Goal: Task Accomplishment & Management: Manage account settings

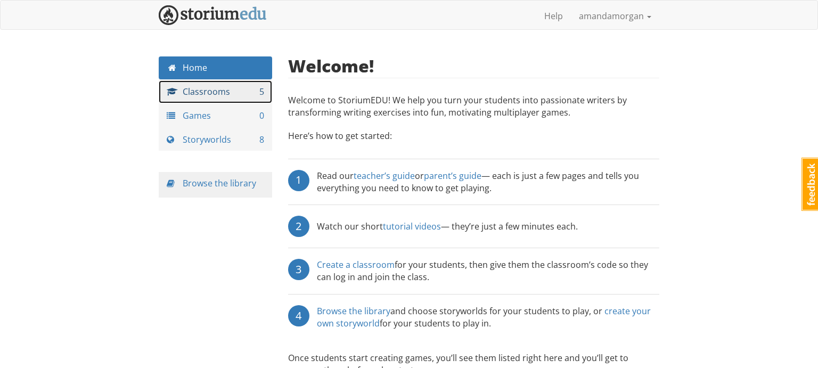
click at [254, 95] on link "Classrooms 5" at bounding box center [215, 91] width 113 height 23
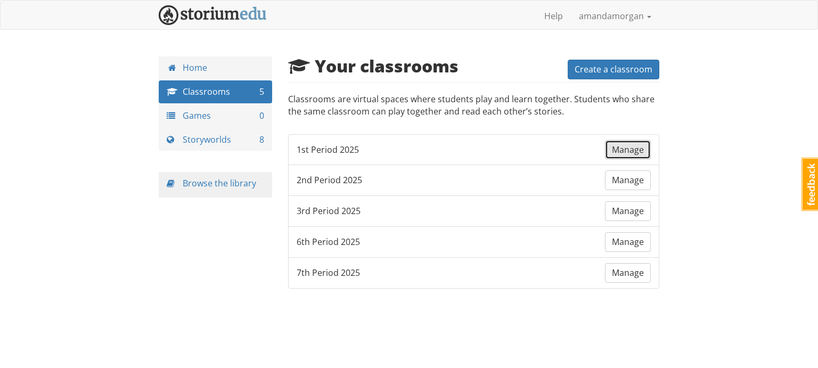
click at [624, 150] on span "Manage" at bounding box center [628, 150] width 32 height 12
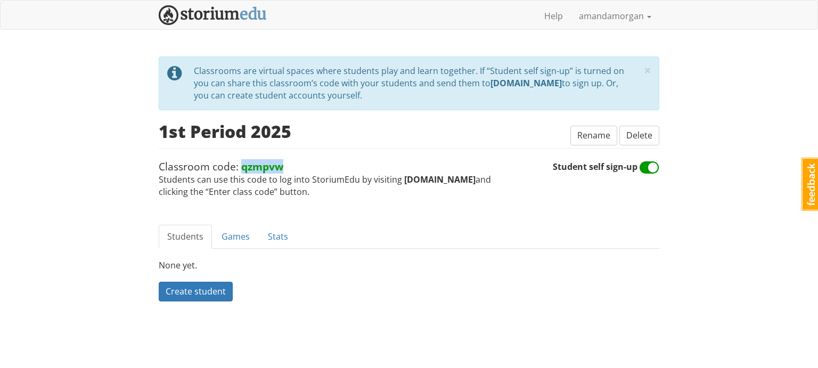
drag, startPoint x: 239, startPoint y: 168, endPoint x: 321, endPoint y: 163, distance: 82.1
click at [321, 163] on span "Classroom code: qzmpvw Students can use this code to log into StoriumEdu by vis…" at bounding box center [356, 178] width 394 height 39
copy strong "qzmpvw"
drag, startPoint x: 400, startPoint y: 179, endPoint x: 468, endPoint y: 180, distance: 68.7
click at [468, 180] on strong "[DOMAIN_NAME]" at bounding box center [439, 180] width 71 height 12
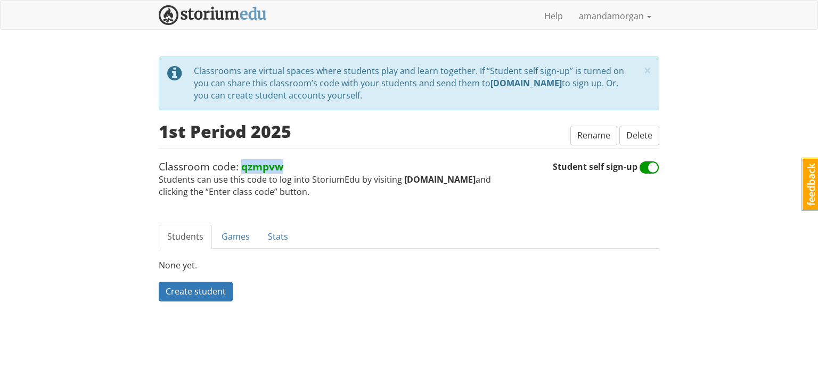
copy strong "[DOMAIN_NAME]"
click at [231, 231] on link "Games" at bounding box center [235, 237] width 45 height 24
click at [209, 293] on span "Create a game" at bounding box center [195, 291] width 58 height 12
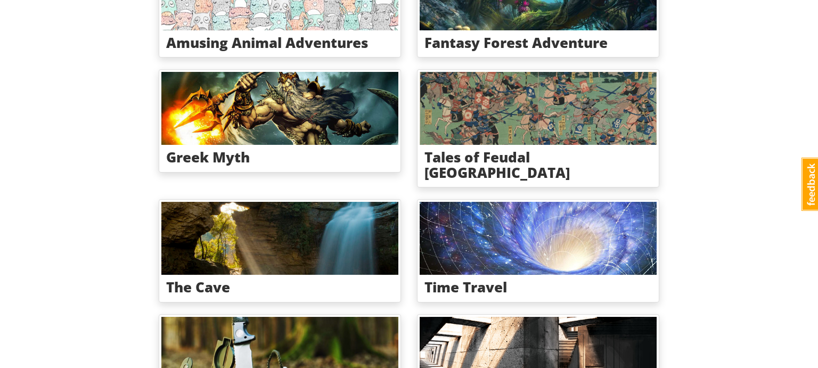
scroll to position [213, 0]
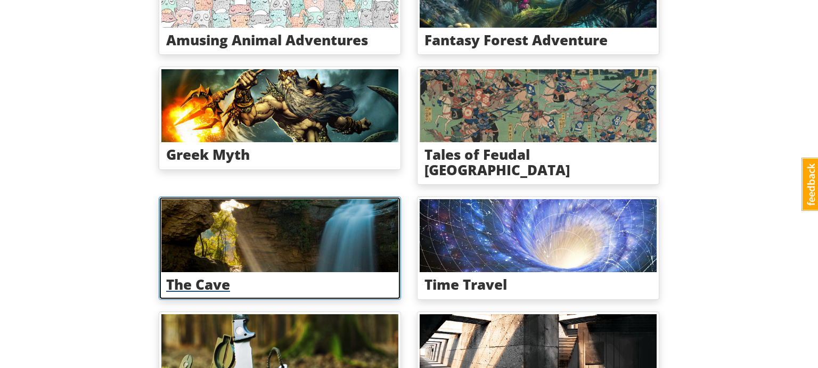
click at [293, 244] on img at bounding box center [279, 235] width 237 height 73
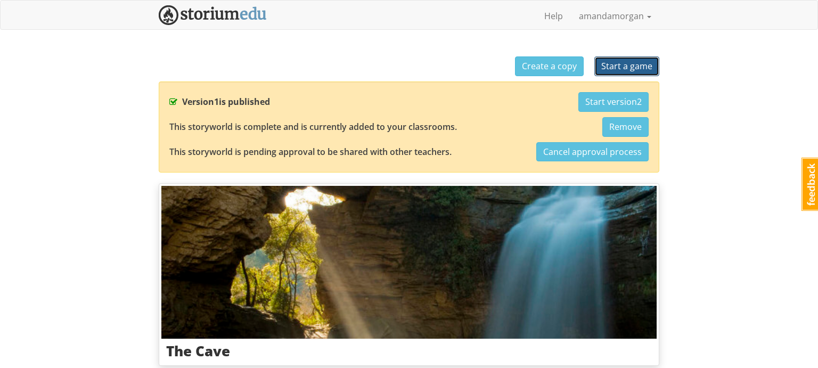
click at [611, 65] on span "Start a game" at bounding box center [626, 66] width 51 height 12
select select "cng03y"
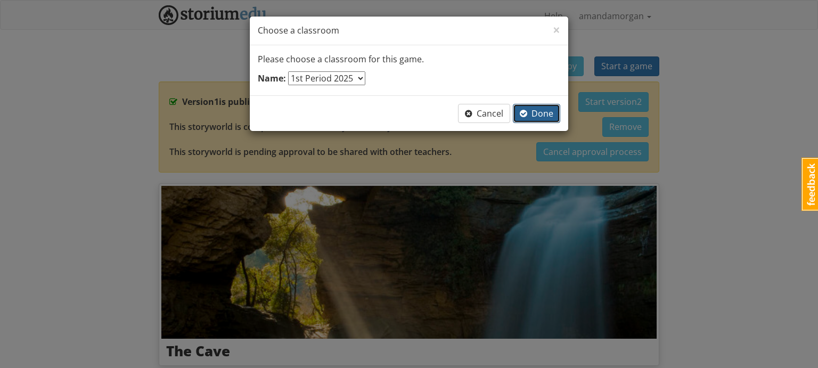
click at [542, 113] on span "Done" at bounding box center [537, 114] width 34 height 12
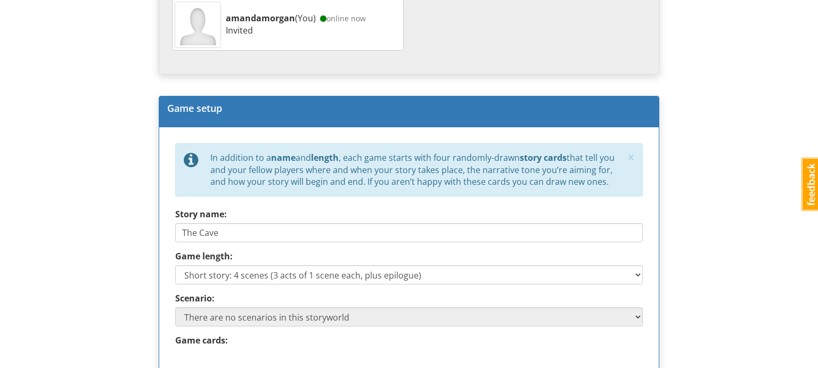
scroll to position [375, 0]
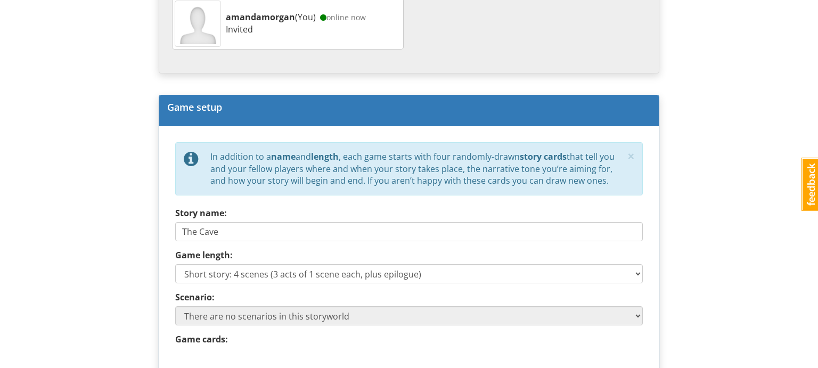
click at [666, 182] on div "× close tip To set up your game, complete the steps in the Game setup section, …" at bounding box center [409, 287] width 516 height 1210
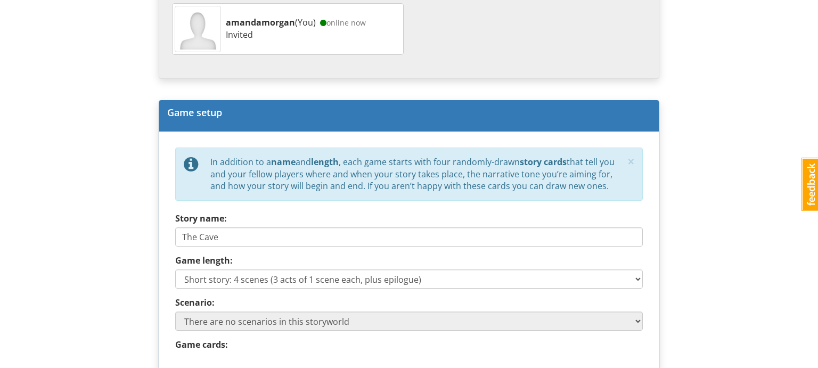
scroll to position [0, 0]
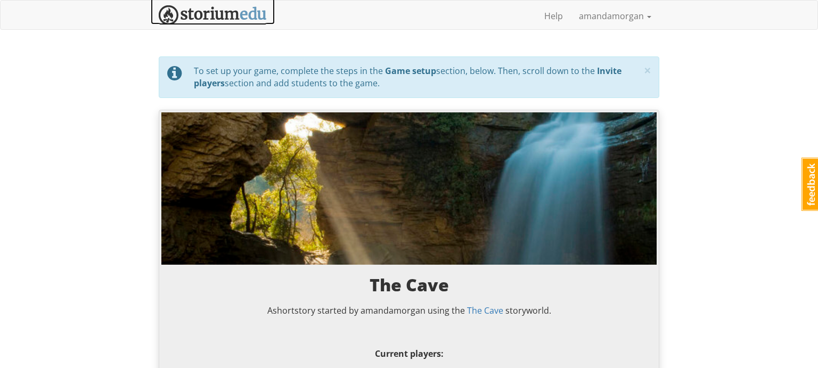
click at [228, 14] on img at bounding box center [213, 15] width 108 height 20
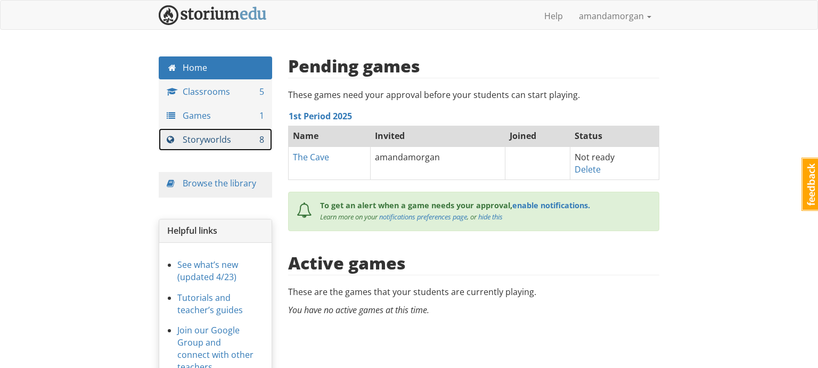
click at [227, 143] on link "Storyworlds 8" at bounding box center [215, 139] width 113 height 23
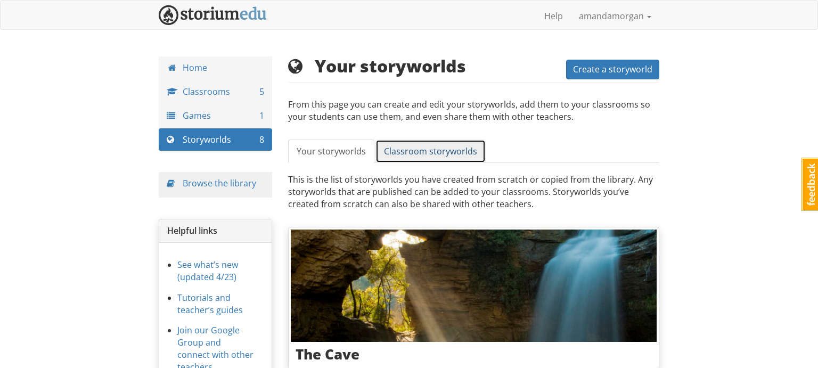
click at [431, 151] on span "Classroom storyworlds" at bounding box center [430, 151] width 93 height 12
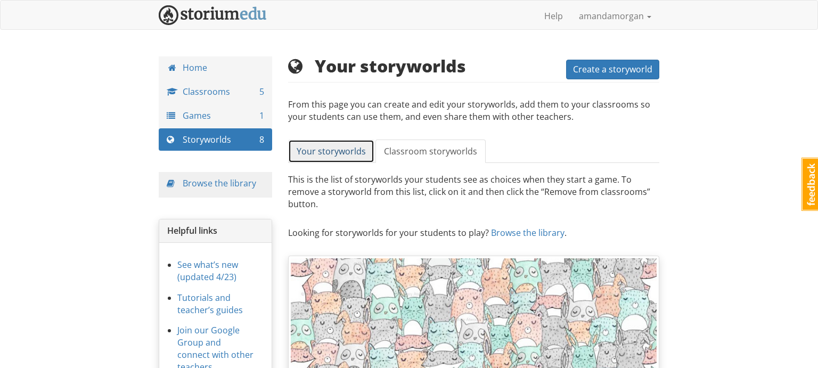
click at [340, 152] on span "Your storyworlds" at bounding box center [331, 151] width 69 height 12
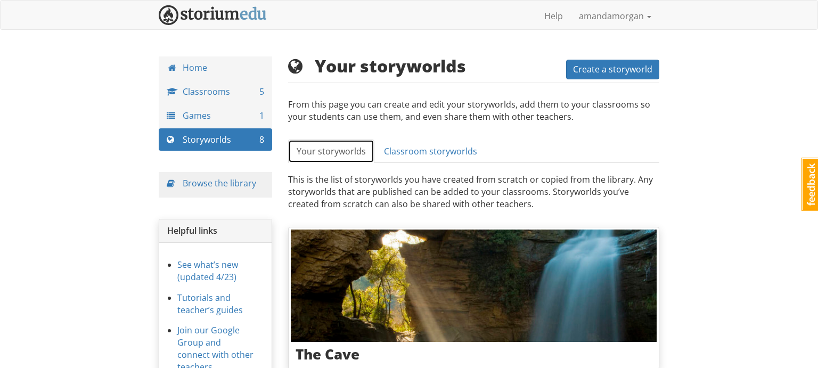
scroll to position [2, 0]
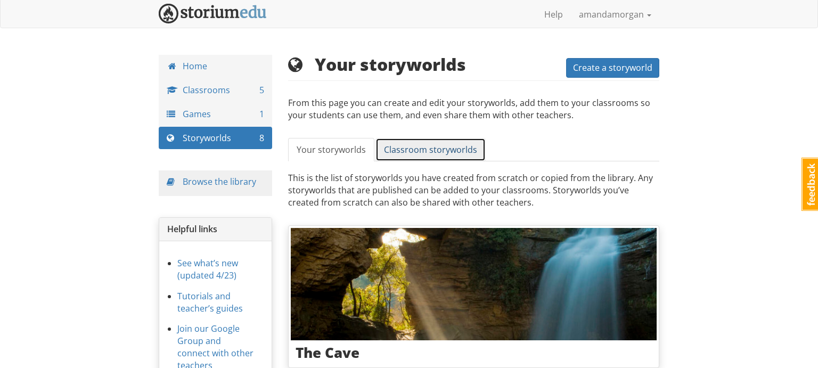
click at [391, 145] on span "Classroom storyworlds" at bounding box center [430, 150] width 93 height 12
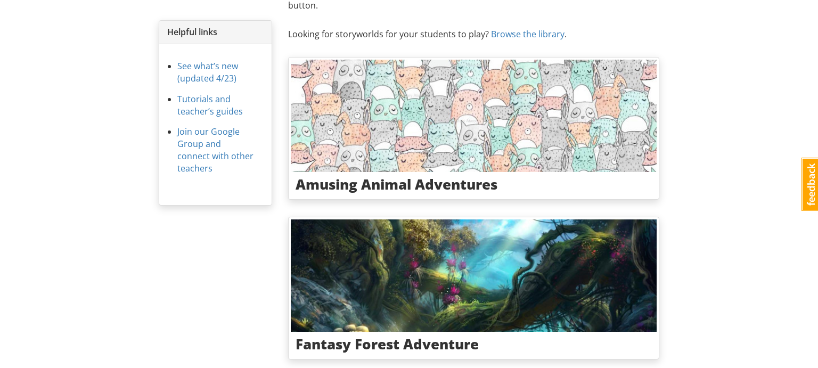
scroll to position [0, 0]
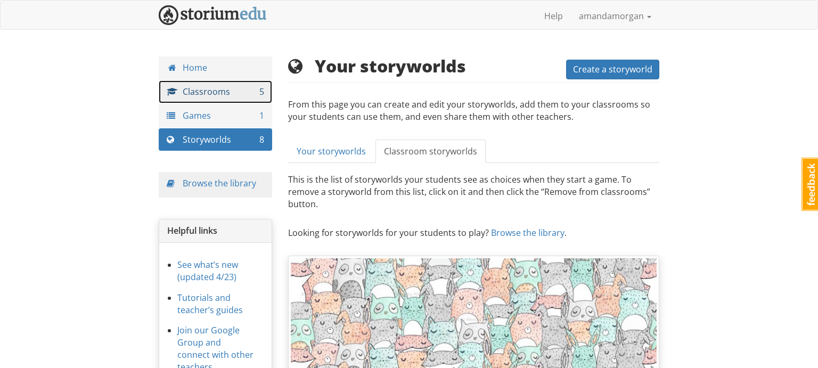
click at [208, 91] on link "Classrooms 5" at bounding box center [215, 91] width 113 height 23
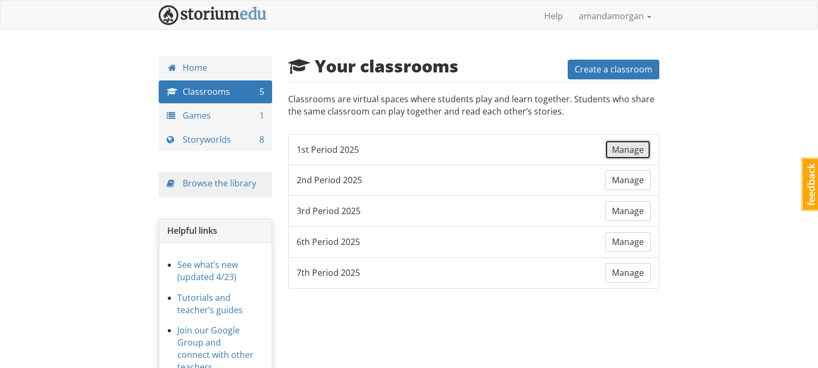
click at [628, 152] on span "Manage" at bounding box center [628, 150] width 32 height 12
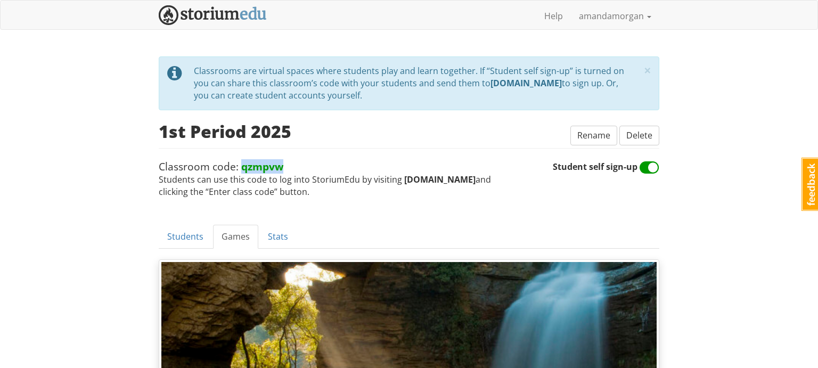
drag, startPoint x: 240, startPoint y: 166, endPoint x: 300, endPoint y: 166, distance: 60.2
click at [300, 166] on span "Classroom code: qzmpvw Students can use this code to log into StoriumEdu by vis…" at bounding box center [356, 178] width 394 height 39
copy strong "qzmpvw"
click at [234, 17] on img at bounding box center [213, 15] width 108 height 20
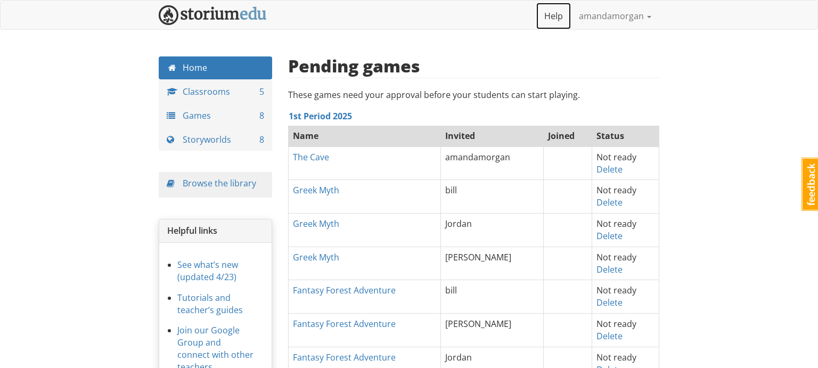
click at [546, 18] on link "Help" at bounding box center [553, 16] width 35 height 27
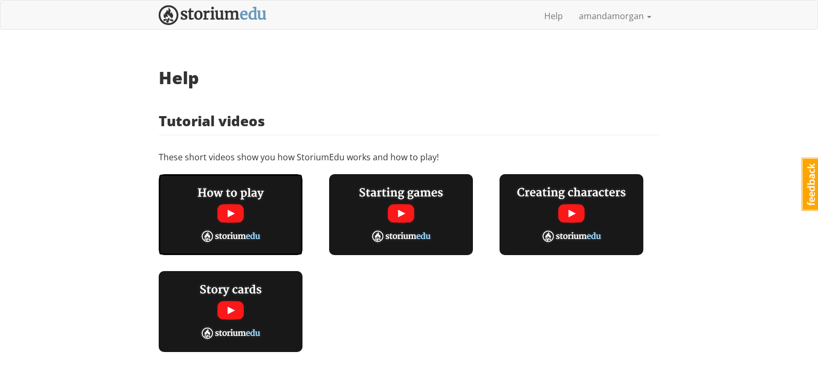
click at [263, 224] on img at bounding box center [231, 214] width 144 height 81
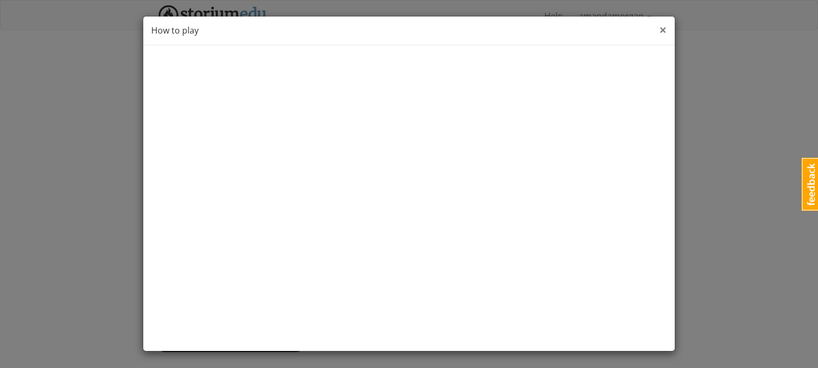
click at [665, 28] on span "×" at bounding box center [662, 30] width 7 height 18
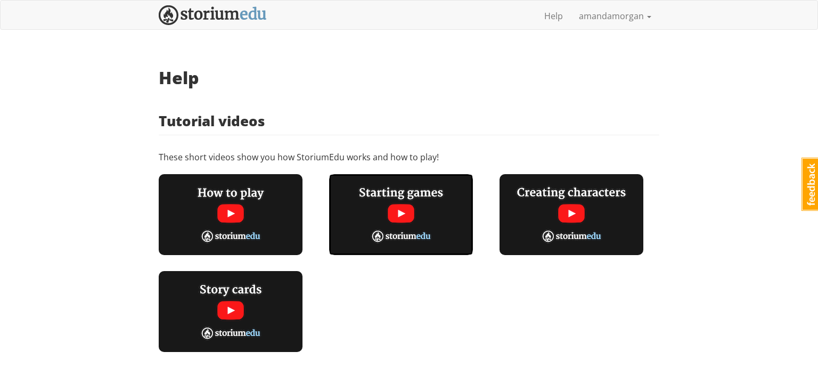
click at [403, 210] on img at bounding box center [401, 214] width 144 height 81
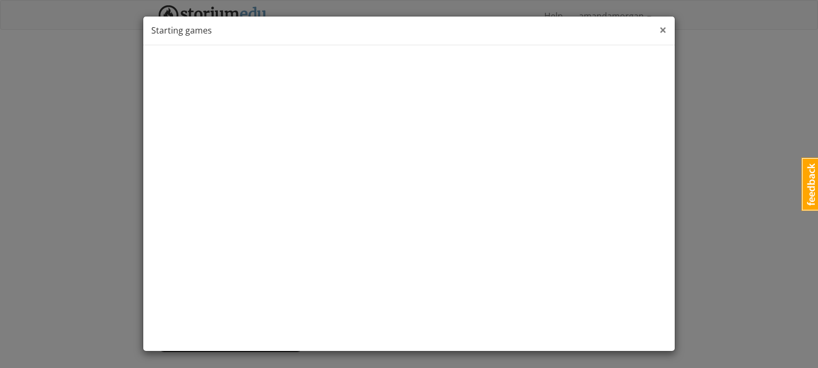
click at [662, 31] on span "×" at bounding box center [662, 30] width 7 height 18
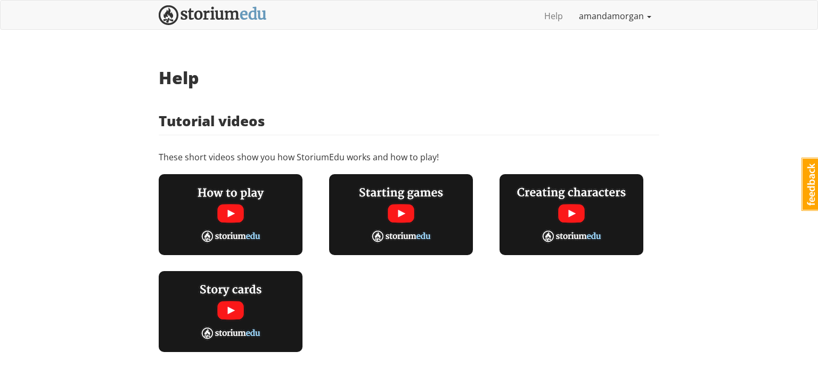
click at [649, 17] on span at bounding box center [649, 17] width 4 height 2
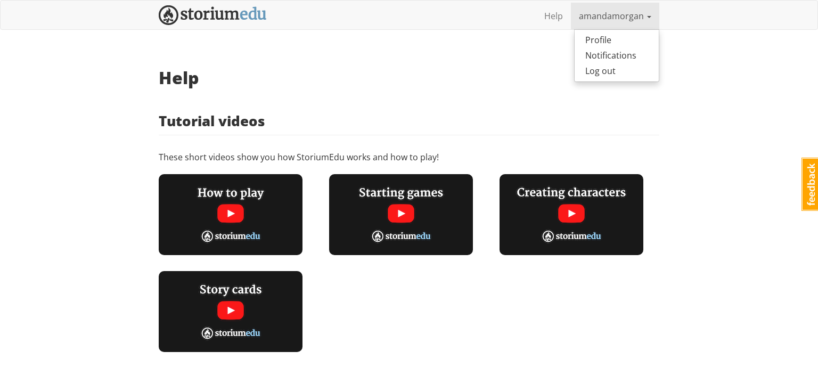
click at [649, 17] on span at bounding box center [649, 17] width 4 height 2
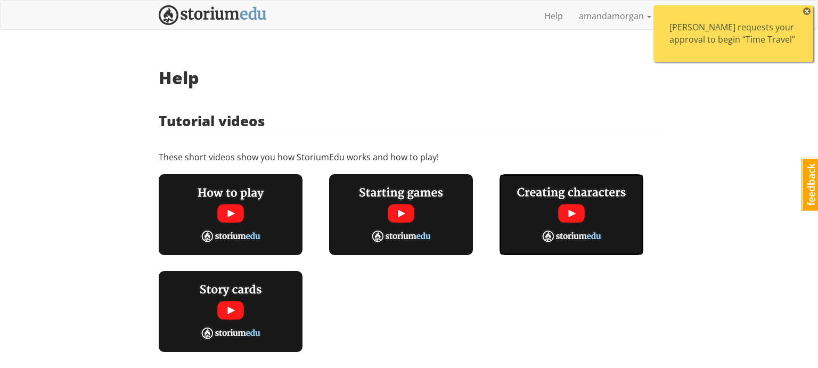
click at [569, 217] on img at bounding box center [571, 214] width 144 height 81
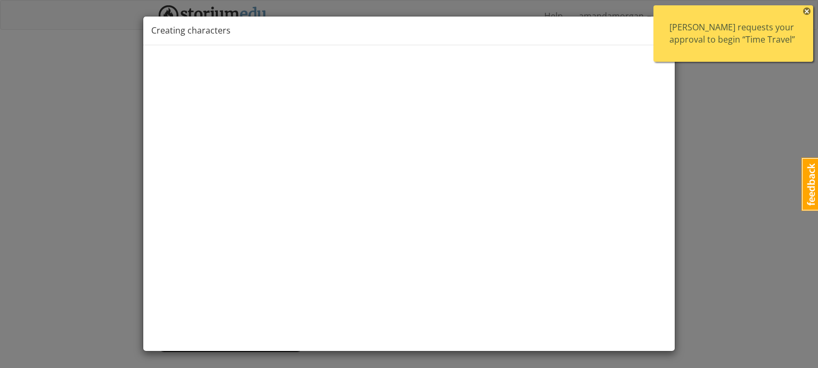
click at [805, 10] on span "×" at bounding box center [806, 10] width 7 height 7
click at [805, 12] on span "×" at bounding box center [806, 10] width 7 height 7
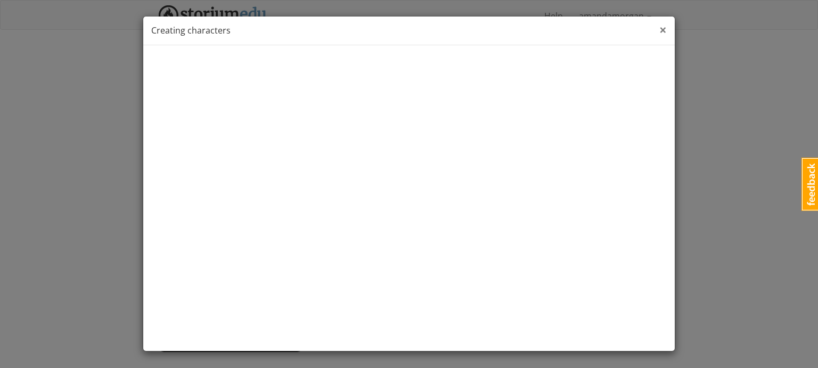
click at [663, 30] on span "×" at bounding box center [662, 30] width 7 height 18
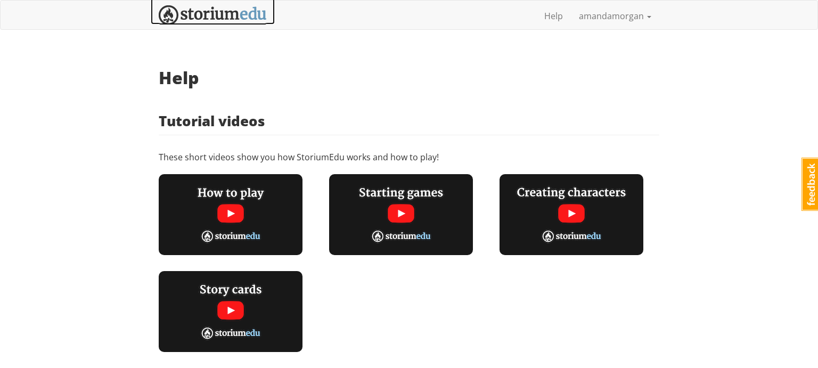
click at [266, 21] on img at bounding box center [213, 15] width 108 height 20
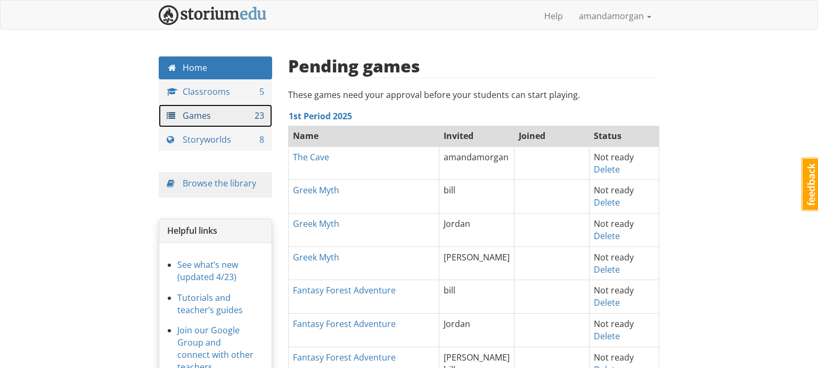
click at [240, 115] on link "Games 23" at bounding box center [215, 115] width 113 height 23
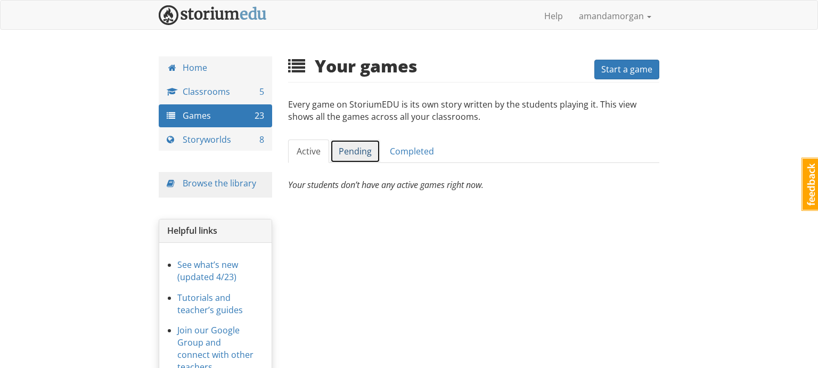
click at [353, 157] on link "Pending" at bounding box center [355, 151] width 50 height 24
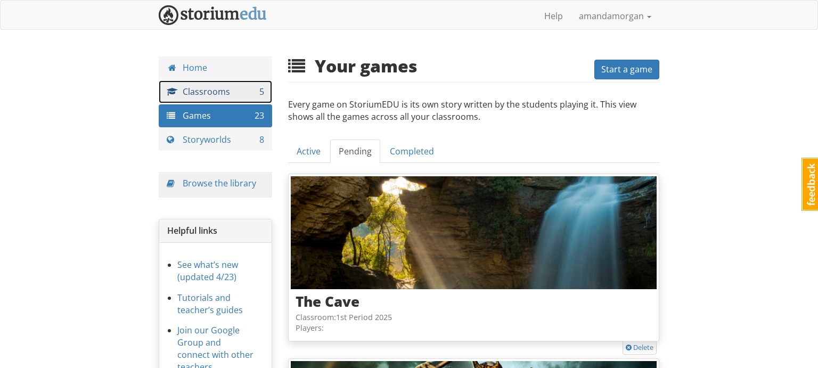
click at [224, 101] on link "Classrooms 5" at bounding box center [215, 91] width 113 height 23
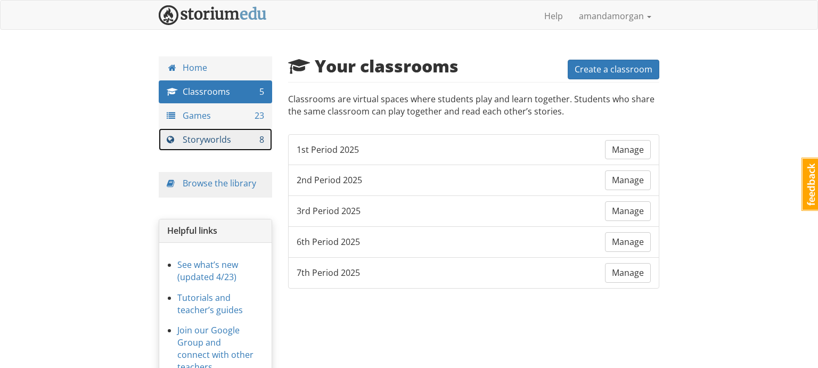
click at [232, 143] on link "Storyworlds 8" at bounding box center [215, 139] width 113 height 23
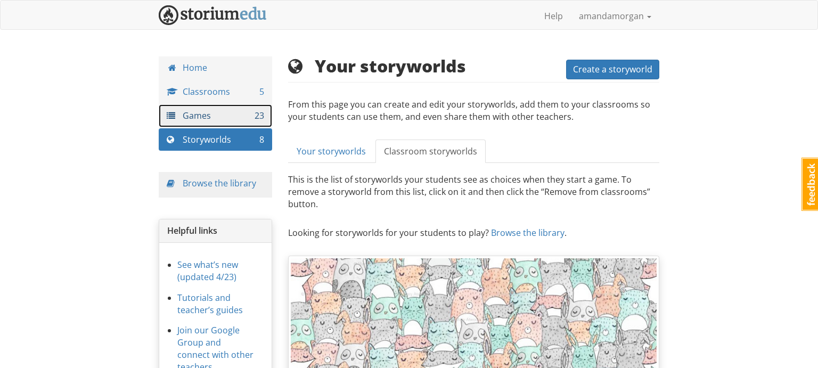
click at [233, 115] on link "Games 23" at bounding box center [215, 115] width 113 height 23
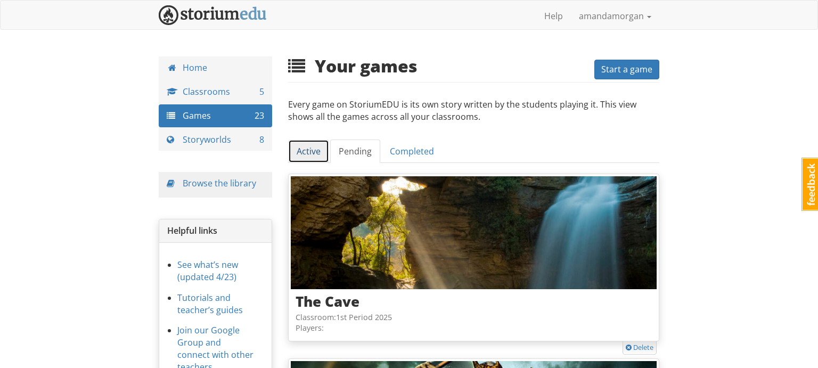
click at [311, 153] on link "Active" at bounding box center [308, 151] width 41 height 24
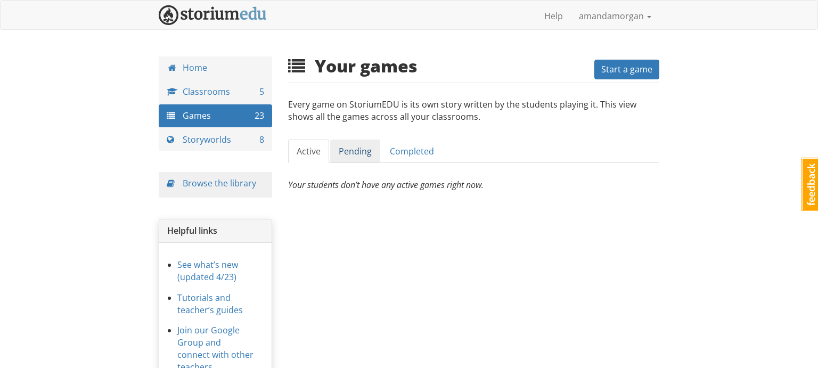
click at [341, 154] on link "Pending" at bounding box center [355, 151] width 50 height 24
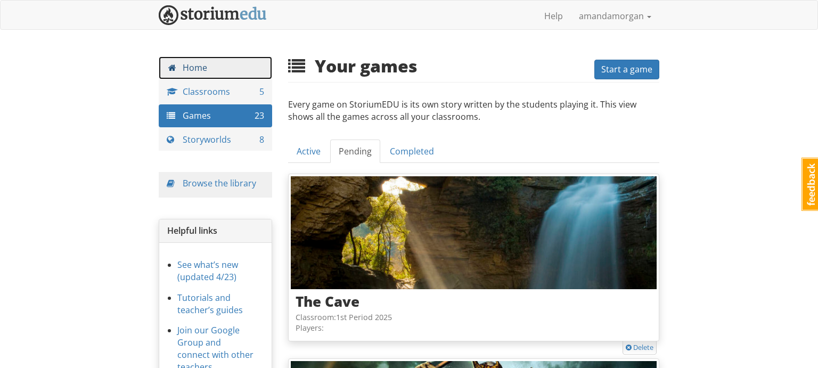
click at [228, 62] on link "Home" at bounding box center [215, 67] width 113 height 23
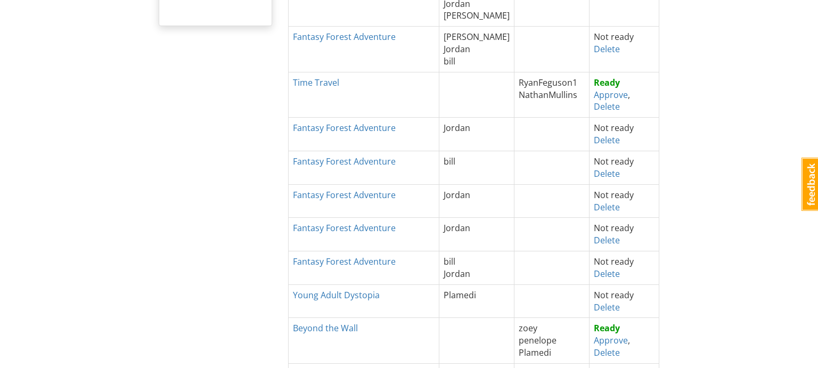
scroll to position [381, 0]
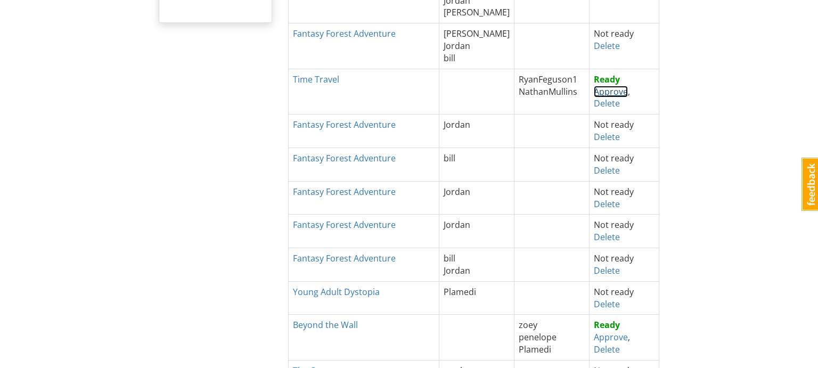
click at [598, 93] on link "Approve" at bounding box center [611, 92] width 34 height 12
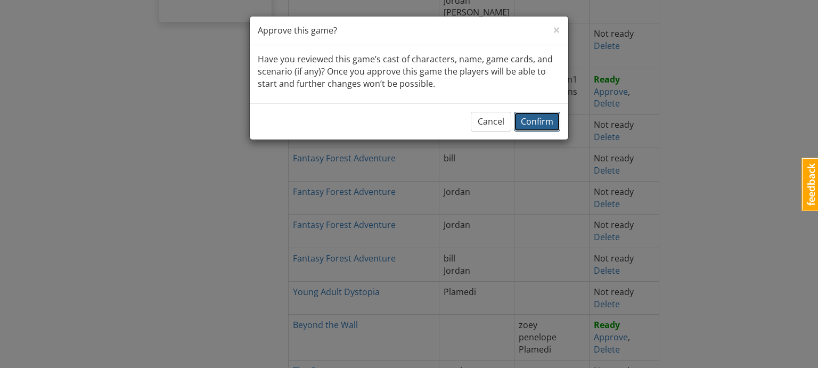
click at [548, 116] on span "Confirm" at bounding box center [537, 122] width 32 height 12
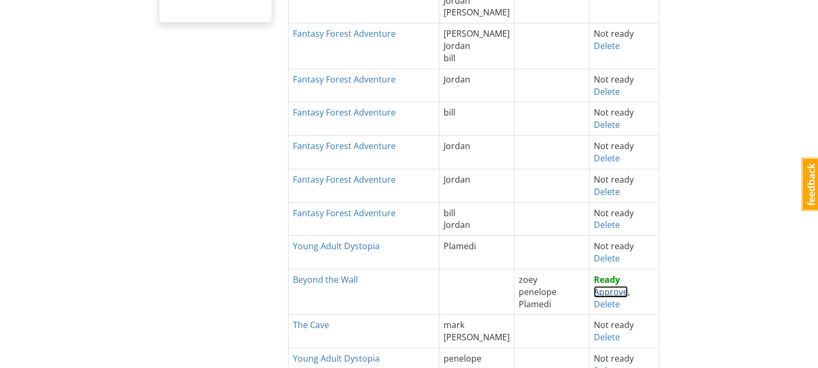
click at [594, 292] on link "Approve" at bounding box center [611, 292] width 34 height 12
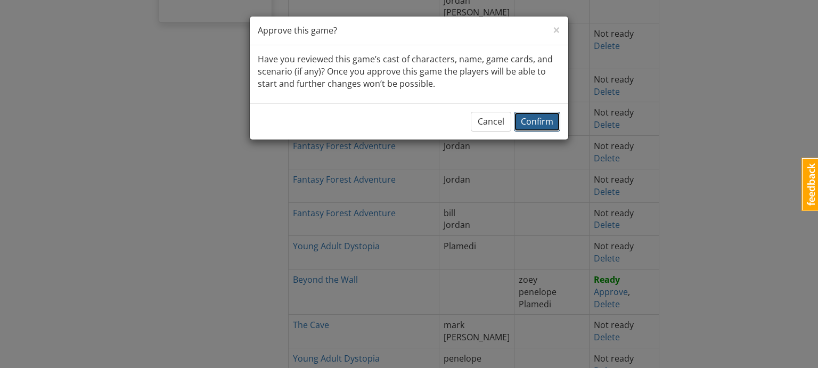
click at [537, 124] on span "Confirm" at bounding box center [537, 122] width 32 height 12
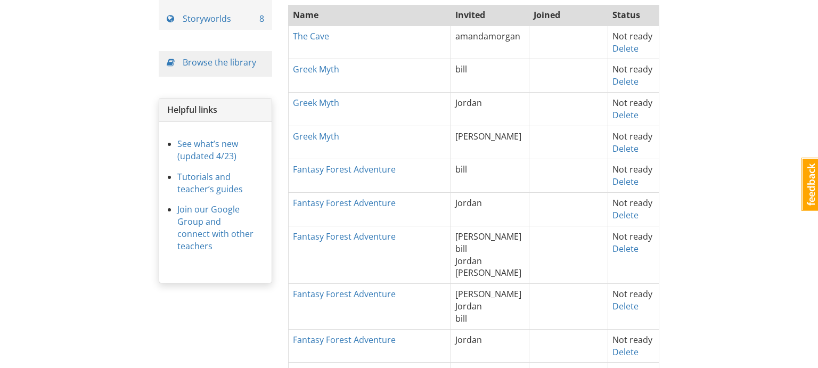
scroll to position [0, 0]
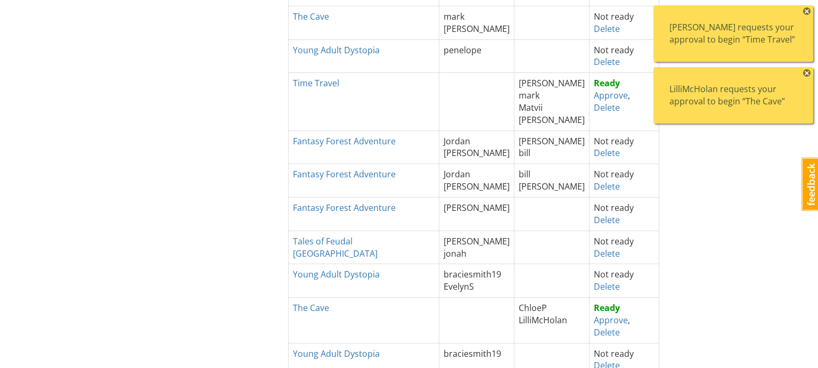
scroll to position [642, 0]
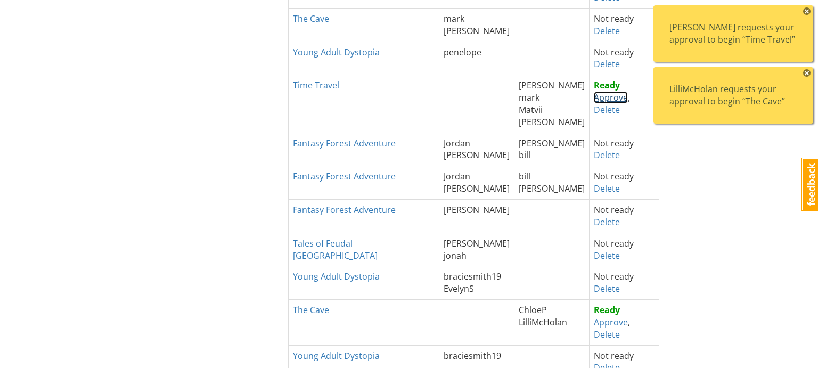
click at [601, 96] on link "Approve" at bounding box center [611, 98] width 34 height 12
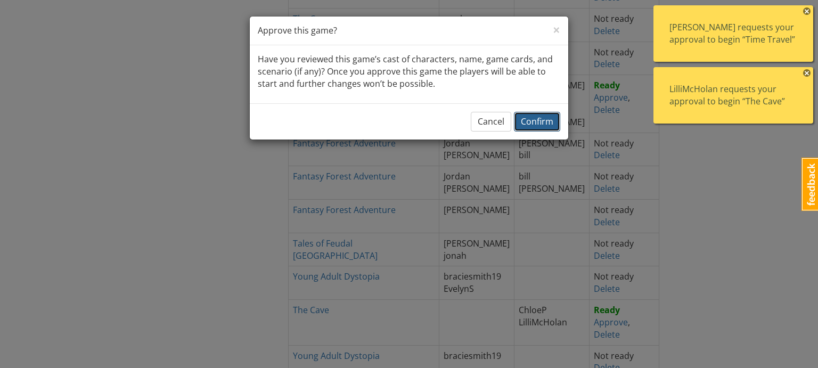
click at [537, 118] on span "Confirm" at bounding box center [537, 122] width 32 height 12
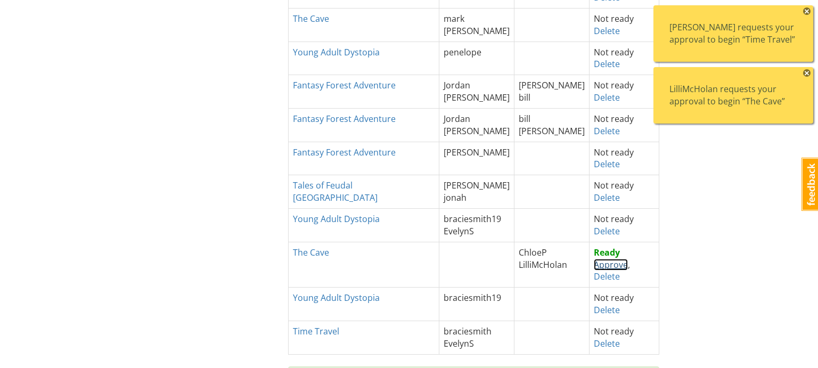
click at [594, 262] on link "Approve" at bounding box center [611, 265] width 34 height 12
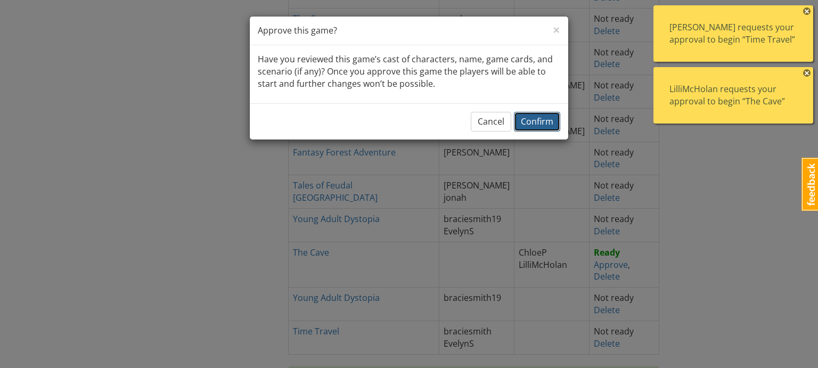
click at [522, 126] on span "Confirm" at bounding box center [537, 122] width 32 height 12
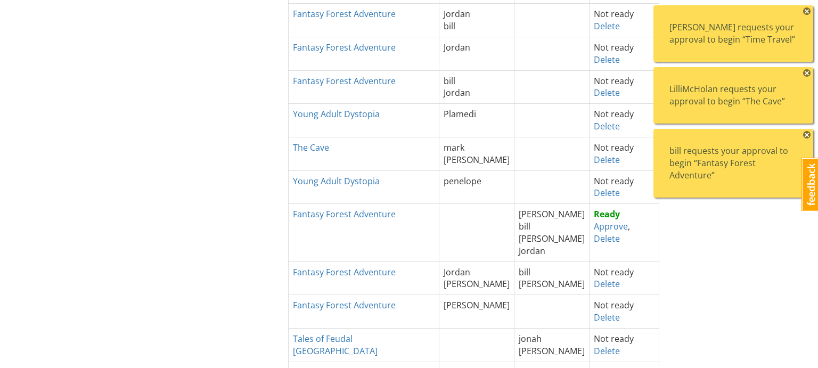
scroll to position [516, 0]
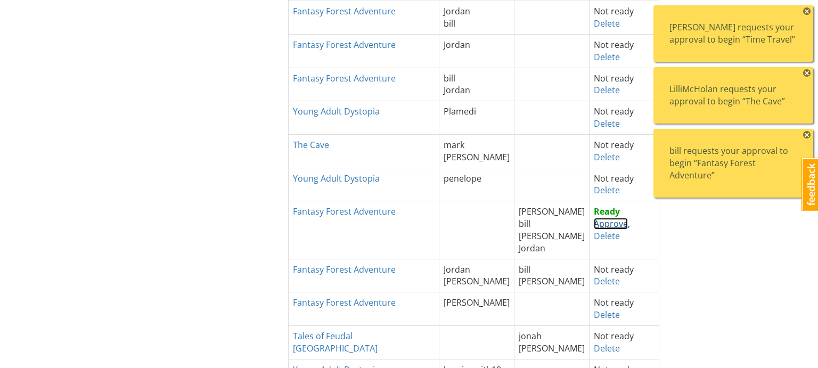
click at [594, 221] on link "Approve" at bounding box center [611, 224] width 34 height 12
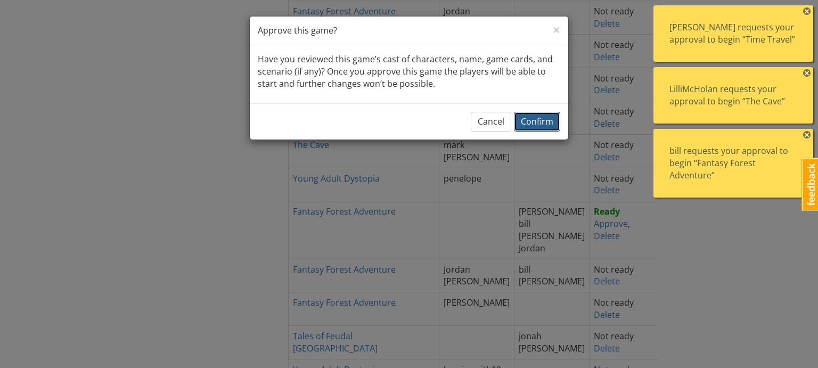
click at [527, 122] on span "Confirm" at bounding box center [537, 122] width 32 height 12
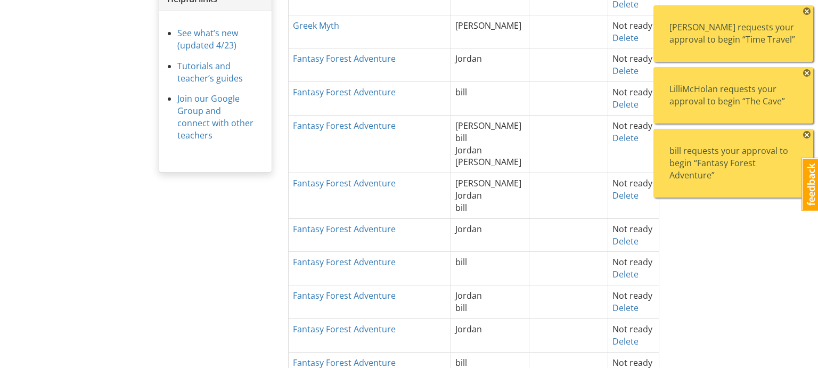
scroll to position [0, 0]
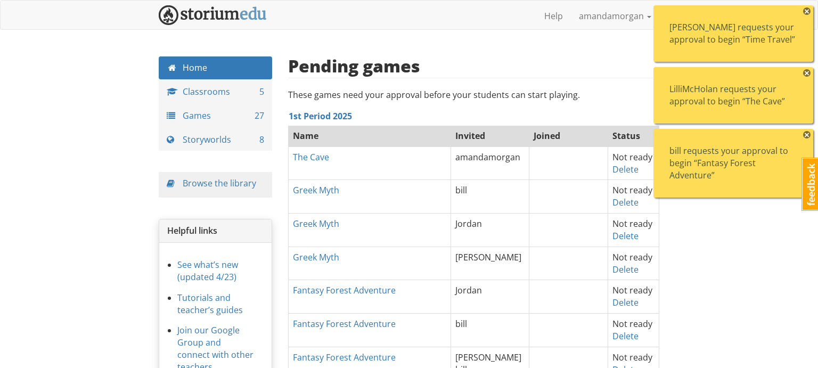
click at [804, 137] on span "×" at bounding box center [806, 134] width 7 height 7
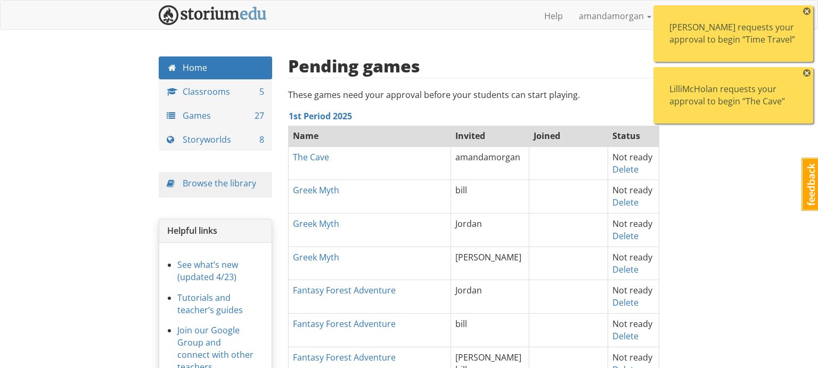
click at [805, 77] on span "×" at bounding box center [806, 72] width 7 height 7
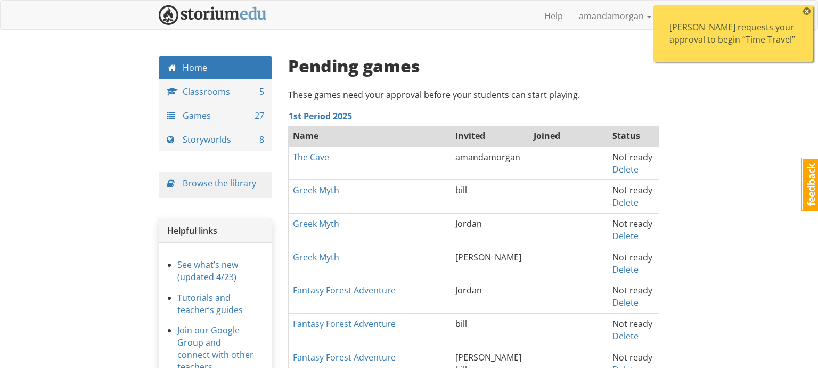
click at [805, 13] on span "×" at bounding box center [806, 10] width 7 height 7
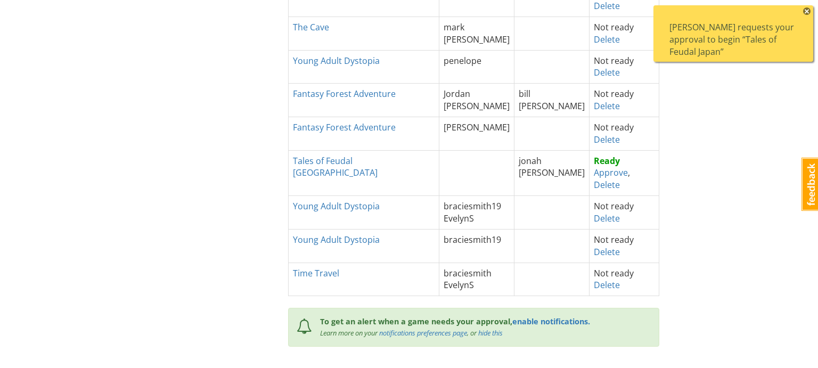
scroll to position [635, 0]
click at [594, 172] on link "Approve" at bounding box center [611, 172] width 34 height 12
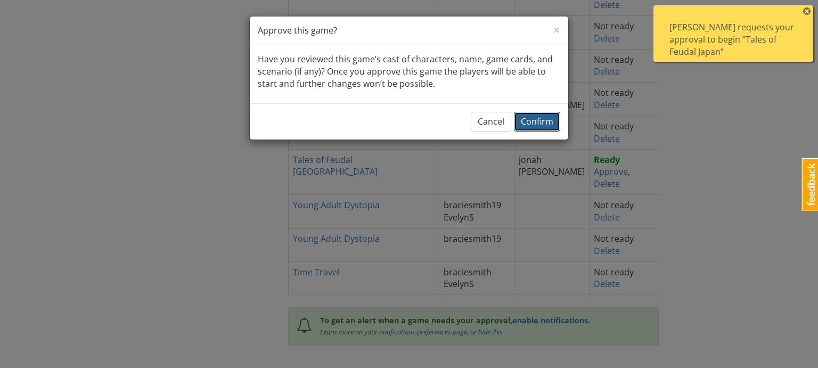
click at [529, 118] on span "Confirm" at bounding box center [537, 122] width 32 height 12
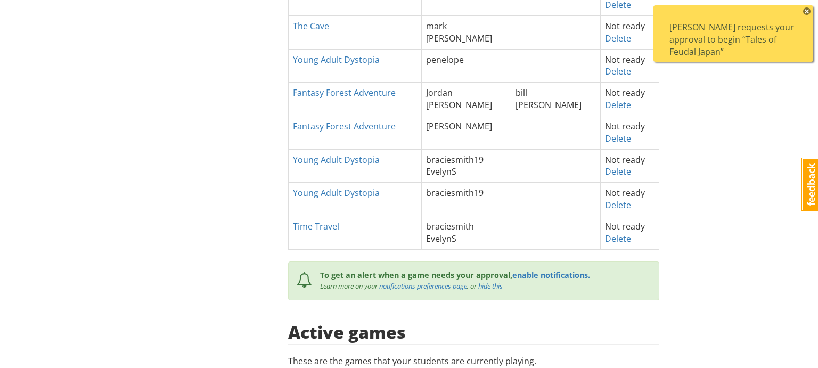
click at [807, 12] on span "×" at bounding box center [806, 10] width 7 height 7
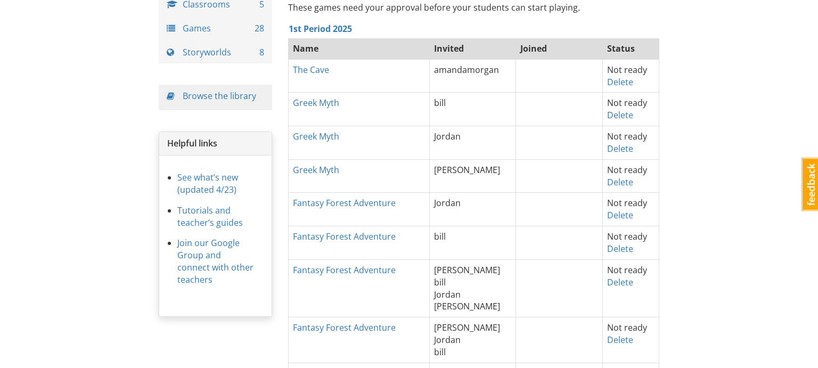
scroll to position [87, 0]
click at [617, 82] on link "Delete" at bounding box center [620, 83] width 26 height 12
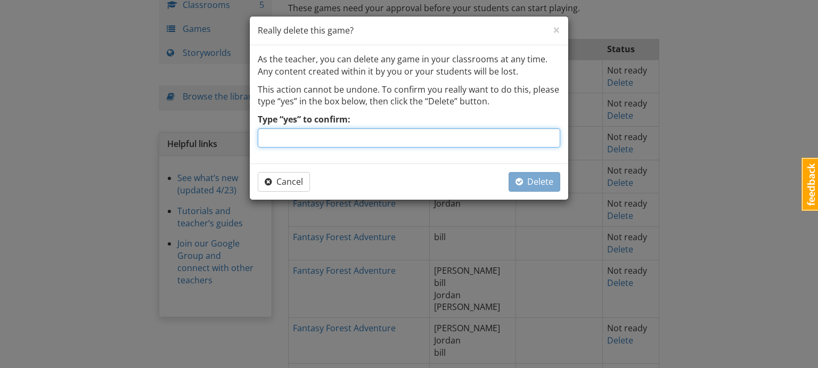
click at [458, 135] on input "Type “yes” to confirm:" at bounding box center [409, 137] width 302 height 19
type input "yes"
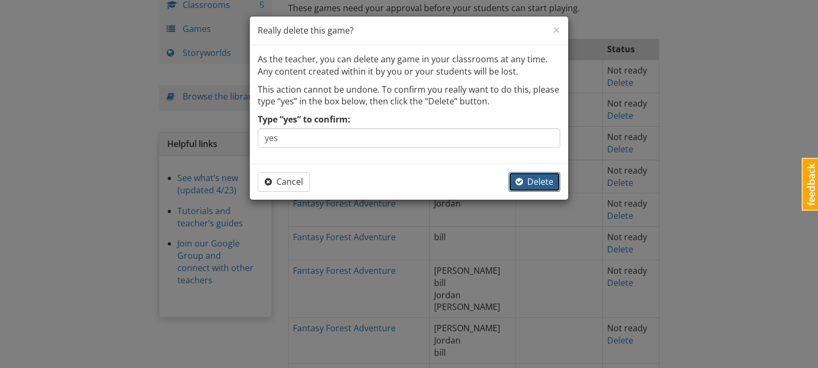
click at [538, 179] on span "Delete" at bounding box center [534, 182] width 38 height 12
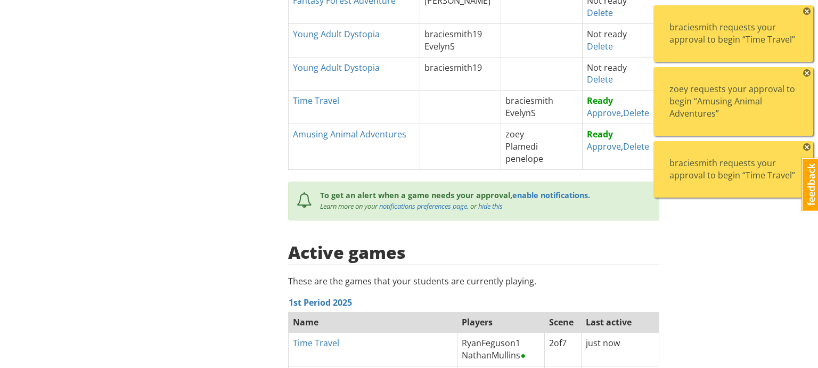
scroll to position [729, 0]
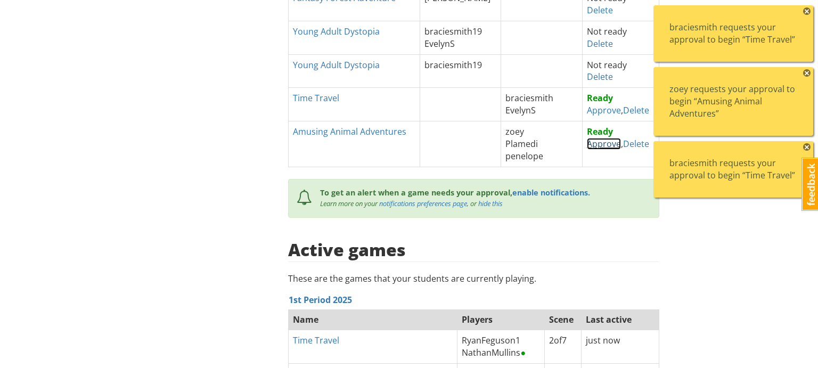
click at [593, 143] on link "Approve" at bounding box center [604, 144] width 34 height 12
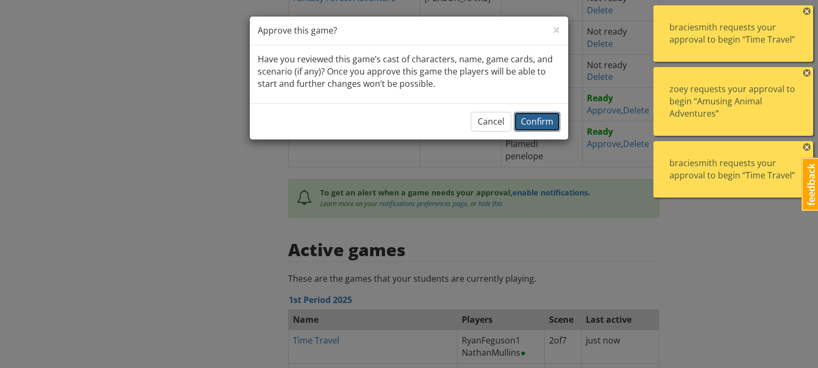
click at [537, 119] on span "Confirm" at bounding box center [537, 122] width 32 height 12
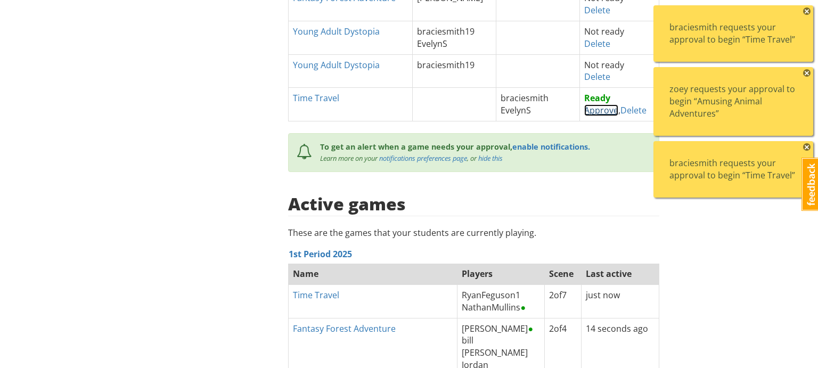
click at [591, 110] on link "Approve" at bounding box center [601, 110] width 34 height 12
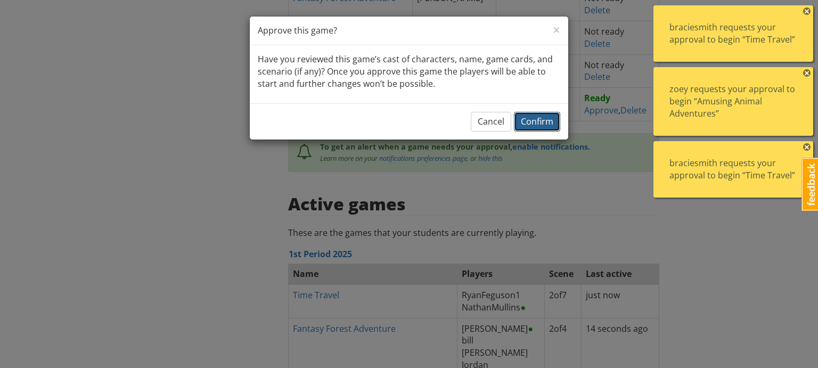
click at [522, 120] on span "Confirm" at bounding box center [537, 122] width 32 height 12
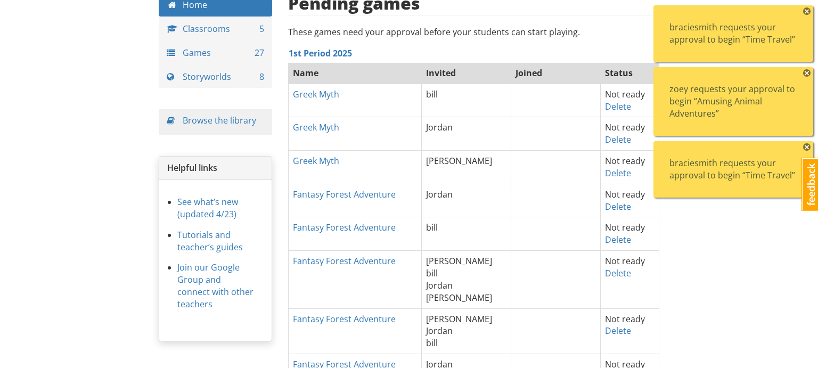
scroll to position [57, 0]
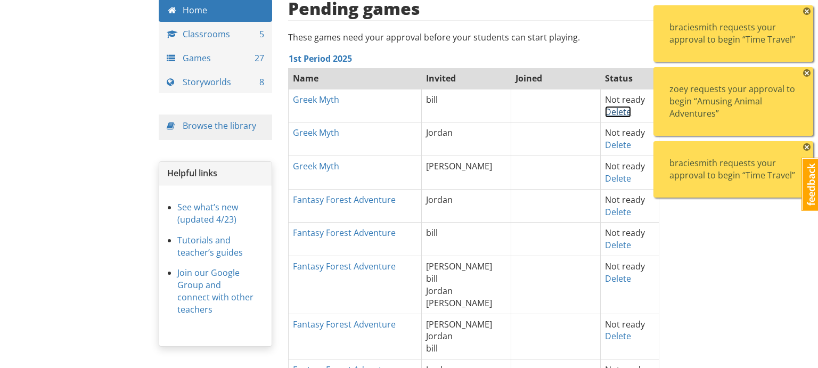
click at [615, 112] on link "Delete" at bounding box center [618, 112] width 26 height 12
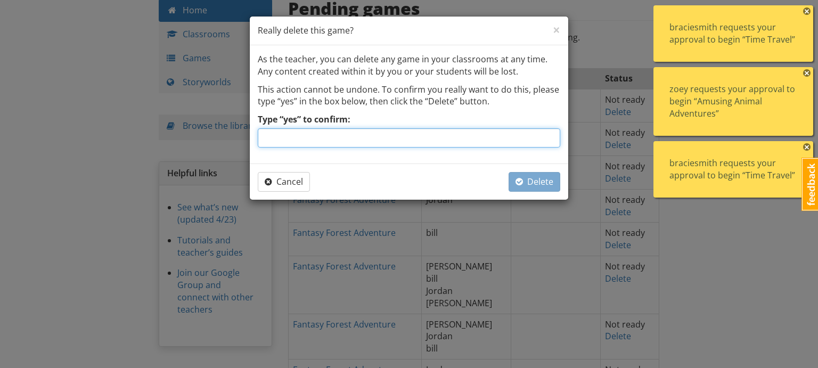
click at [505, 141] on input "Type “yes” to confirm:" at bounding box center [409, 137] width 302 height 19
type input "yes"
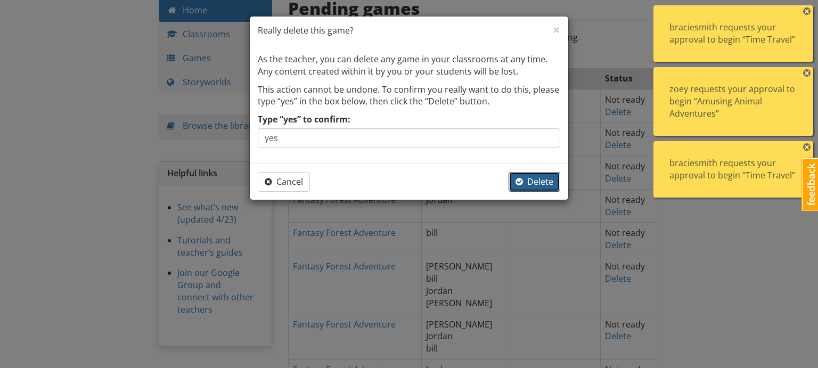
click at [539, 187] on button "Delete" at bounding box center [534, 182] width 52 height 20
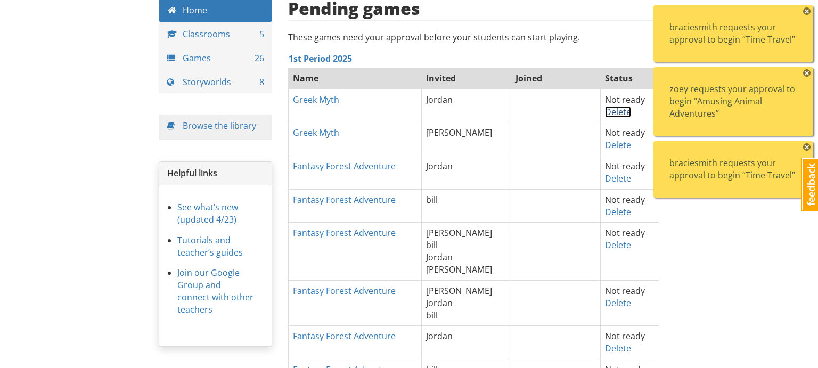
click at [612, 113] on link "Delete" at bounding box center [618, 112] width 26 height 12
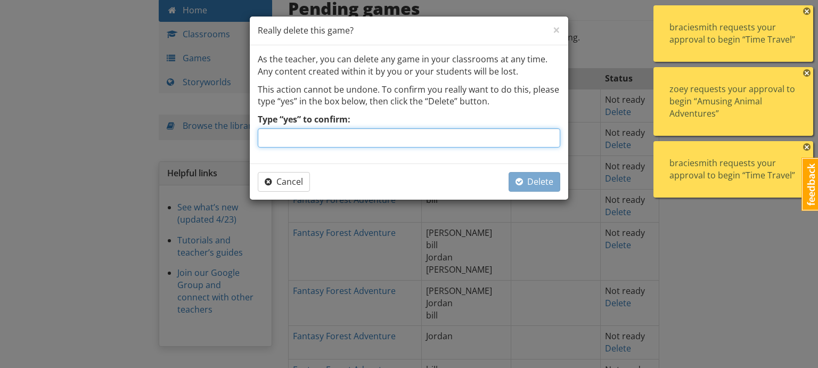
click at [454, 138] on input "Type “yes” to confirm:" at bounding box center [409, 137] width 302 height 19
type input "yes"
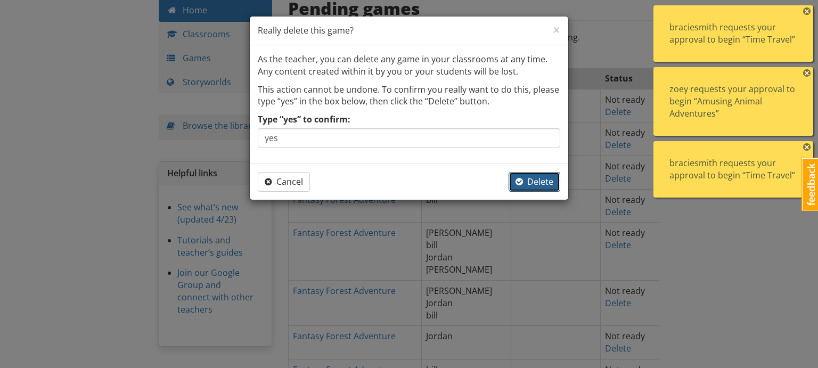
click at [536, 180] on span "Delete" at bounding box center [534, 182] width 38 height 12
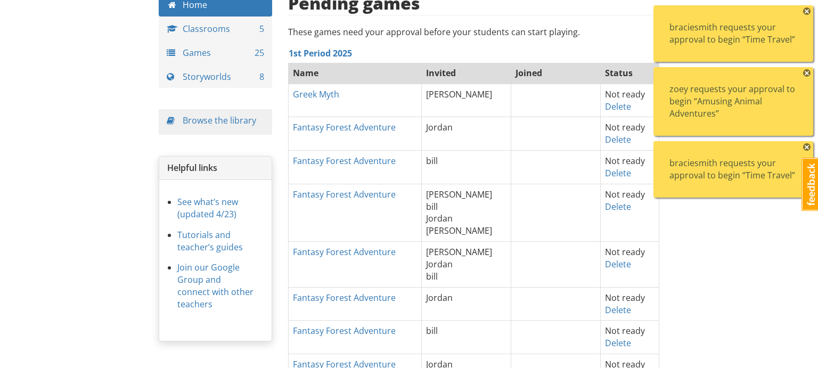
scroll to position [0, 0]
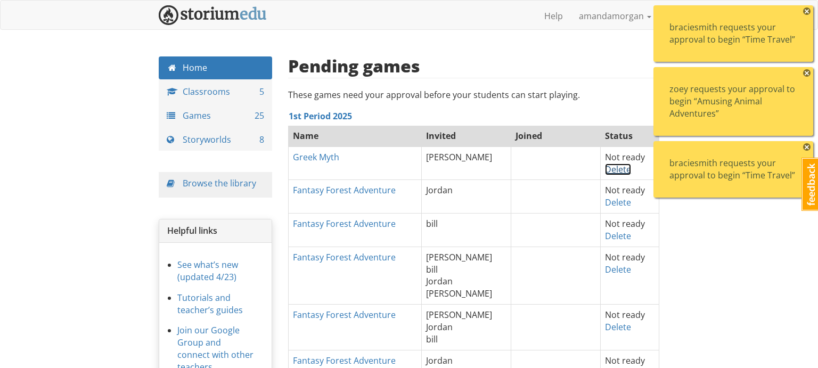
click at [607, 170] on link "Delete" at bounding box center [618, 169] width 26 height 12
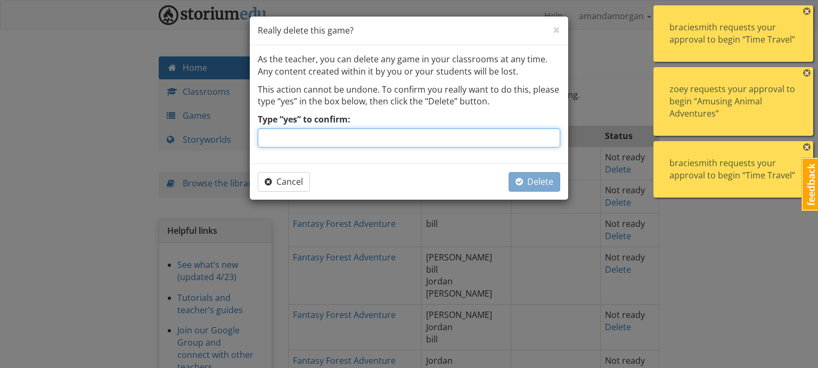
click at [510, 141] on input "Type “yes” to confirm:" at bounding box center [409, 137] width 302 height 19
type input "yes"
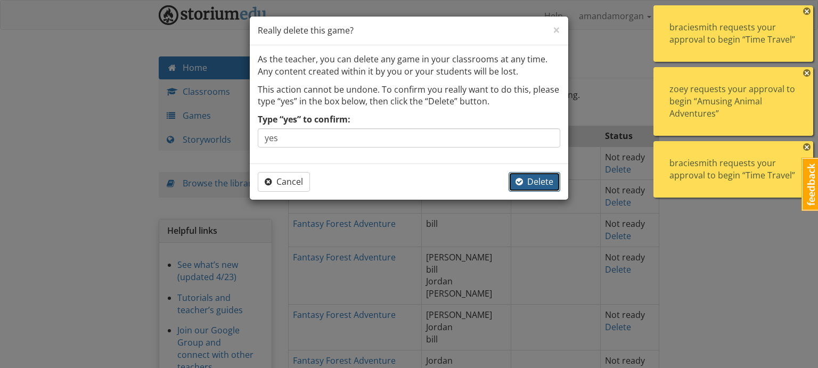
click at [532, 179] on span "Delete" at bounding box center [534, 182] width 38 height 12
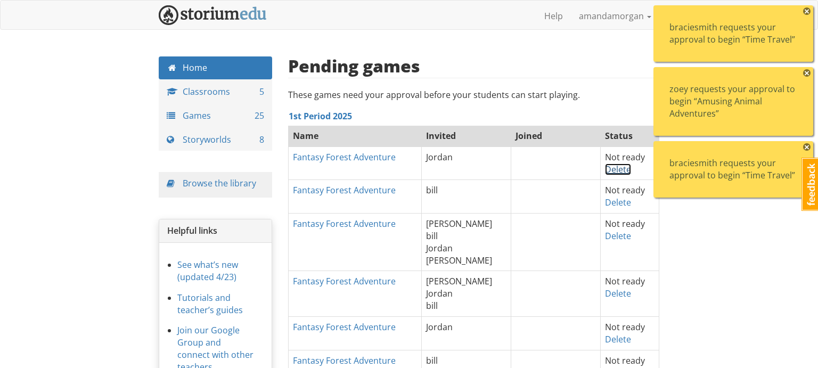
click at [610, 172] on link "Delete" at bounding box center [618, 169] width 26 height 12
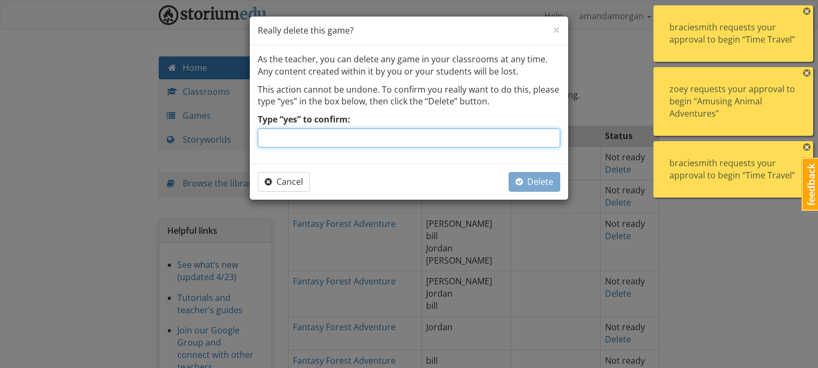
click at [507, 135] on input "Type “yes” to confirm:" at bounding box center [409, 137] width 302 height 19
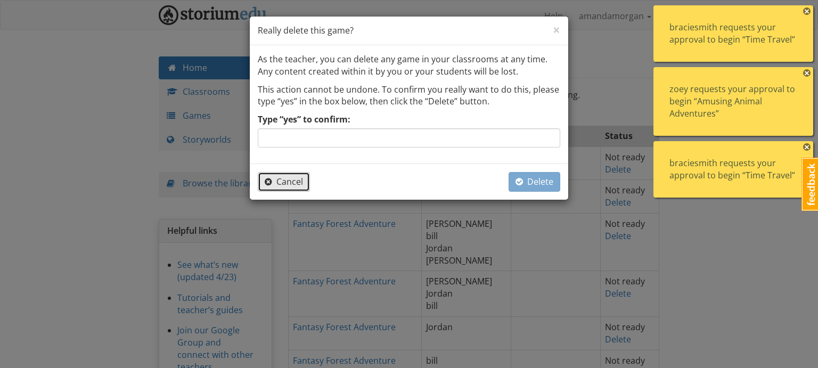
click at [275, 180] on span "Cancel" at bounding box center [284, 182] width 38 height 12
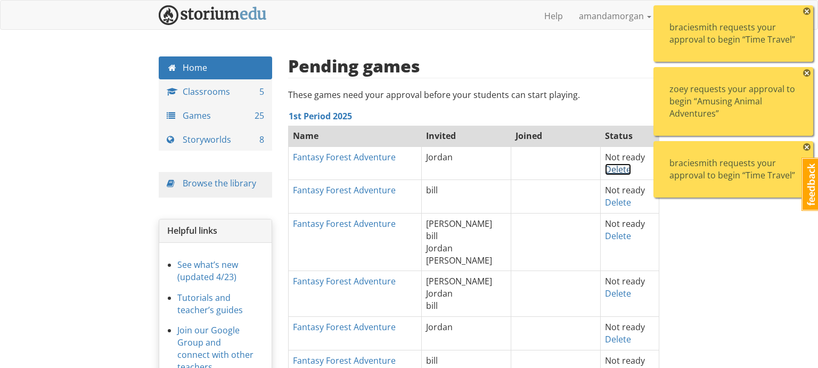
click at [614, 170] on link "Delete" at bounding box center [618, 169] width 26 height 12
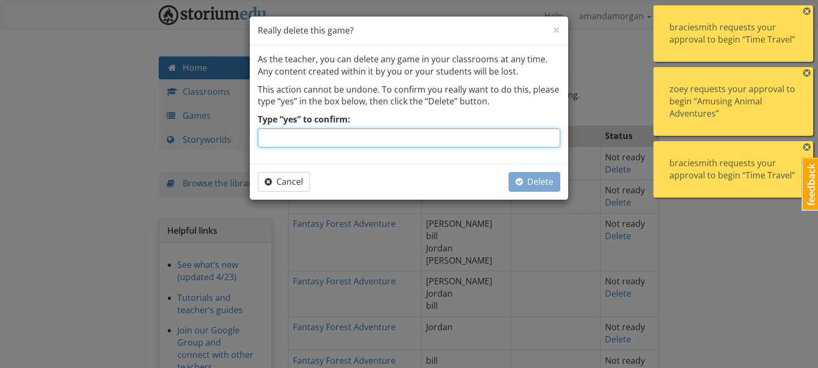
click at [496, 138] on input "Type “yes” to confirm:" at bounding box center [409, 137] width 302 height 19
type input "yes"
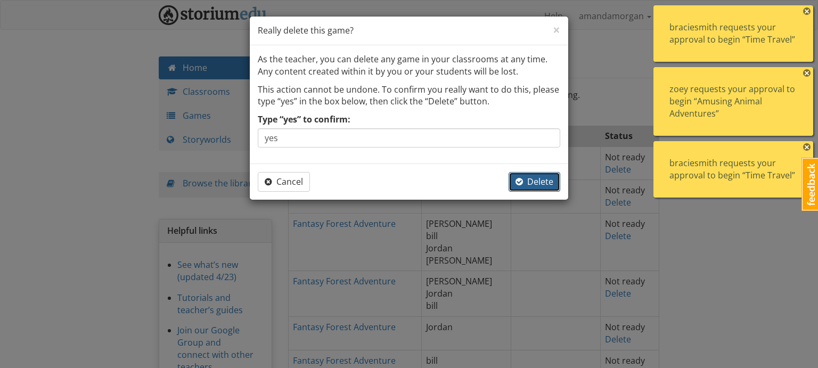
click at [524, 184] on span "Delete" at bounding box center [534, 182] width 38 height 12
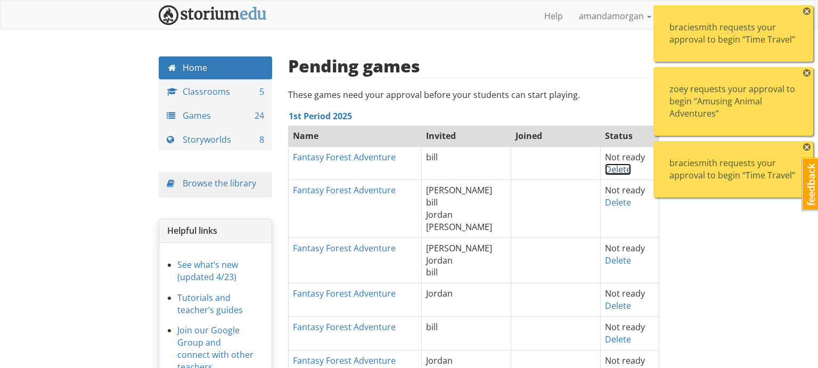
click at [605, 170] on link "Delete" at bounding box center [618, 169] width 26 height 12
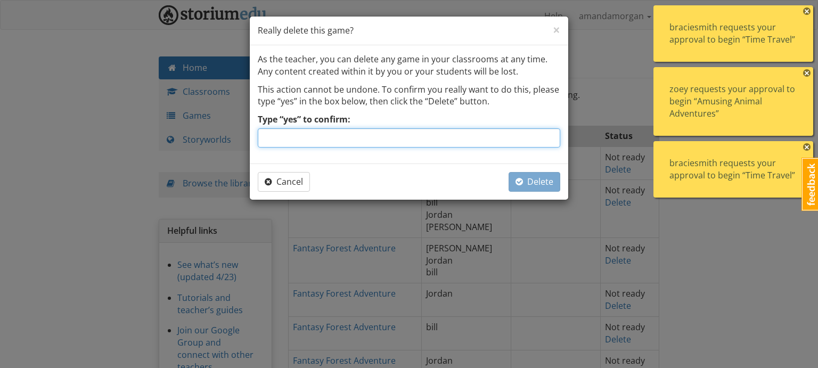
click at [483, 136] on input "Type “yes” to confirm:" at bounding box center [409, 137] width 302 height 19
type input "yes"
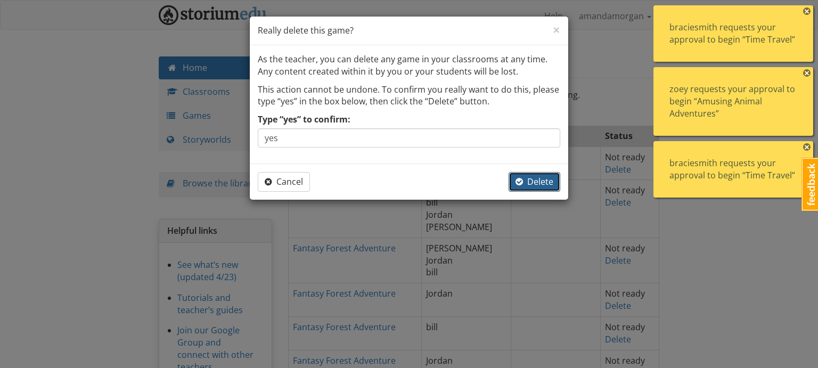
click at [544, 180] on span "Delete" at bounding box center [534, 182] width 38 height 12
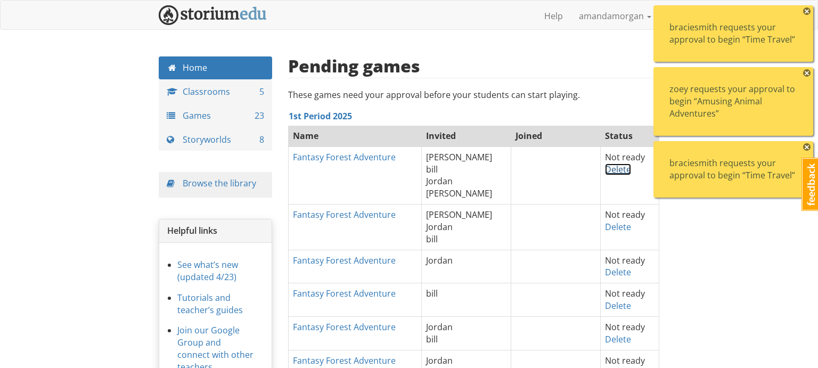
click at [605, 170] on link "Delete" at bounding box center [618, 169] width 26 height 12
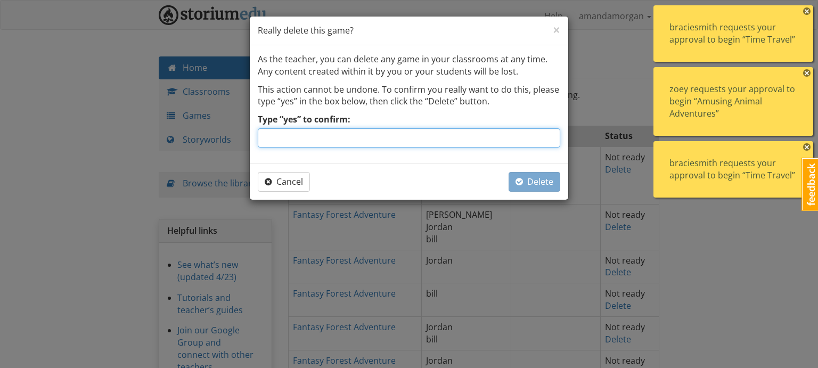
click at [503, 141] on input "Type “yes” to confirm:" at bounding box center [409, 137] width 302 height 19
type input "yes"
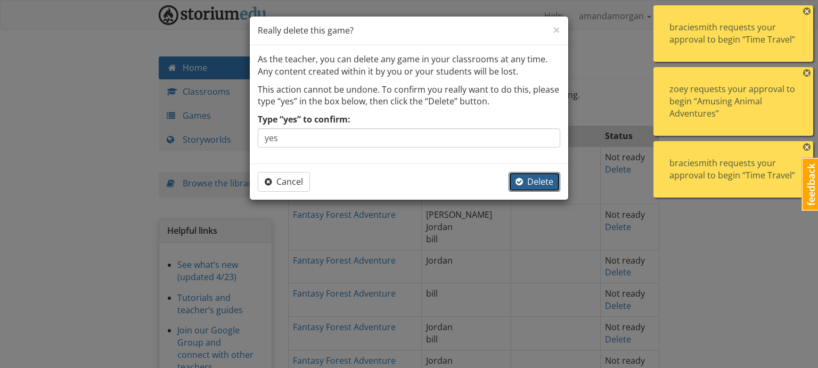
click at [542, 184] on span "Delete" at bounding box center [534, 182] width 38 height 12
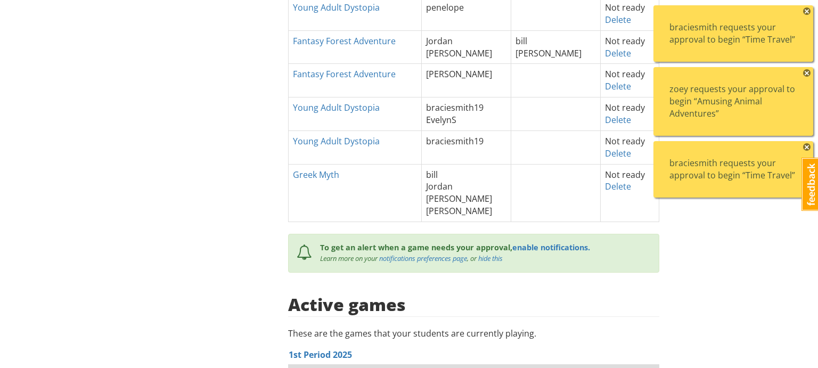
scroll to position [428, 0]
click at [605, 183] on link "Delete" at bounding box center [618, 187] width 26 height 12
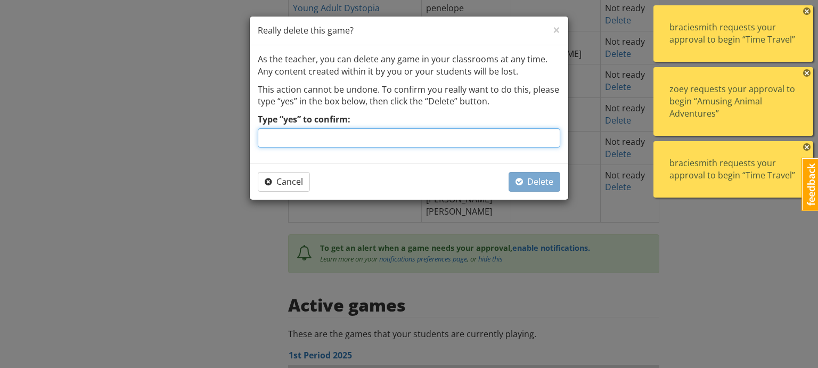
click at [516, 141] on input "Type “yes” to confirm:" at bounding box center [409, 137] width 302 height 19
type input "yes"
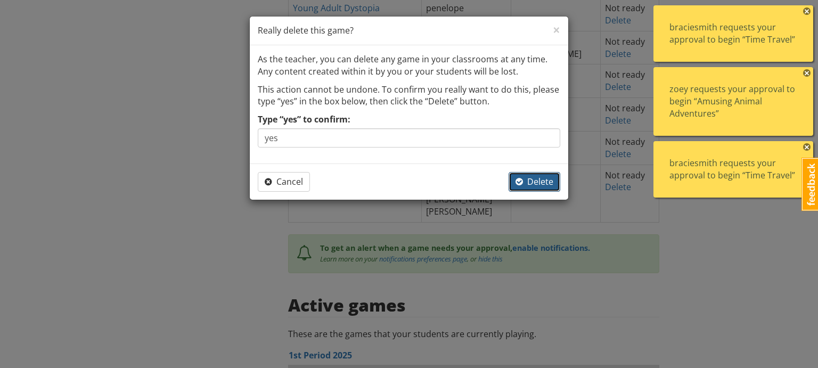
click at [533, 182] on span "Delete" at bounding box center [534, 182] width 38 height 12
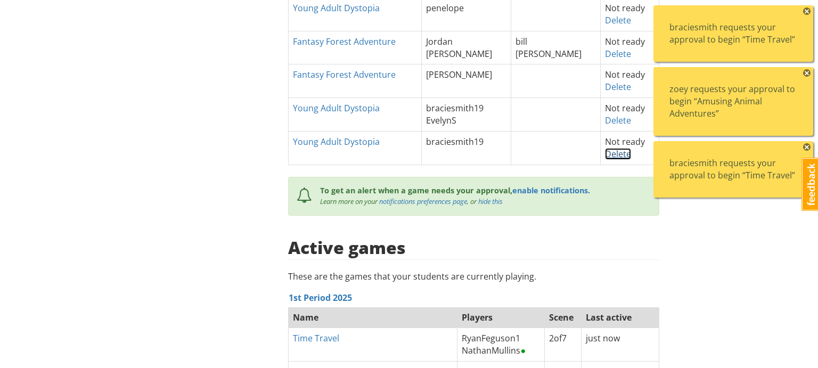
click at [605, 153] on link "Delete" at bounding box center [618, 154] width 26 height 12
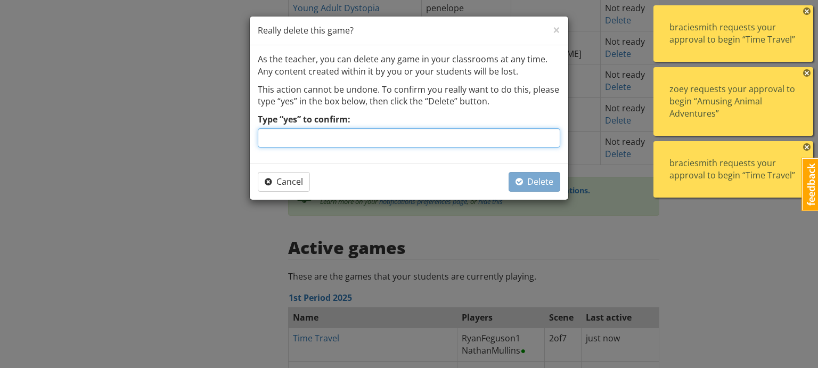
click at [509, 141] on input "Type “yes” to confirm:" at bounding box center [409, 137] width 302 height 19
type input "yes"
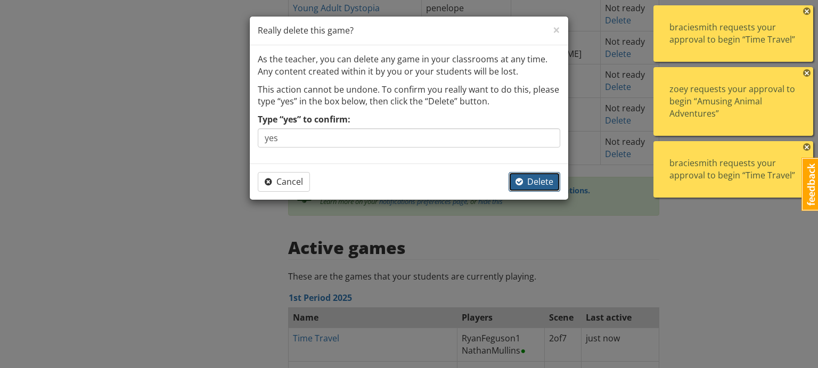
click at [531, 184] on span "Delete" at bounding box center [534, 182] width 38 height 12
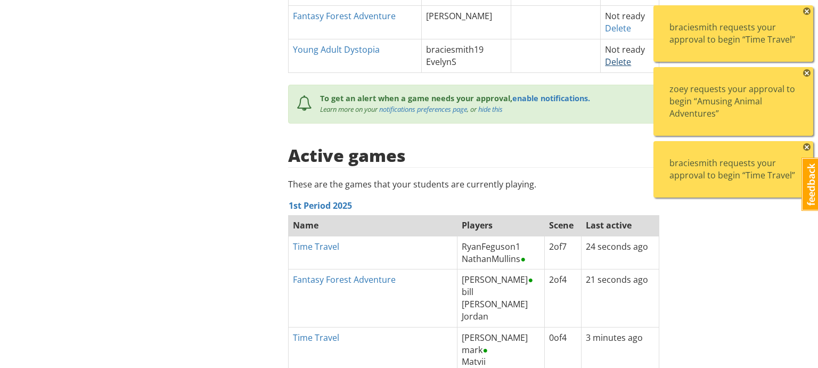
scroll to position [486, 0]
click at [611, 63] on link "Delete" at bounding box center [618, 63] width 26 height 12
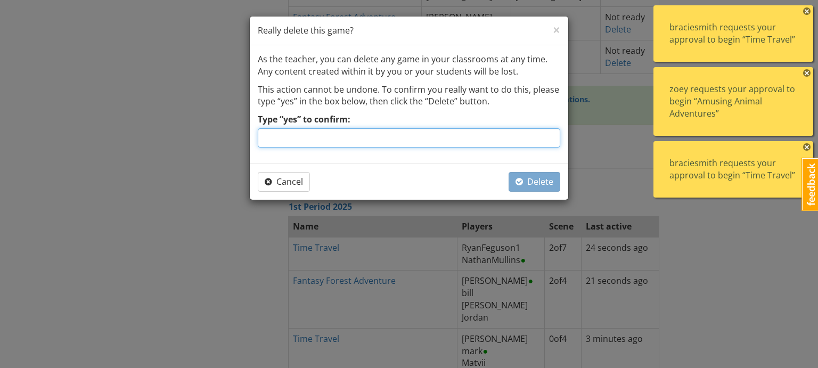
click at [536, 141] on input "Type “yes” to confirm:" at bounding box center [409, 137] width 302 height 19
type input "yes"
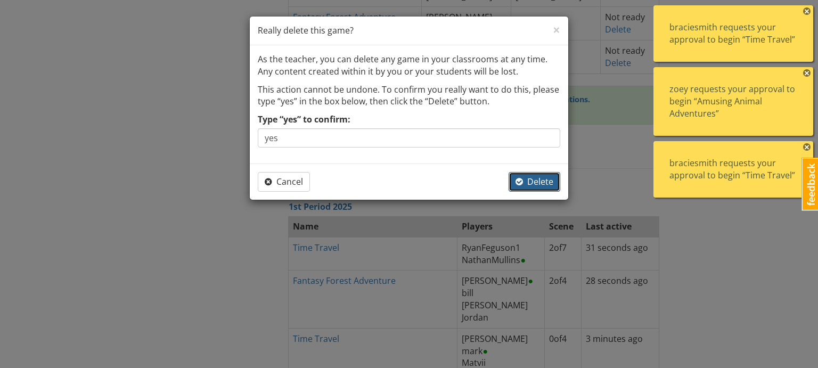
click at [529, 182] on span "Delete" at bounding box center [534, 182] width 38 height 12
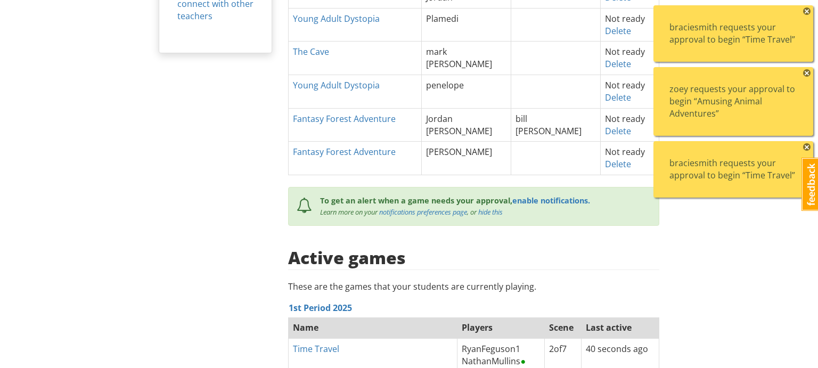
scroll to position [348, 0]
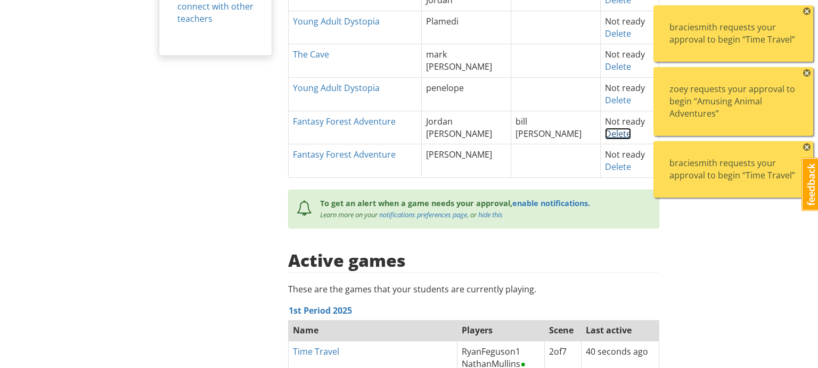
click at [605, 133] on link "Delete" at bounding box center [618, 134] width 26 height 12
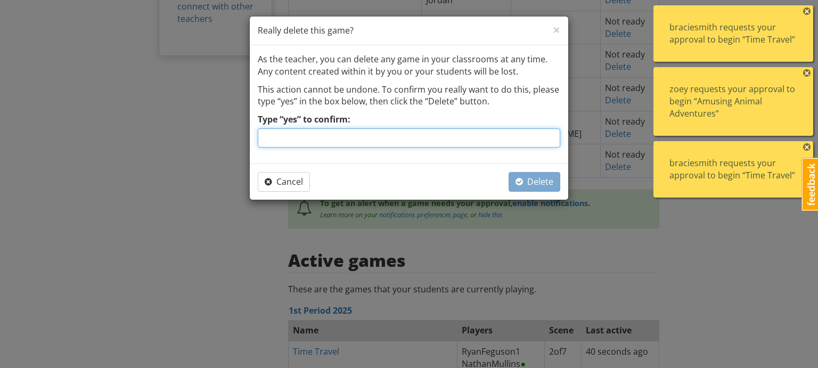
click at [507, 138] on input "Type “yes” to confirm:" at bounding box center [409, 137] width 302 height 19
type input "yes"
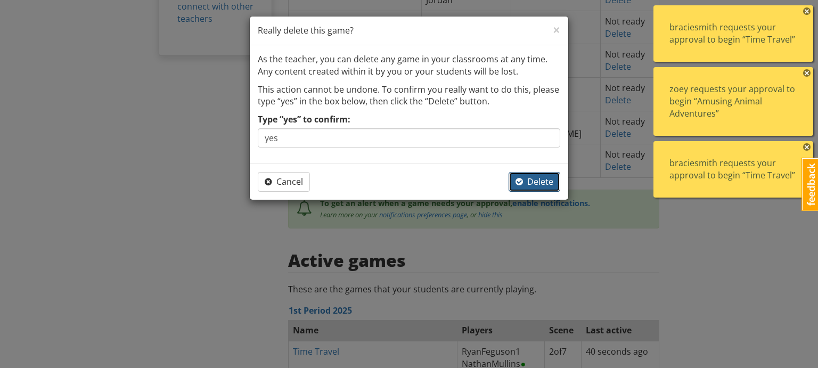
click at [528, 183] on span "Delete" at bounding box center [534, 182] width 38 height 12
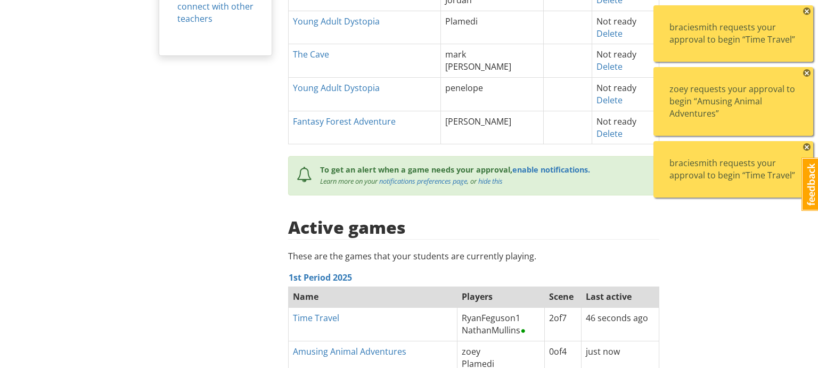
click at [599, 140] on td "Not ready Delete" at bounding box center [625, 128] width 67 height 34
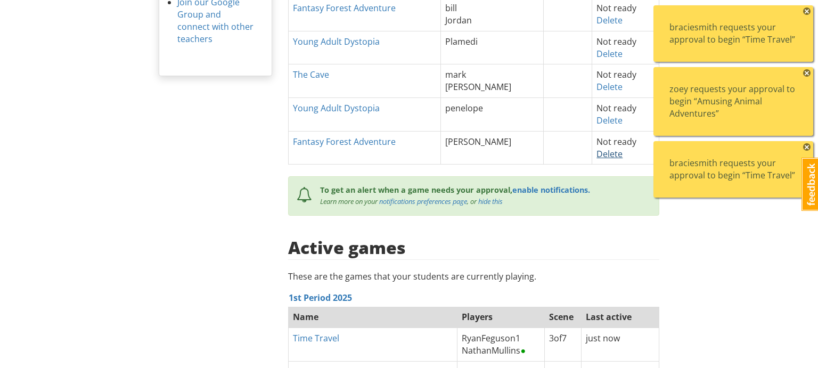
scroll to position [294, 0]
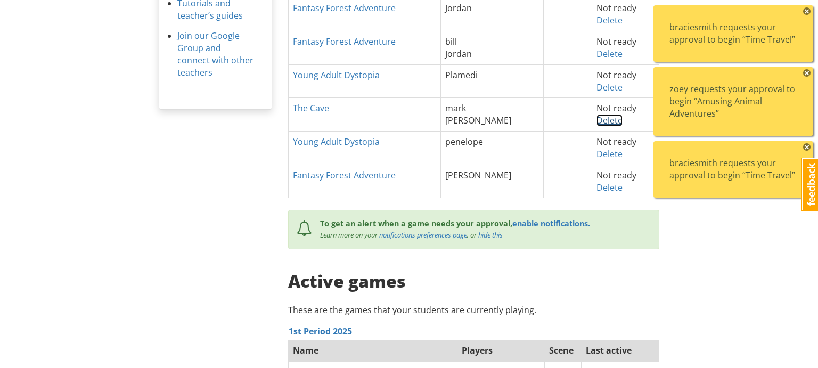
click at [607, 117] on link "Delete" at bounding box center [609, 120] width 26 height 12
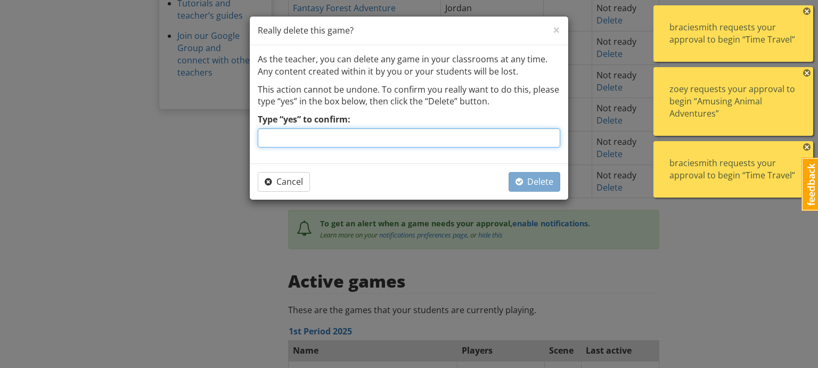
click at [507, 137] on input "Type “yes” to confirm:" at bounding box center [409, 137] width 302 height 19
type input "yes"
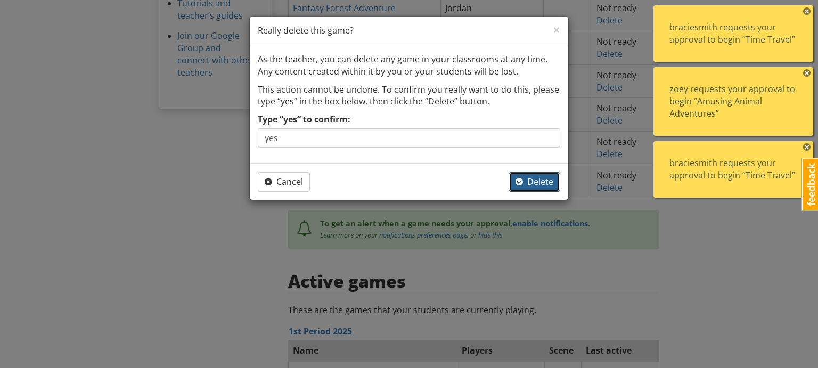
click at [520, 182] on span "button" at bounding box center [518, 181] width 7 height 9
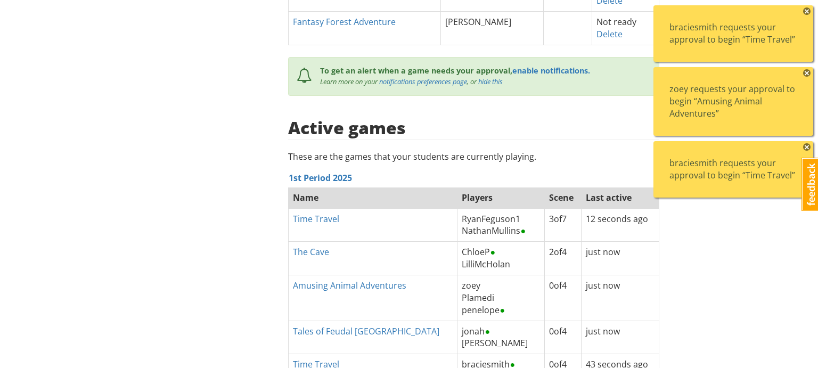
scroll to position [413, 0]
click at [602, 36] on link "Delete" at bounding box center [609, 35] width 26 height 12
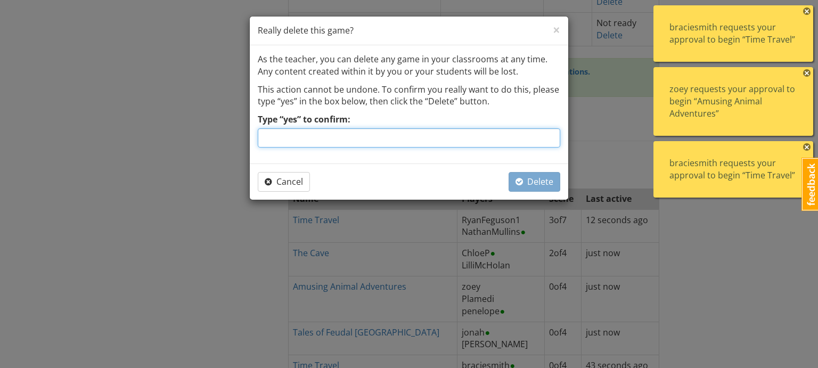
click at [520, 143] on input "Type “yes” to confirm:" at bounding box center [409, 137] width 302 height 19
type input "yes"
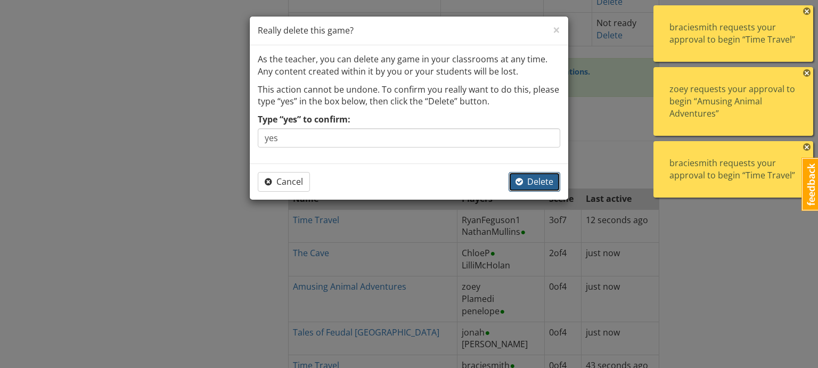
click at [542, 184] on span "Delete" at bounding box center [534, 182] width 38 height 12
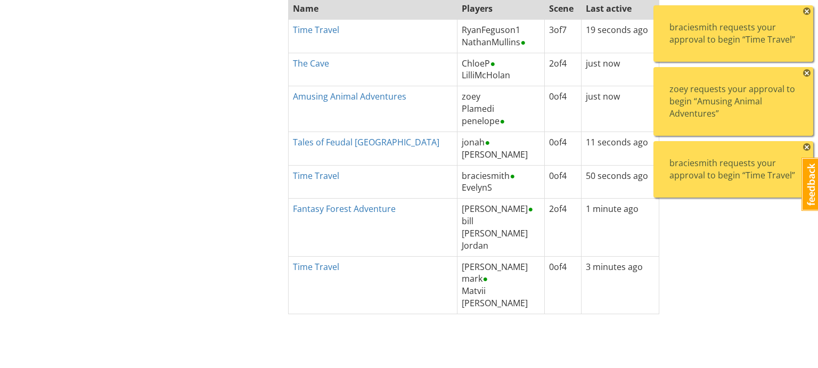
scroll to position [0, 0]
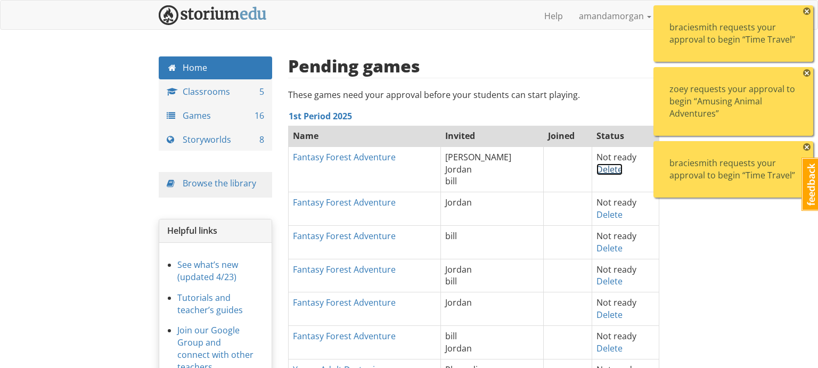
click at [598, 169] on link "Delete" at bounding box center [609, 169] width 26 height 12
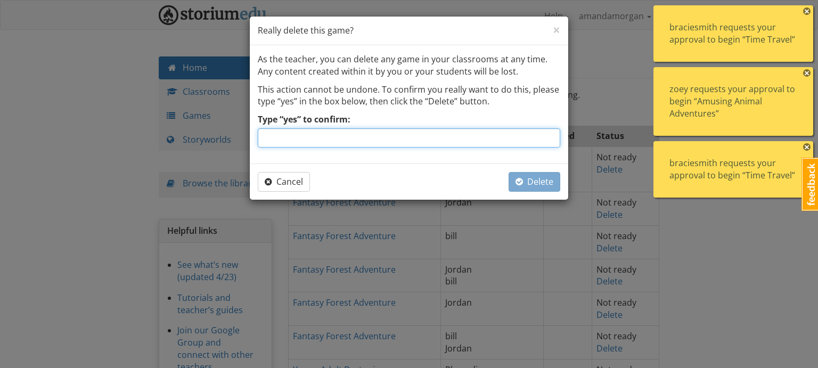
click at [531, 143] on input "Type “yes” to confirm:" at bounding box center [409, 137] width 302 height 19
type input "yes"
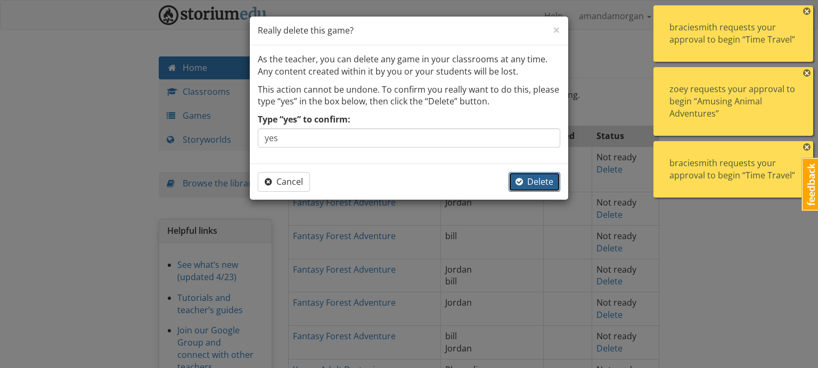
click at [549, 179] on span "Delete" at bounding box center [534, 182] width 38 height 12
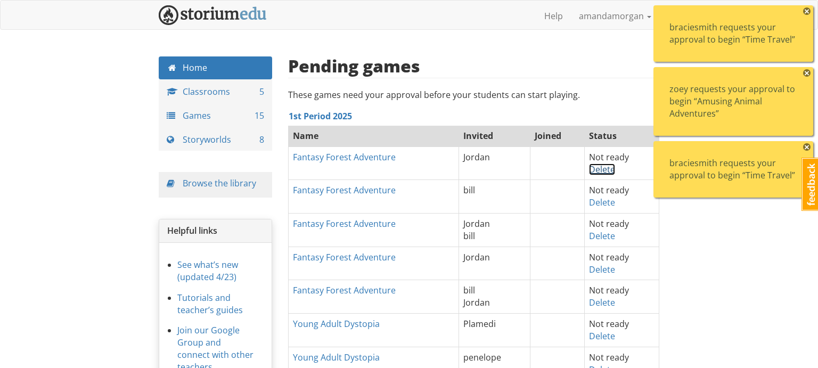
click at [604, 173] on link "Delete" at bounding box center [602, 169] width 26 height 12
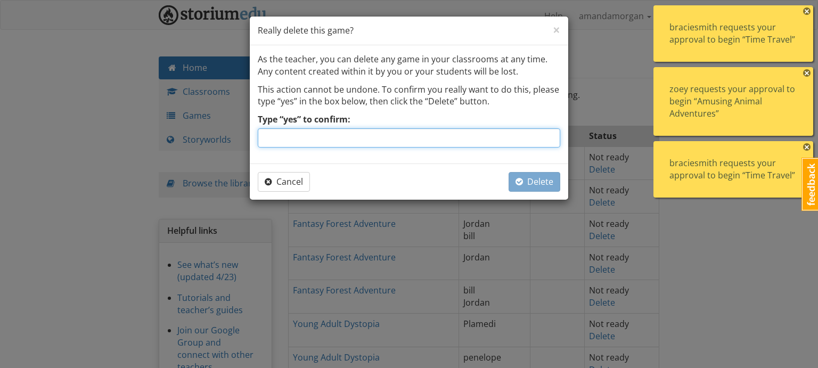
click at [461, 136] on input "Type “yes” to confirm:" at bounding box center [409, 137] width 302 height 19
type input "yes"
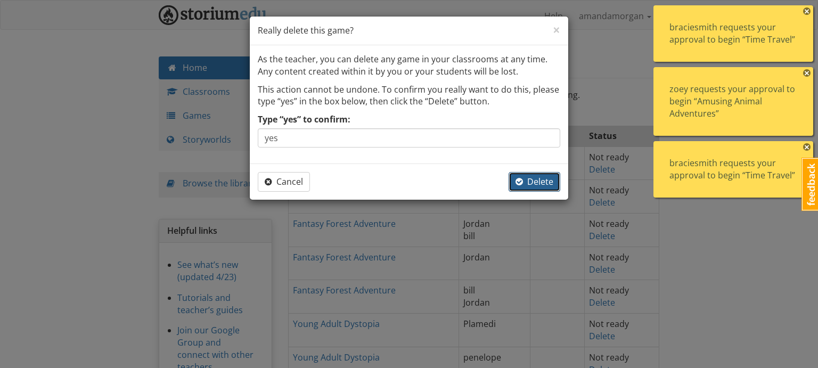
click at [535, 182] on span "Delete" at bounding box center [534, 182] width 38 height 12
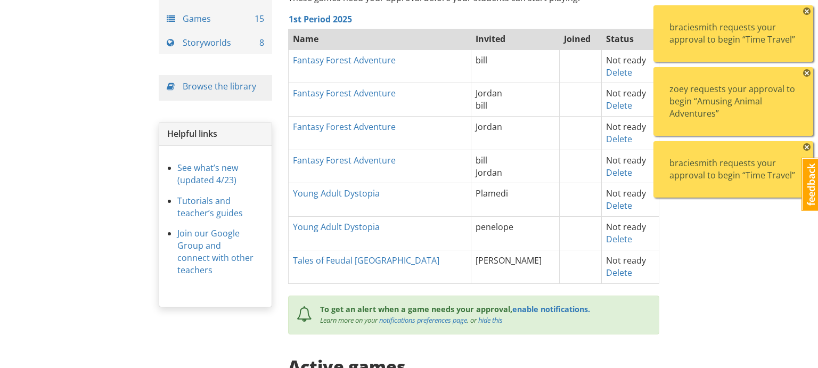
scroll to position [98, 0]
click at [804, 11] on span "×" at bounding box center [806, 10] width 7 height 7
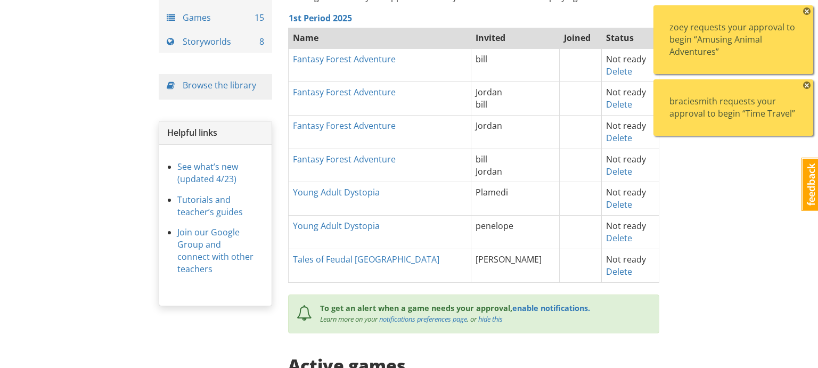
click at [804, 11] on span "×" at bounding box center [806, 10] width 7 height 7
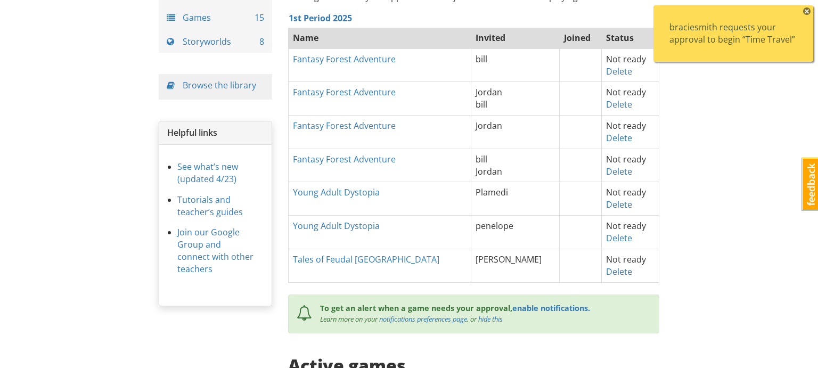
click at [804, 11] on span "×" at bounding box center [806, 10] width 7 height 7
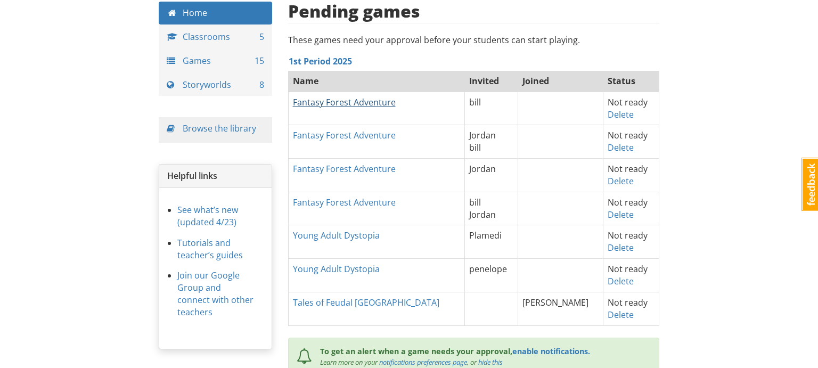
scroll to position [57, 0]
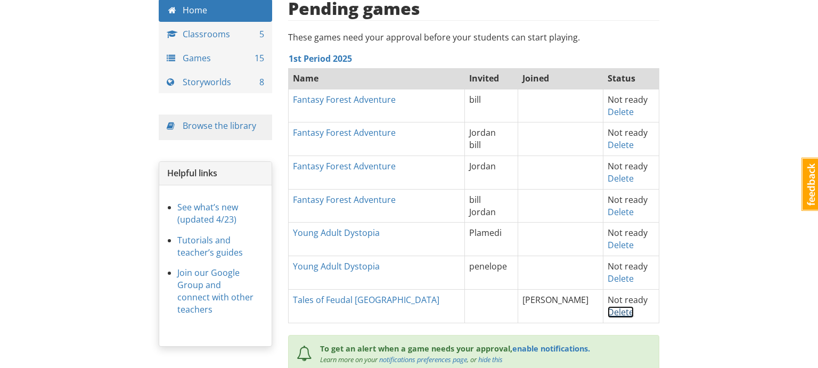
click at [607, 311] on link "Delete" at bounding box center [620, 312] width 26 height 12
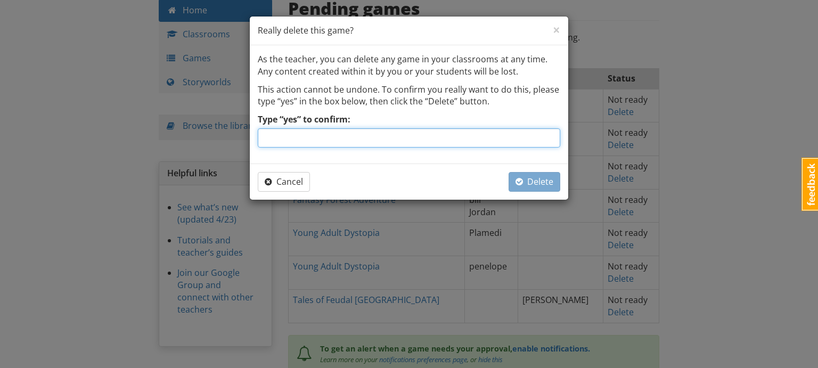
click at [517, 147] on input "Type “yes” to confirm:" at bounding box center [409, 137] width 302 height 19
type input "yes"
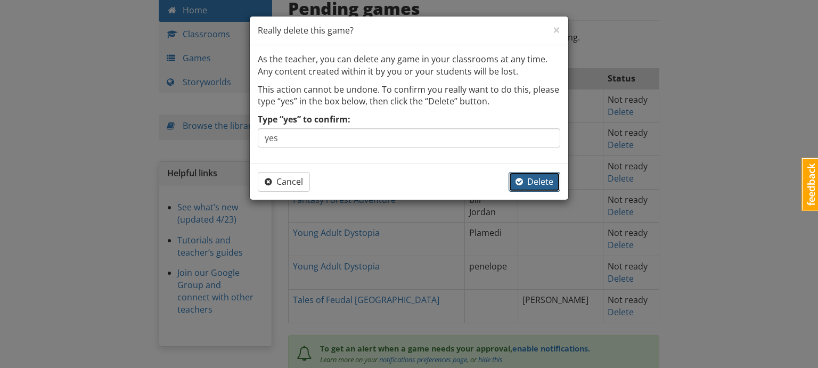
click at [541, 183] on span "Delete" at bounding box center [534, 182] width 38 height 12
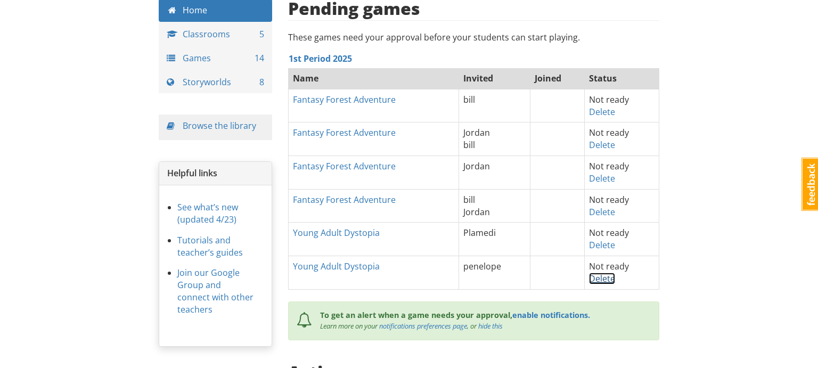
click at [601, 277] on link "Delete" at bounding box center [602, 279] width 26 height 12
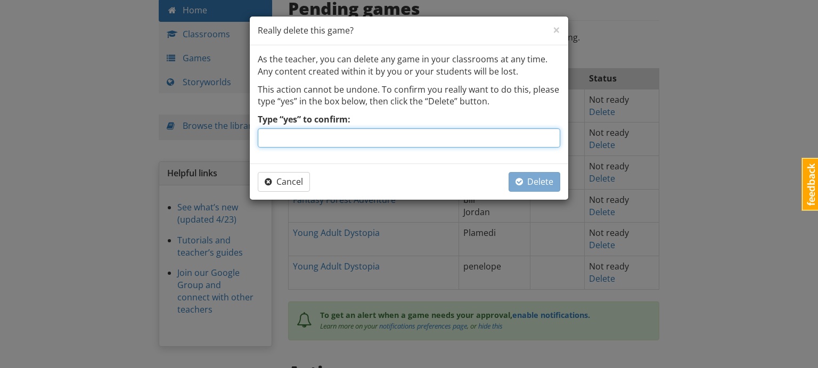
click at [443, 136] on input "Type “yes” to confirm:" at bounding box center [409, 137] width 302 height 19
type input "yes"
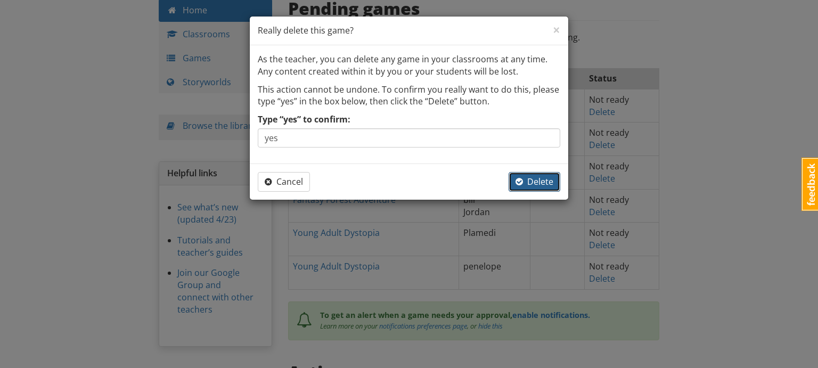
click at [525, 178] on span "Delete" at bounding box center [534, 182] width 38 height 12
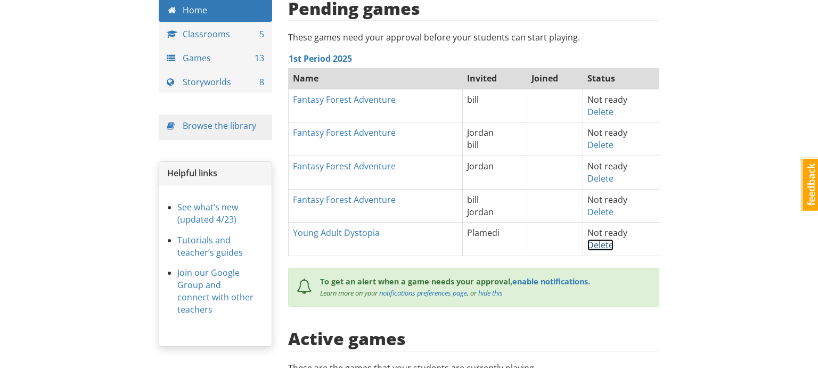
click at [601, 242] on link "Delete" at bounding box center [600, 245] width 26 height 12
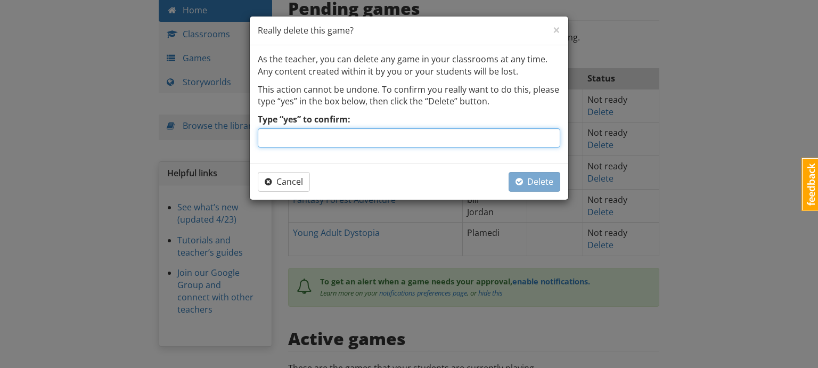
click at [462, 138] on input "Type “yes” to confirm:" at bounding box center [409, 137] width 302 height 19
type input "yes"
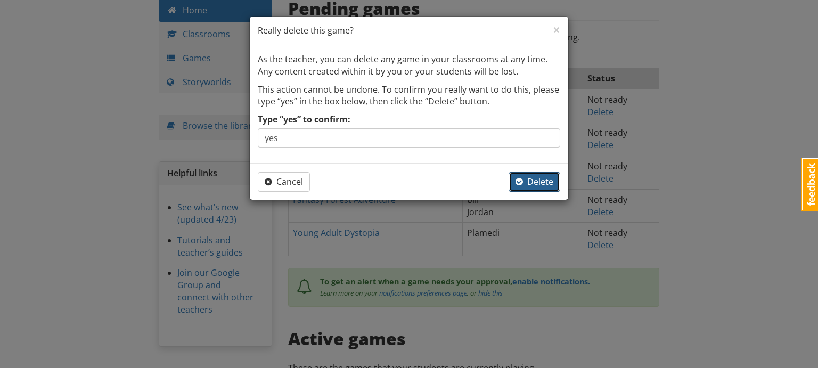
click at [532, 182] on span "Delete" at bounding box center [534, 182] width 38 height 12
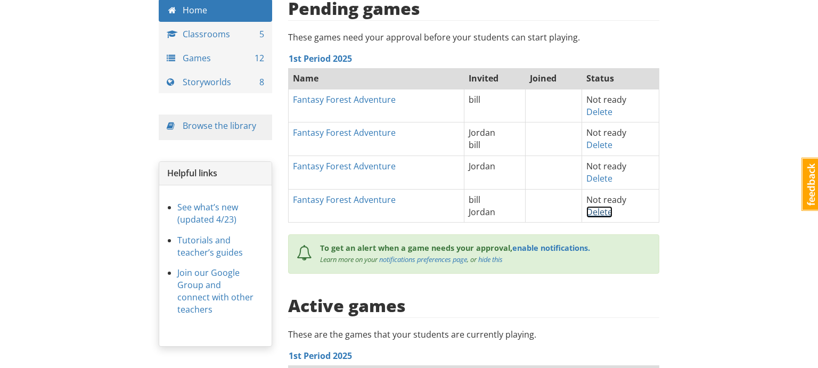
click at [598, 212] on link "Delete" at bounding box center [599, 212] width 26 height 12
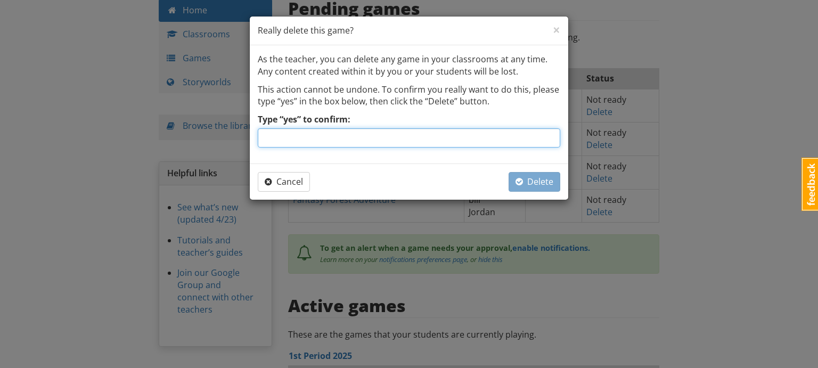
click at [484, 138] on input "Type “yes” to confirm:" at bounding box center [409, 137] width 302 height 19
type input "yes"
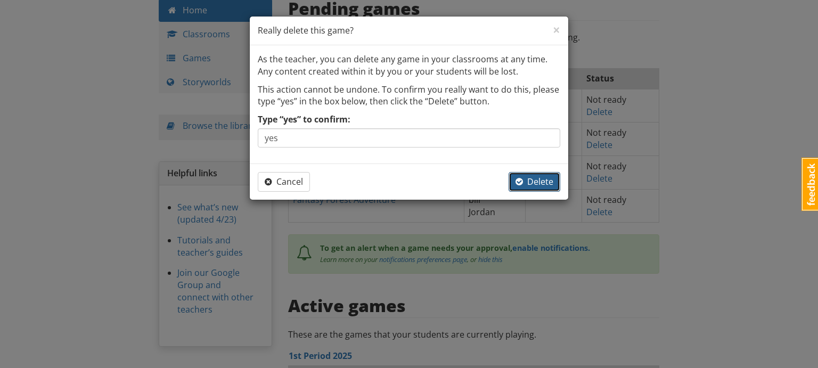
click at [527, 178] on span "Delete" at bounding box center [534, 182] width 38 height 12
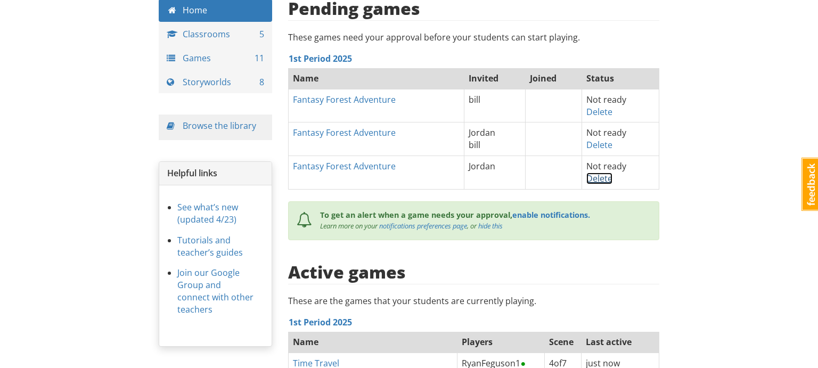
click at [602, 178] on link "Delete" at bounding box center [599, 178] width 26 height 12
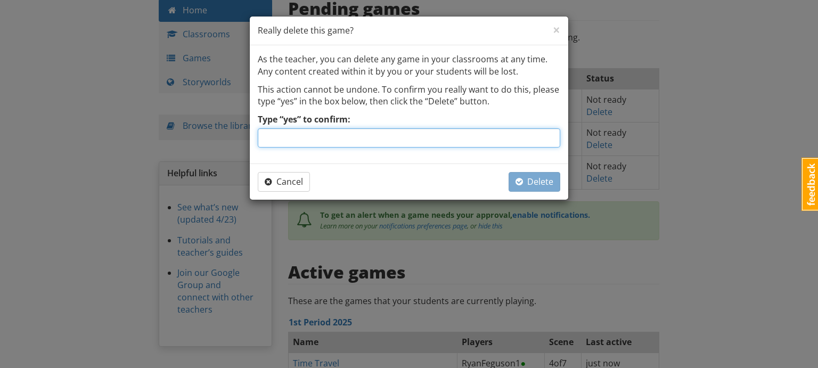
click at [455, 135] on input "Type “yes” to confirm:" at bounding box center [409, 137] width 302 height 19
type input "yes"
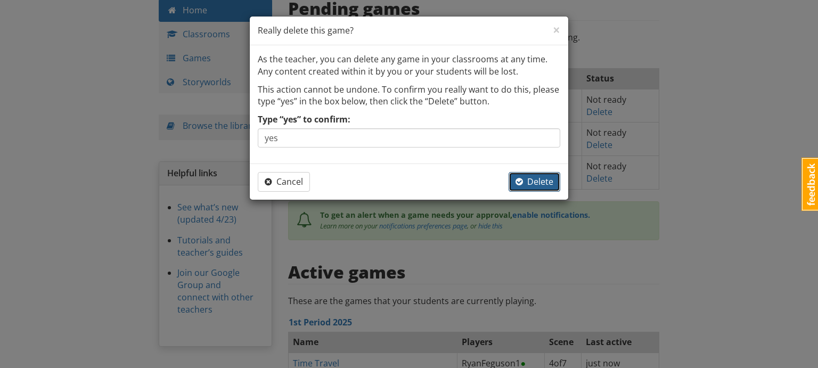
click at [529, 180] on span "Delete" at bounding box center [534, 182] width 38 height 12
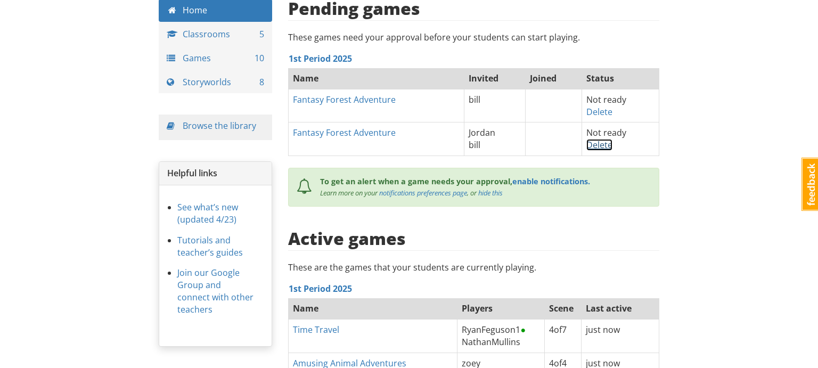
click at [598, 145] on link "Delete" at bounding box center [599, 145] width 26 height 12
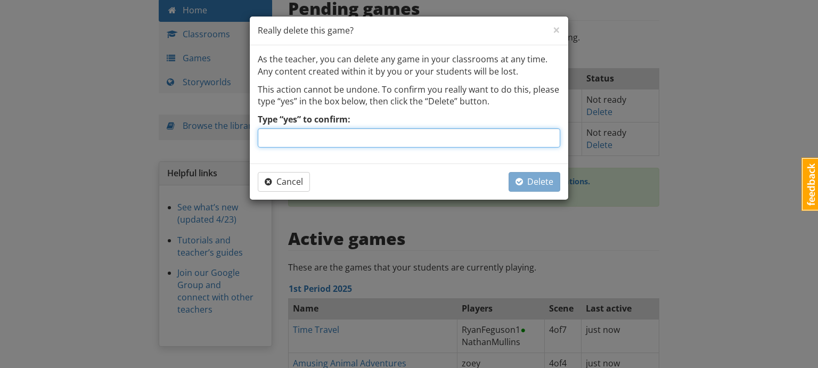
click at [392, 138] on input "Type “yes” to confirm:" at bounding box center [409, 137] width 302 height 19
type input "yes"
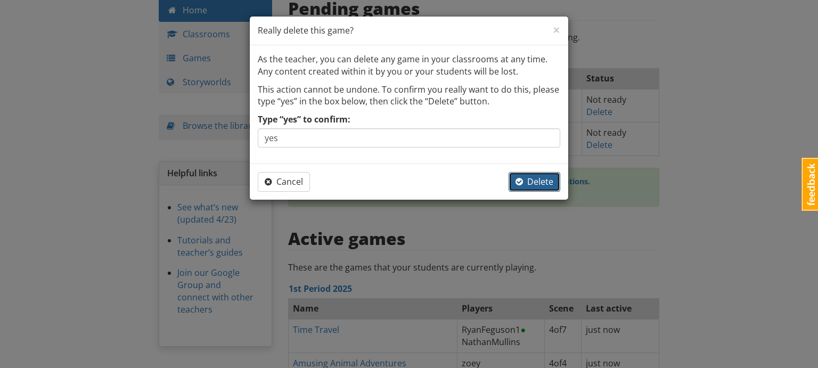
click at [531, 177] on span "Delete" at bounding box center [534, 182] width 38 height 12
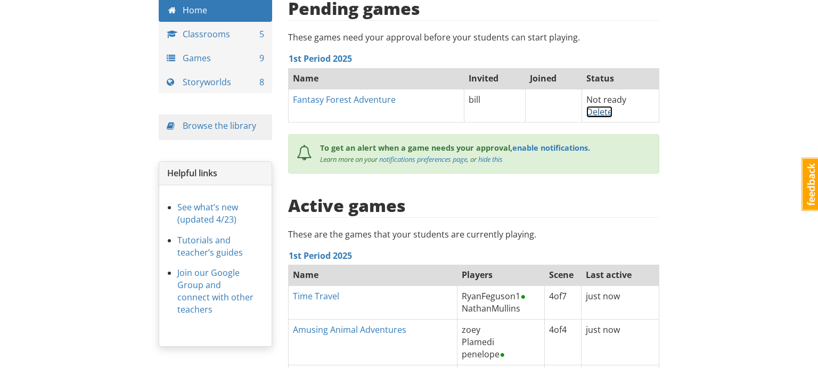
click at [601, 111] on link "Delete" at bounding box center [599, 112] width 26 height 12
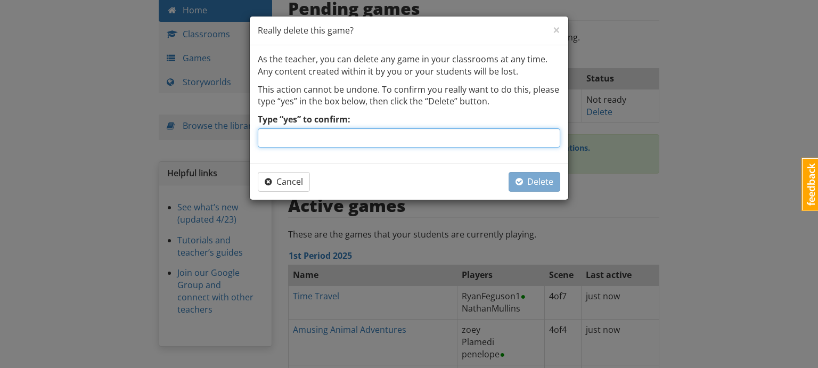
click at [443, 144] on input "Type “yes” to confirm:" at bounding box center [409, 137] width 302 height 19
type input "yes"
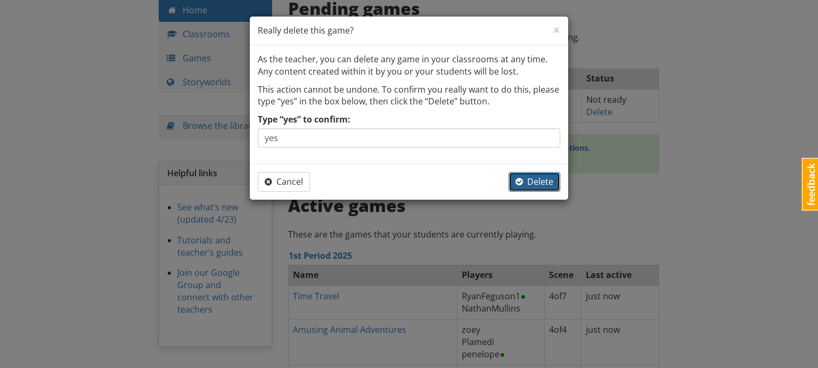
click at [544, 179] on span "Delete" at bounding box center [534, 182] width 38 height 12
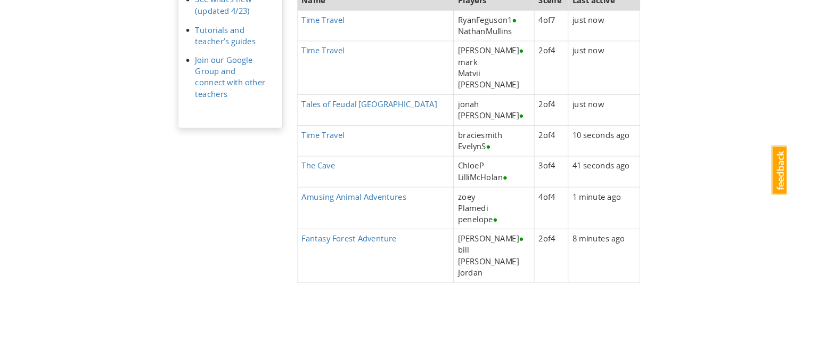
scroll to position [0, 0]
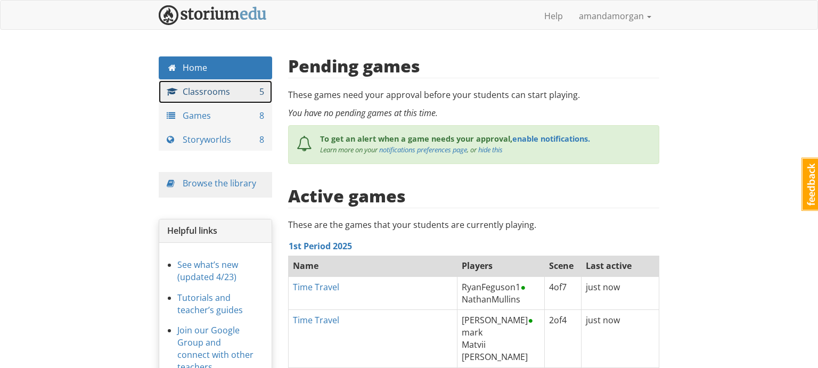
click at [215, 92] on link "Classrooms 5" at bounding box center [215, 91] width 113 height 23
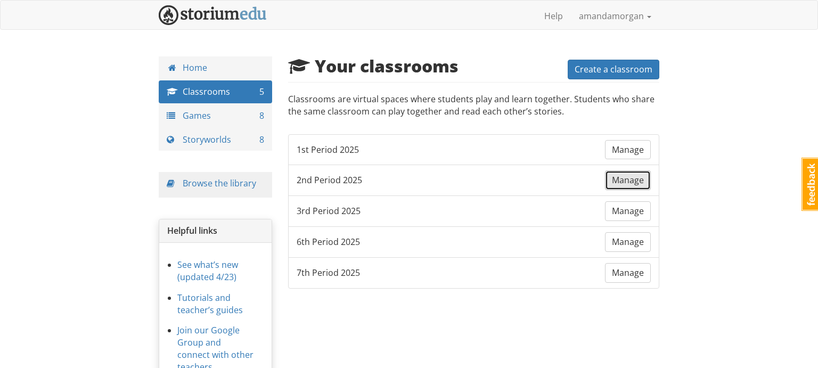
click at [625, 183] on span "Manage" at bounding box center [628, 180] width 32 height 12
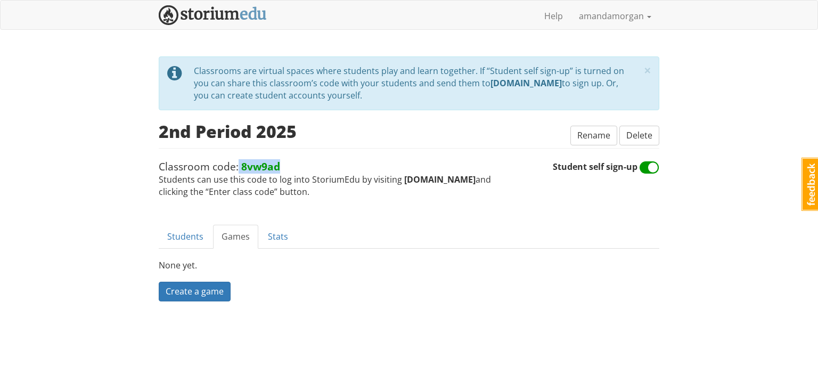
drag, startPoint x: 238, startPoint y: 163, endPoint x: 291, endPoint y: 162, distance: 53.2
click at [291, 162] on span "Classroom code: 8vw9ad Students can use this code to log into StoriumEdu by vis…" at bounding box center [356, 178] width 394 height 39
click at [553, 19] on link "Help" at bounding box center [553, 16] width 35 height 27
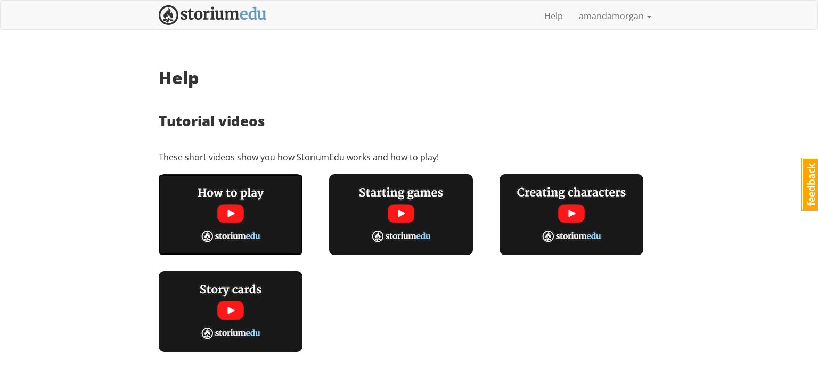
click at [233, 210] on img at bounding box center [231, 214] width 144 height 81
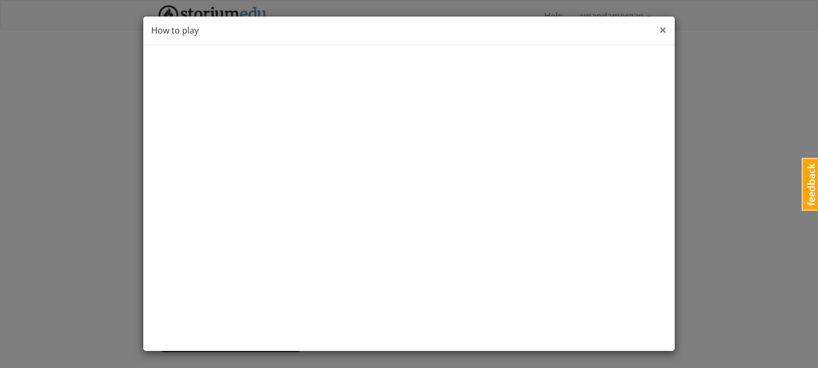
click at [663, 23] on span "×" at bounding box center [662, 30] width 7 height 18
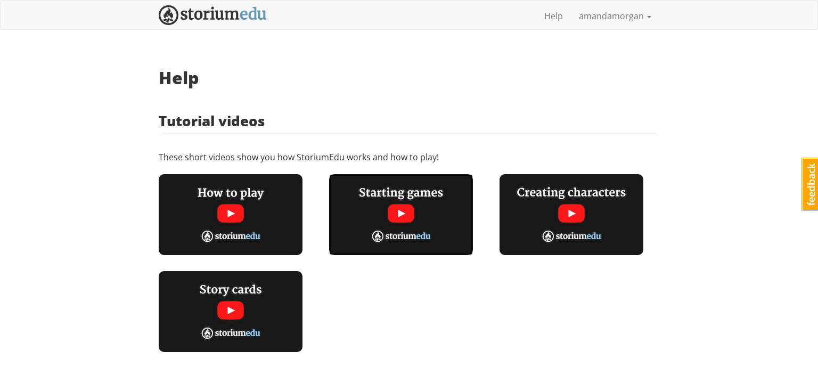
click at [400, 207] on img at bounding box center [401, 214] width 144 height 81
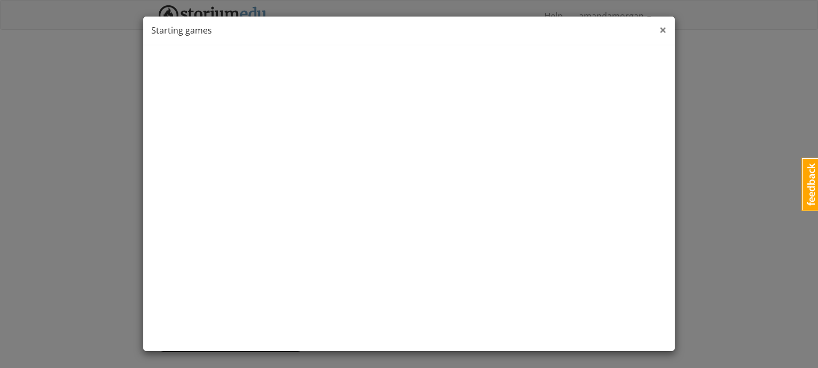
click at [662, 26] on span "×" at bounding box center [662, 30] width 7 height 18
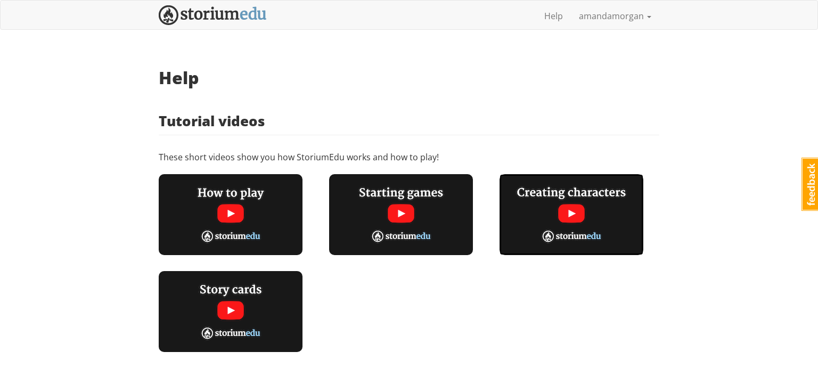
click at [575, 221] on img at bounding box center [571, 214] width 144 height 81
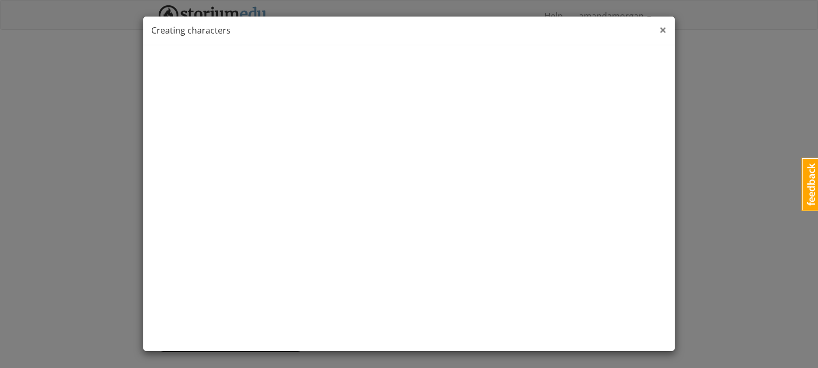
click at [664, 30] on span "×" at bounding box center [662, 30] width 7 height 18
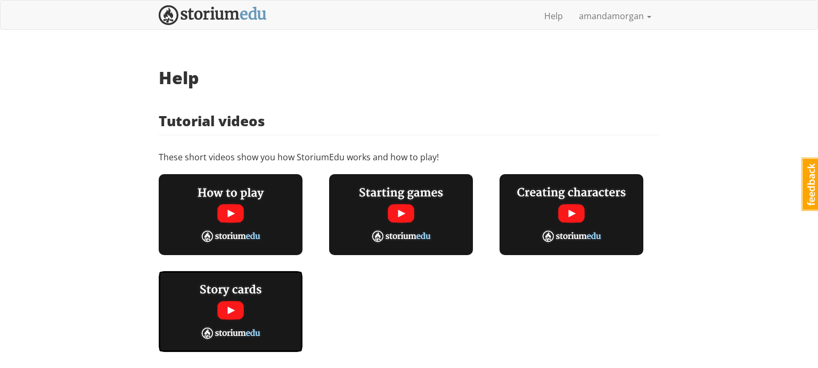
click at [240, 311] on img at bounding box center [231, 311] width 144 height 81
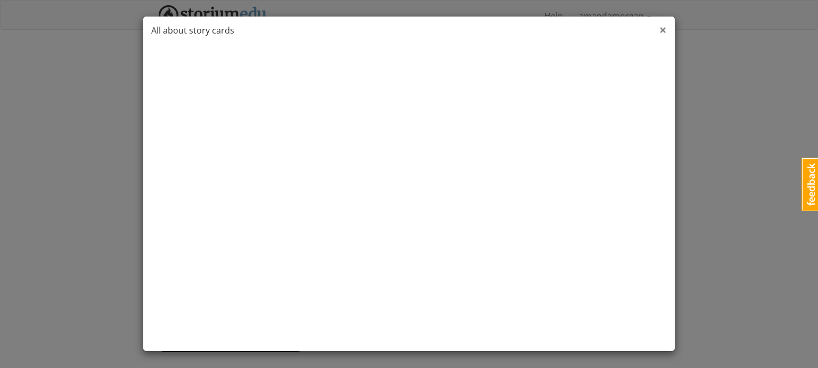
click at [663, 29] on span "×" at bounding box center [662, 30] width 7 height 18
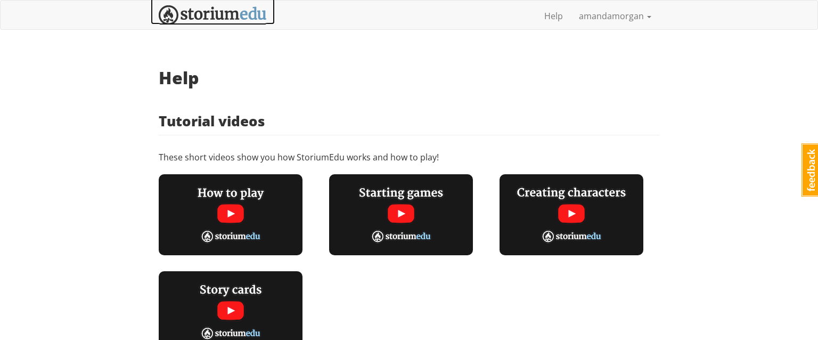
click at [240, 16] on img at bounding box center [213, 15] width 108 height 20
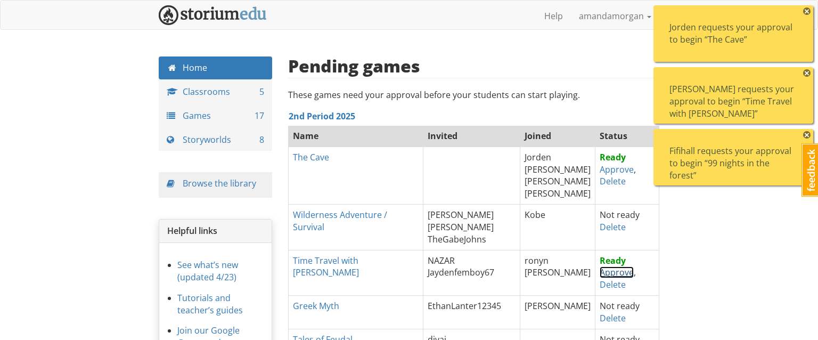
click at [602, 272] on link "Approve" at bounding box center [616, 272] width 34 height 12
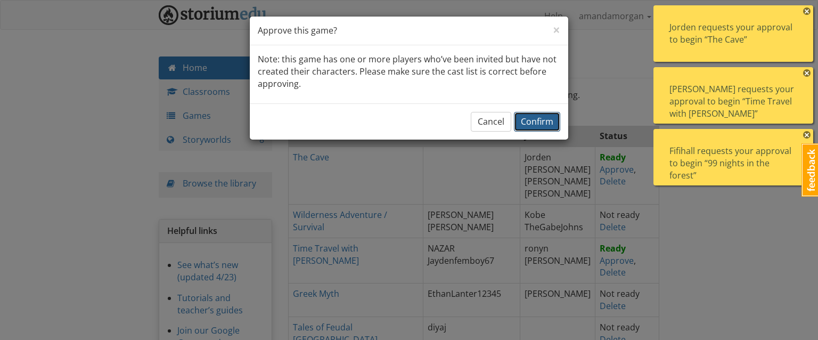
click at [532, 120] on span "Confirm" at bounding box center [537, 122] width 32 height 12
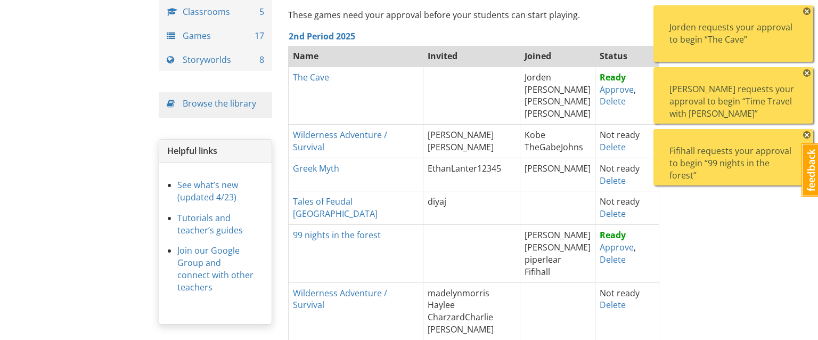
scroll to position [74, 0]
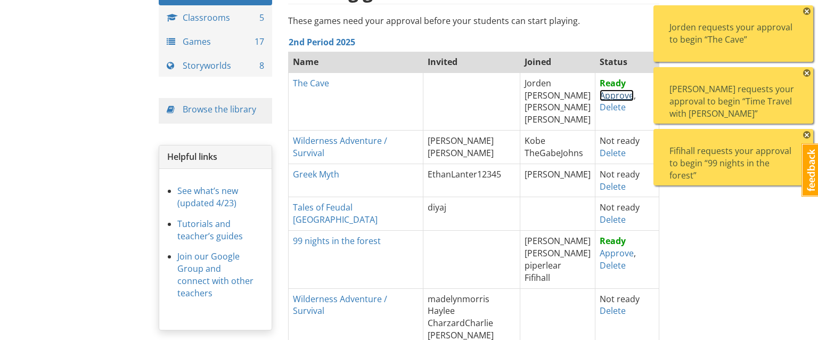
click at [604, 94] on link "Approve" at bounding box center [616, 95] width 34 height 12
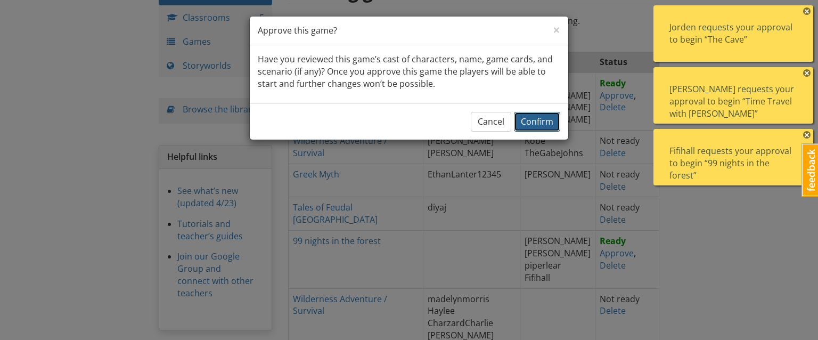
click at [536, 123] on span "Confirm" at bounding box center [537, 122] width 32 height 12
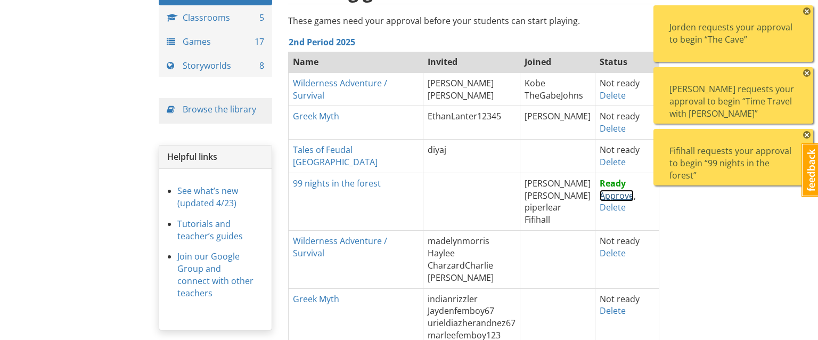
click at [607, 196] on link "Approve" at bounding box center [616, 196] width 34 height 12
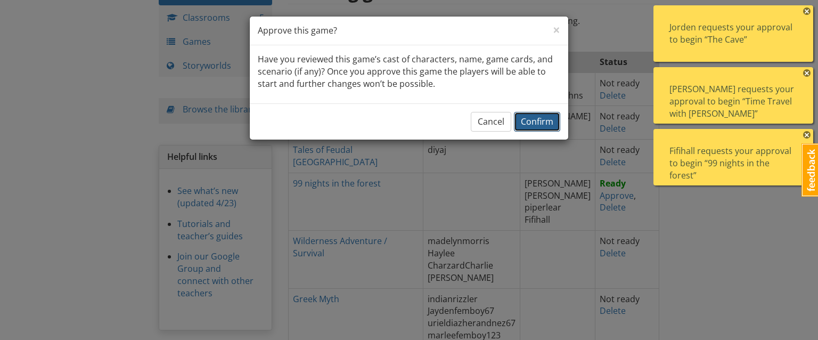
click at [538, 124] on span "Confirm" at bounding box center [537, 122] width 32 height 12
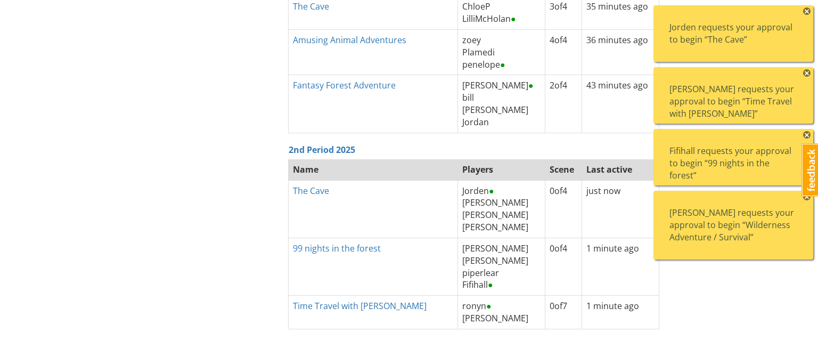
scroll to position [794, 0]
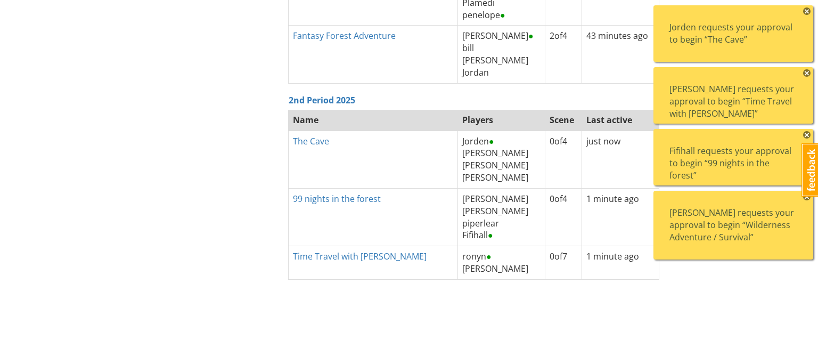
click at [809, 12] on span "×" at bounding box center [806, 10] width 7 height 7
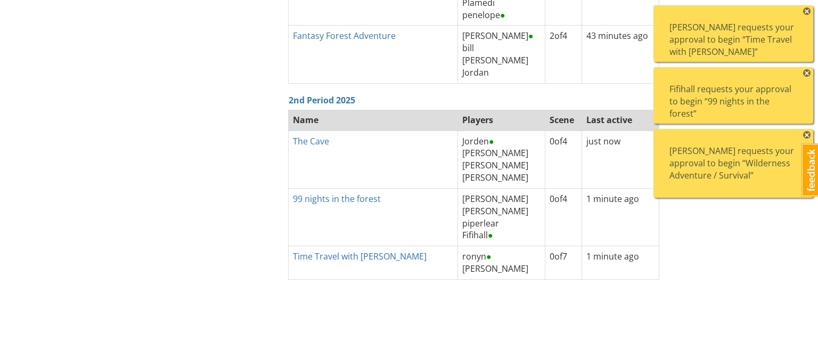
click at [809, 12] on span "×" at bounding box center [806, 10] width 7 height 7
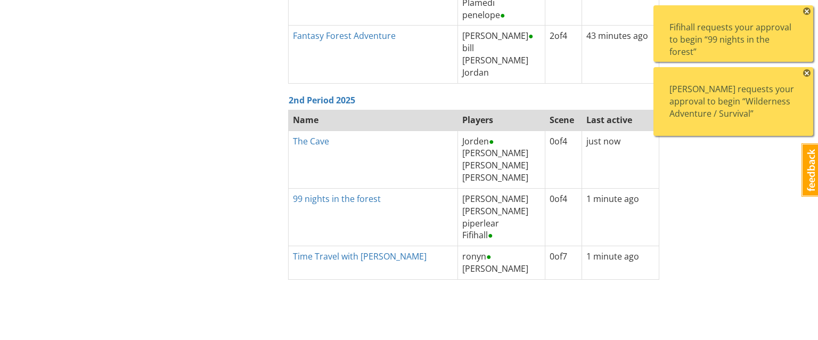
click at [809, 12] on span "×" at bounding box center [806, 10] width 7 height 7
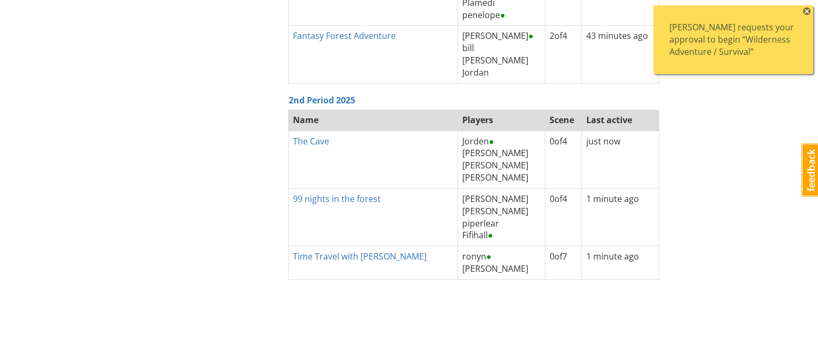
click at [809, 12] on span "×" at bounding box center [806, 10] width 7 height 7
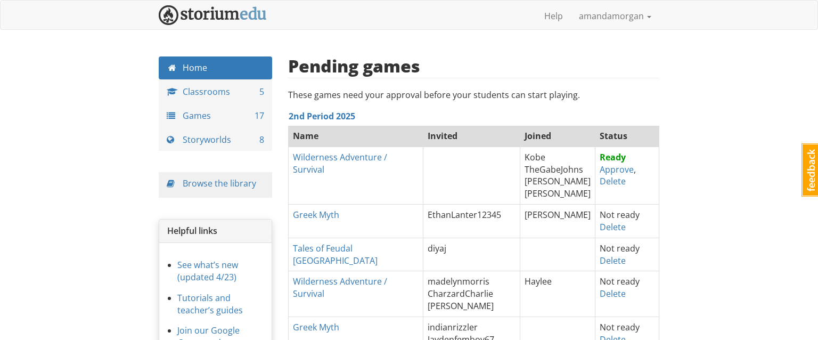
scroll to position [30, 0]
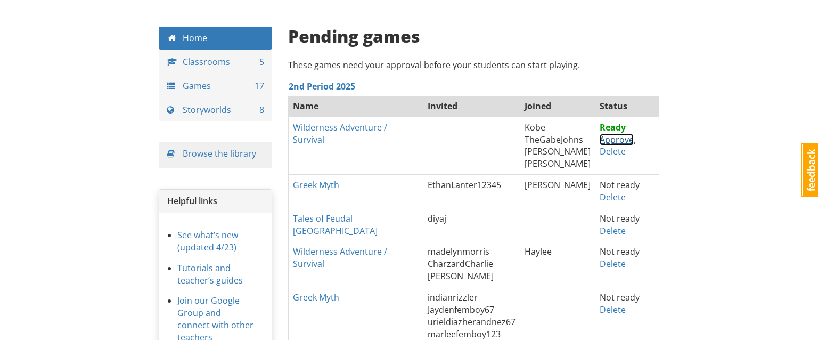
click at [615, 139] on link "Approve" at bounding box center [616, 140] width 34 height 12
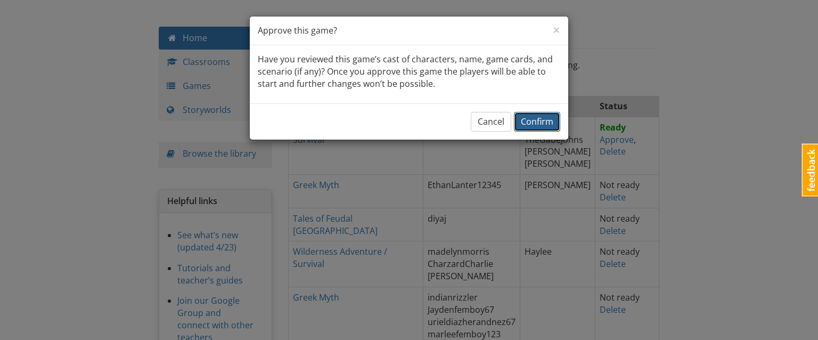
click at [528, 124] on span "Confirm" at bounding box center [537, 122] width 32 height 12
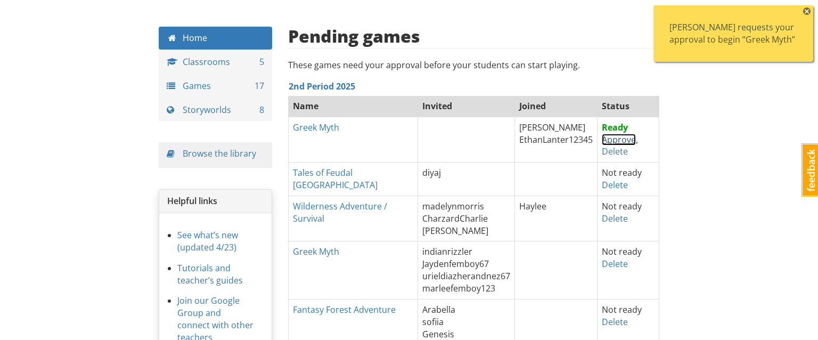
click at [605, 141] on link "Approve" at bounding box center [619, 140] width 34 height 12
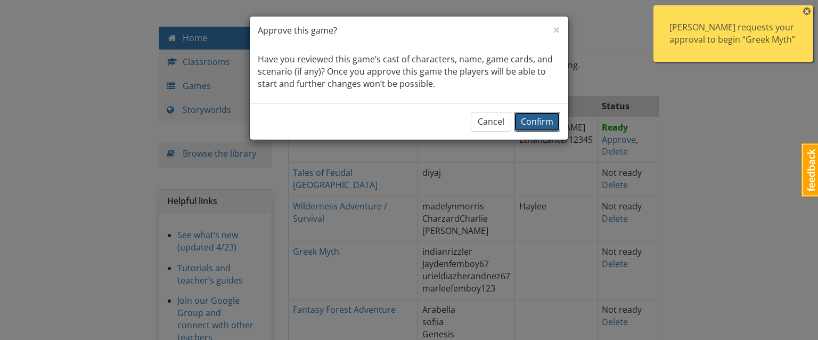
click at [540, 116] on span "Confirm" at bounding box center [537, 122] width 32 height 12
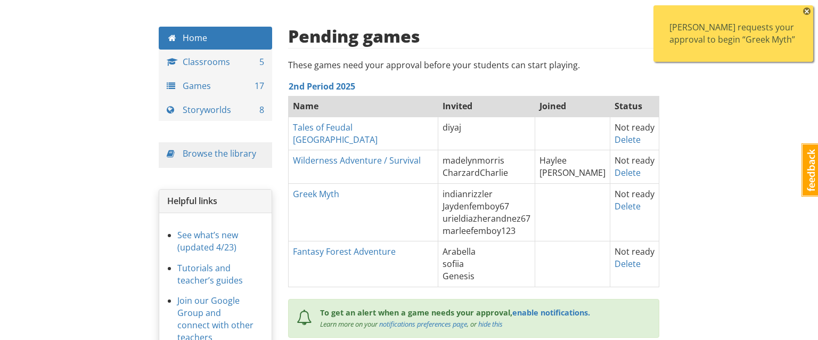
click at [804, 11] on span "×" at bounding box center [806, 10] width 7 height 7
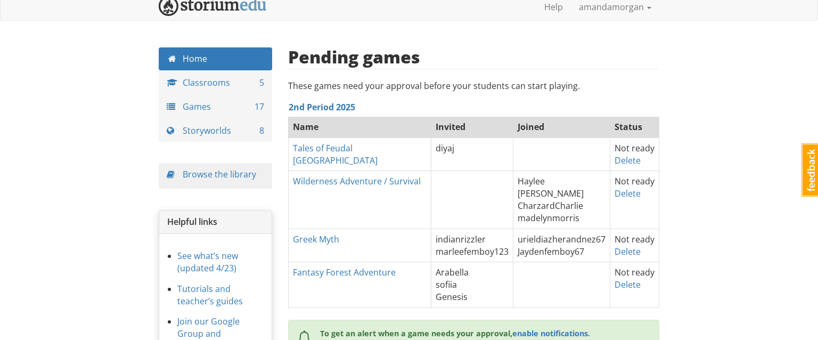
scroll to position [13, 0]
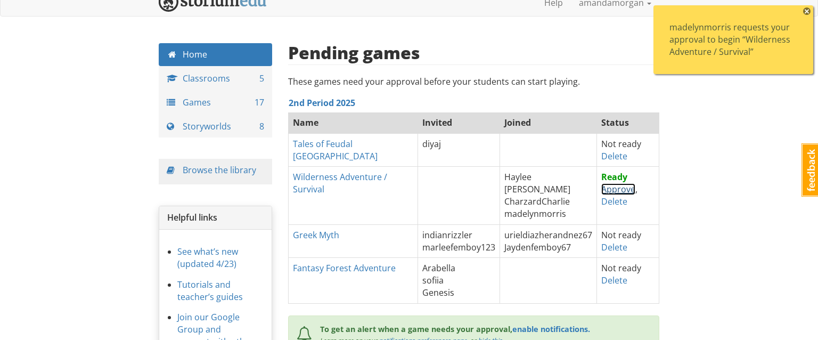
click at [608, 187] on link "Approve" at bounding box center [618, 189] width 34 height 12
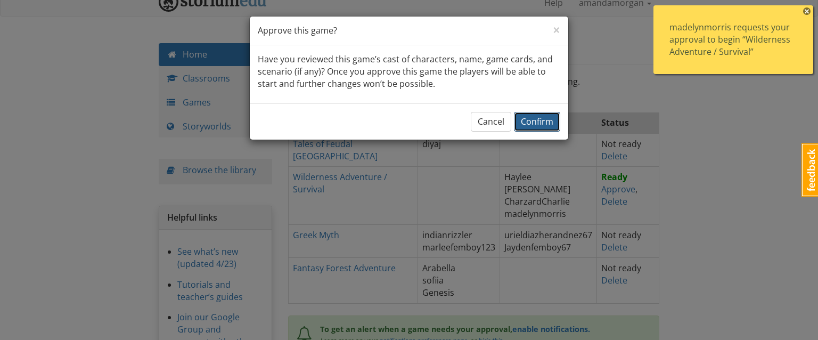
click at [528, 124] on span "Confirm" at bounding box center [537, 122] width 32 height 12
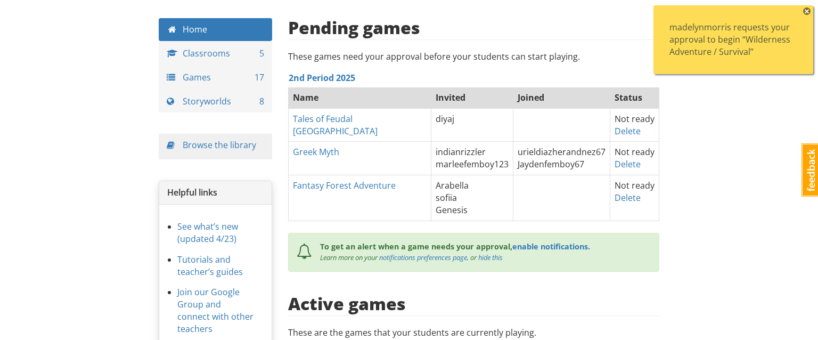
scroll to position [39, 0]
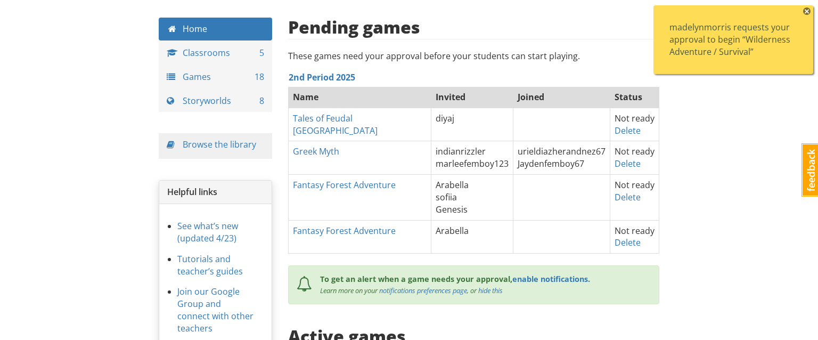
click at [805, 11] on span "×" at bounding box center [806, 10] width 7 height 7
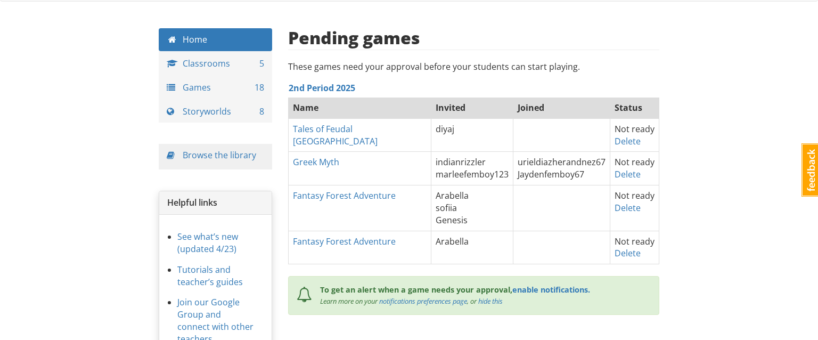
scroll to position [28, 0]
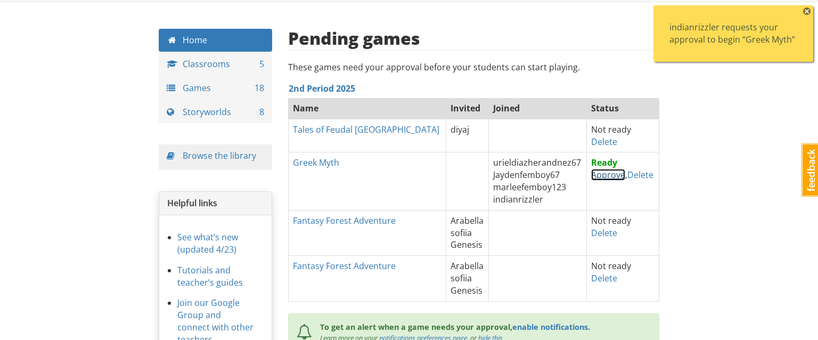
click at [598, 175] on link "Approve" at bounding box center [608, 175] width 34 height 12
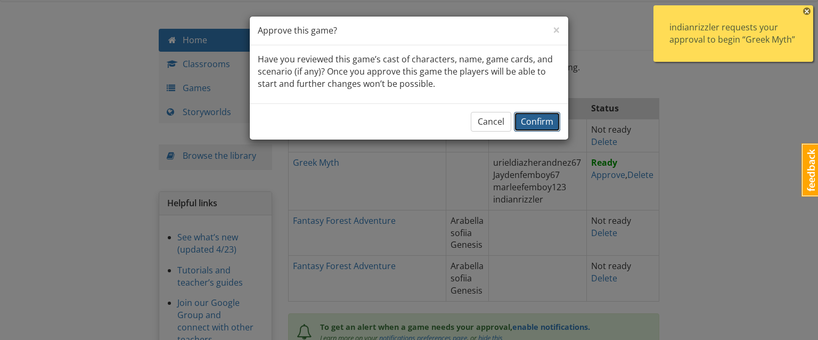
click at [544, 124] on span "Confirm" at bounding box center [537, 122] width 32 height 12
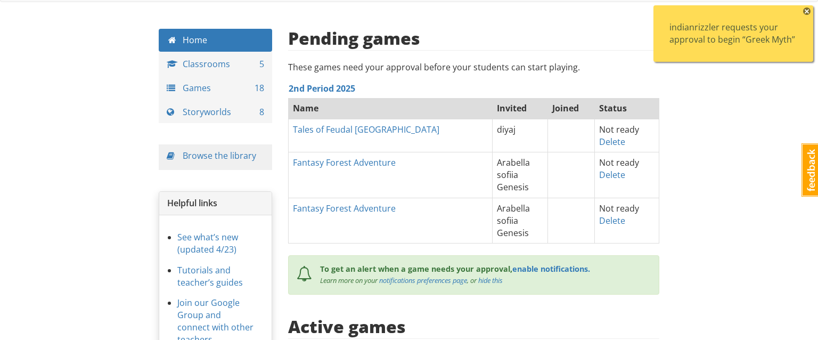
click at [808, 14] on span "×" at bounding box center [806, 10] width 7 height 7
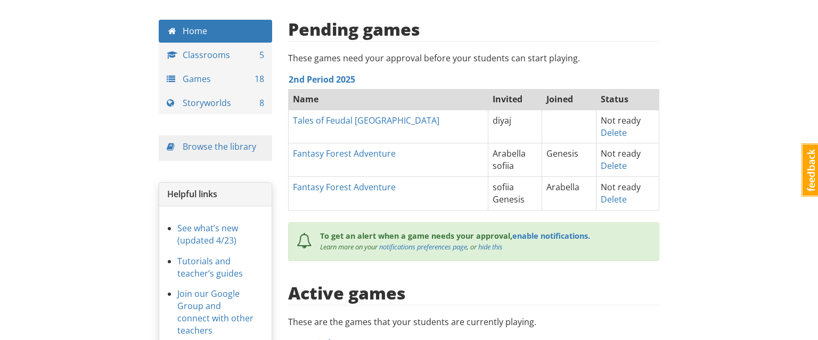
scroll to position [0, 0]
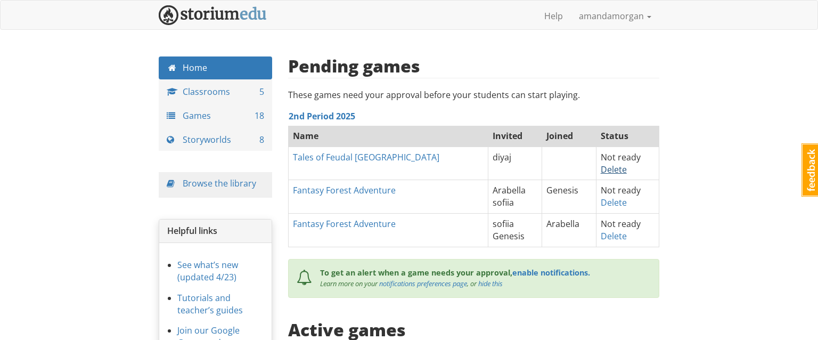
click at [601, 169] on link "Delete" at bounding box center [614, 169] width 26 height 12
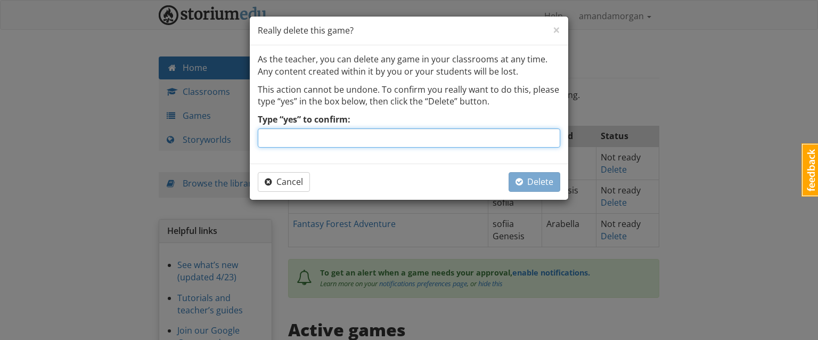
click at [492, 139] on input "Type “yes” to confirm:" at bounding box center [409, 137] width 302 height 19
type input "yes"
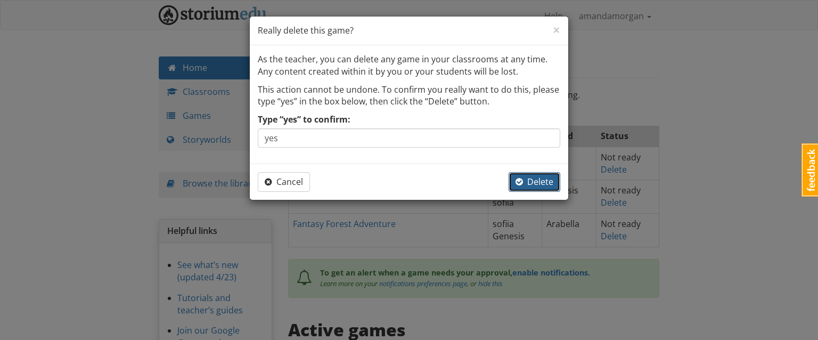
click at [538, 180] on span "Delete" at bounding box center [534, 182] width 38 height 12
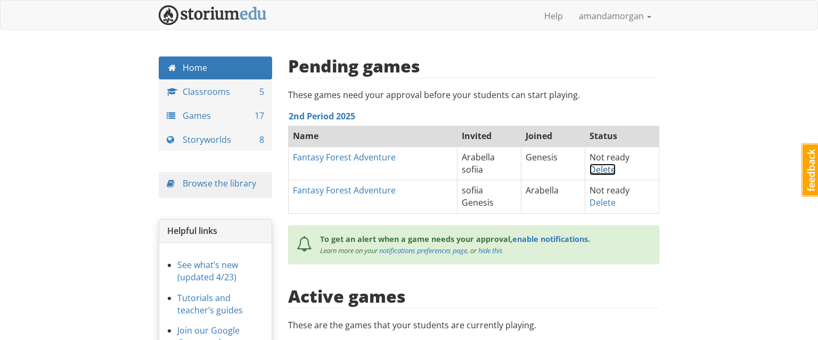
click at [600, 171] on link "Delete" at bounding box center [602, 169] width 26 height 12
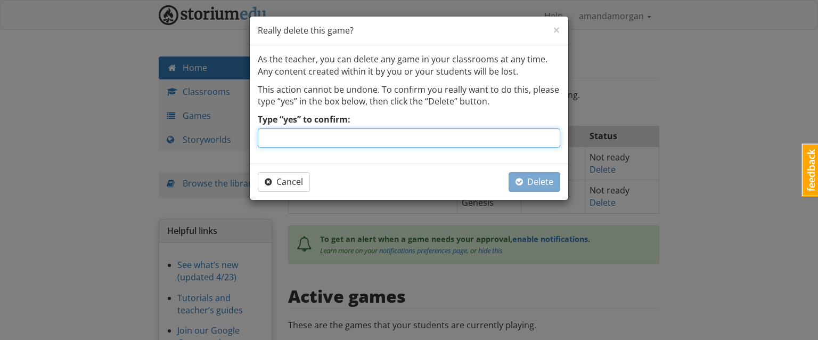
click at [476, 146] on input "Type “yes” to confirm:" at bounding box center [409, 137] width 302 height 19
type input "yes"
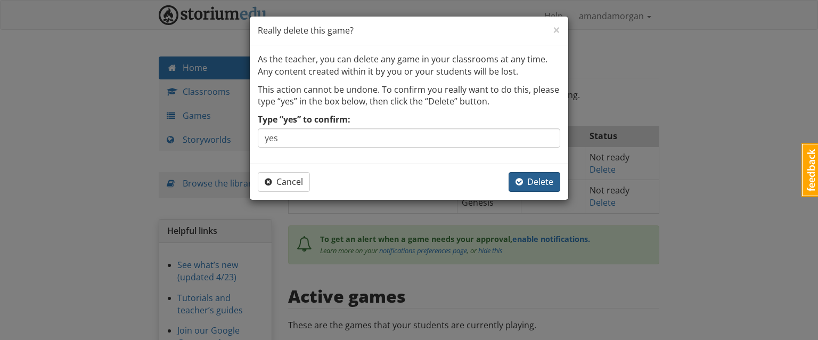
click at [553, 184] on button "Delete" at bounding box center [534, 182] width 52 height 20
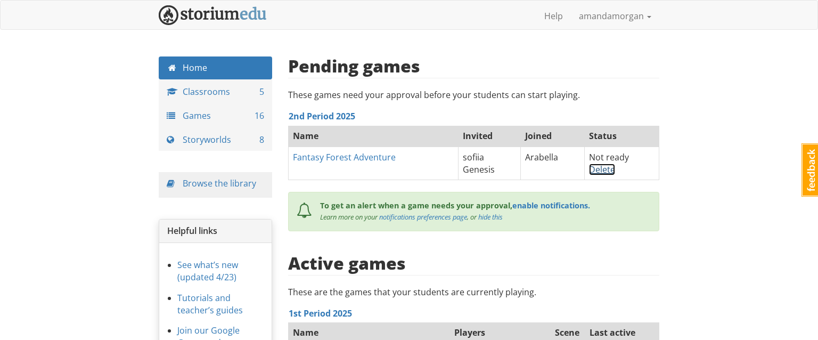
click at [609, 173] on link "Delete" at bounding box center [602, 169] width 26 height 12
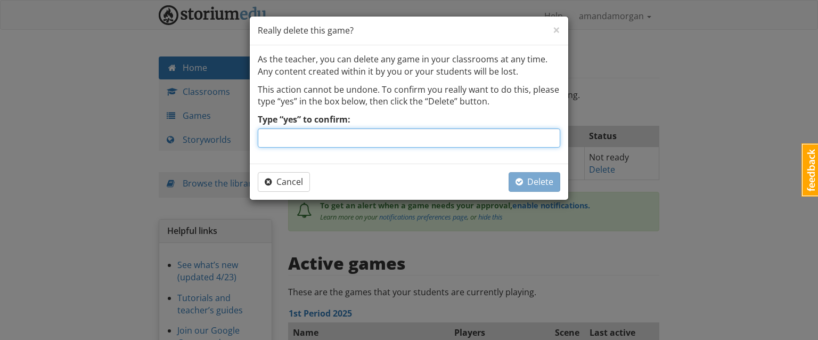
click at [527, 137] on input "Type “yes” to confirm:" at bounding box center [409, 137] width 302 height 19
type input "yes"
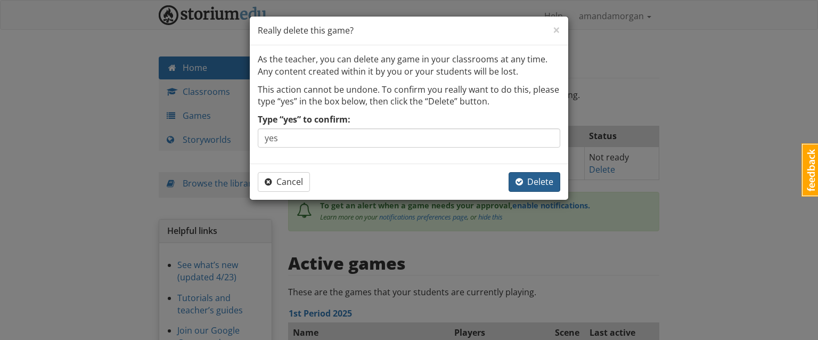
click at [541, 177] on span "Delete" at bounding box center [534, 182] width 38 height 12
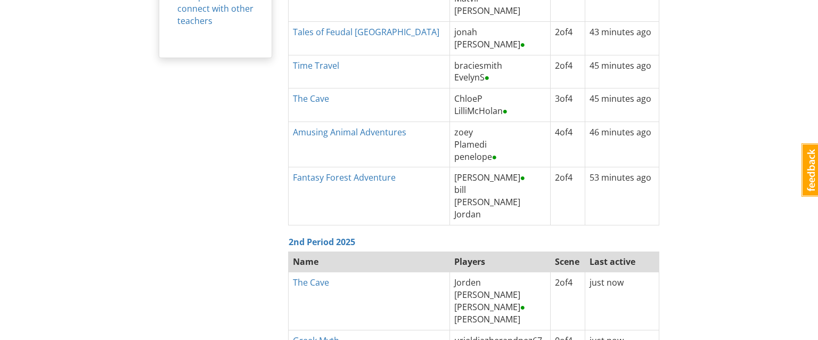
scroll to position [345, 0]
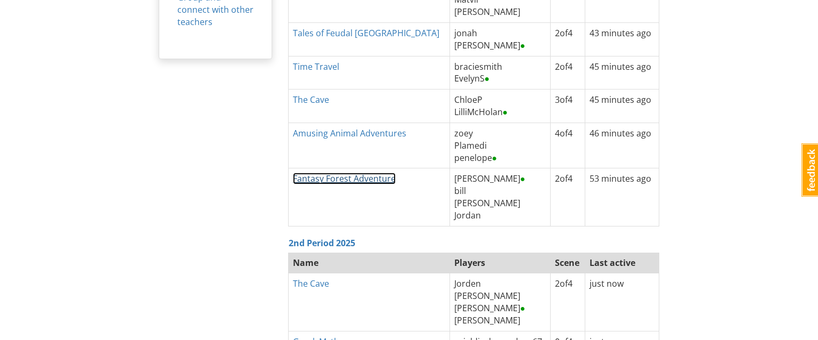
click at [360, 180] on link "Fantasy Forest Adventure" at bounding box center [344, 178] width 103 height 12
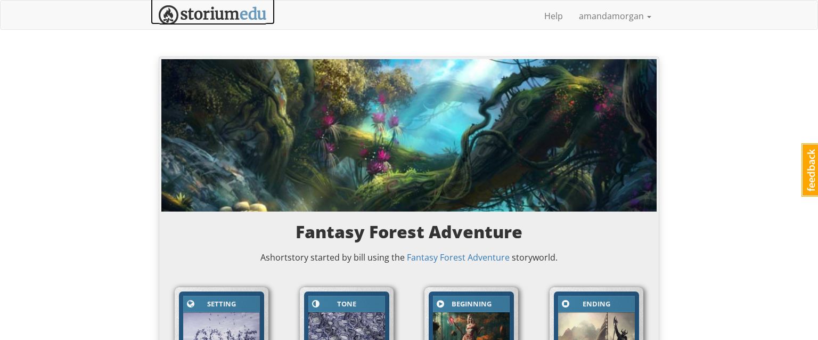
click at [224, 21] on img at bounding box center [213, 15] width 108 height 20
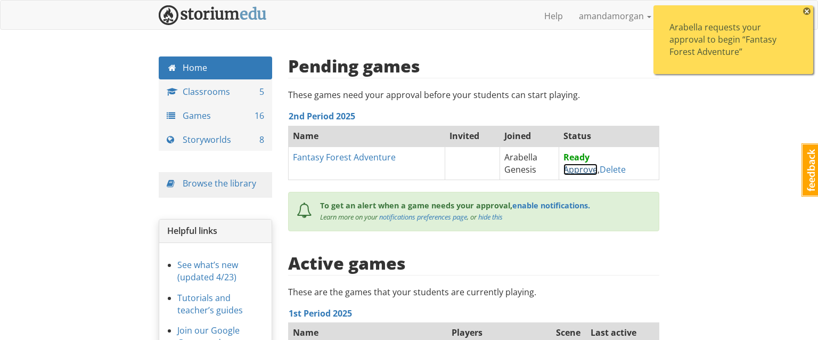
click at [582, 169] on link "Approve" at bounding box center [580, 169] width 34 height 12
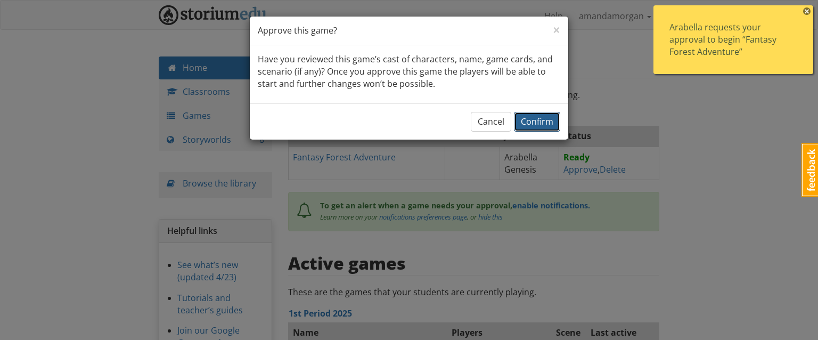
click at [535, 125] on span "Confirm" at bounding box center [537, 122] width 32 height 12
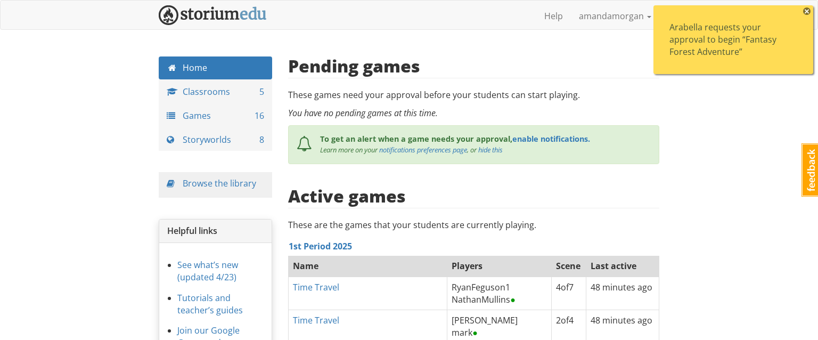
click at [805, 12] on span "×" at bounding box center [806, 10] width 7 height 7
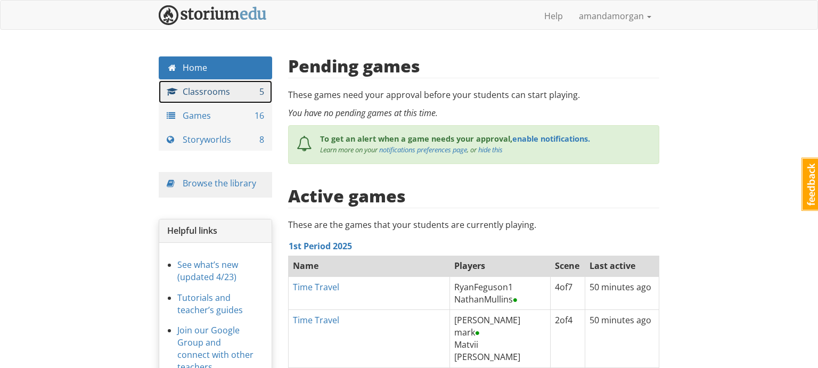
click at [253, 96] on link "Classrooms 5" at bounding box center [215, 91] width 113 height 23
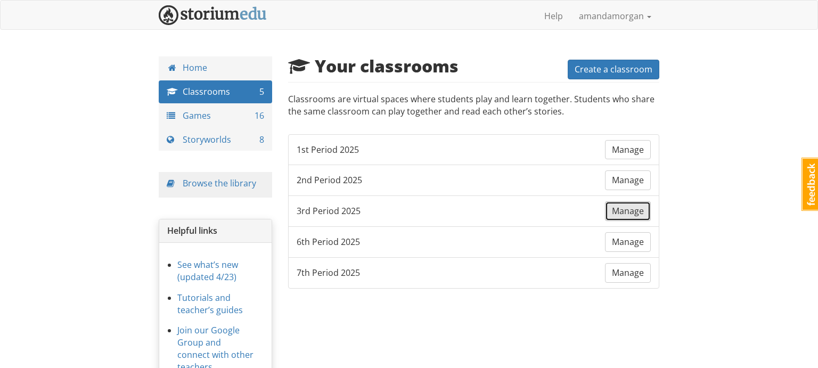
click at [633, 215] on span "Manage" at bounding box center [628, 211] width 32 height 12
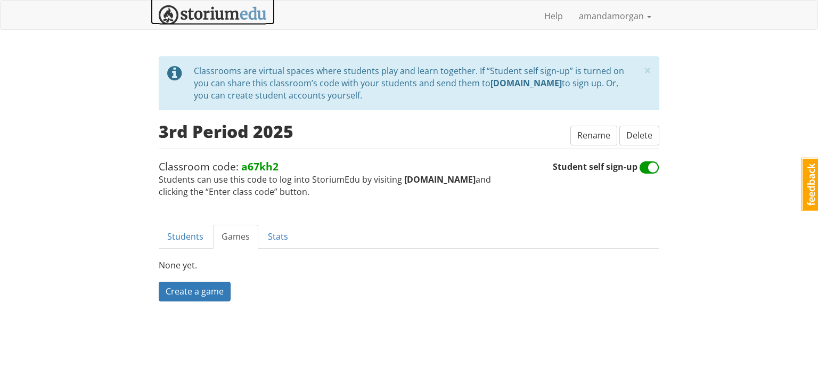
click at [246, 13] on img at bounding box center [213, 15] width 108 height 20
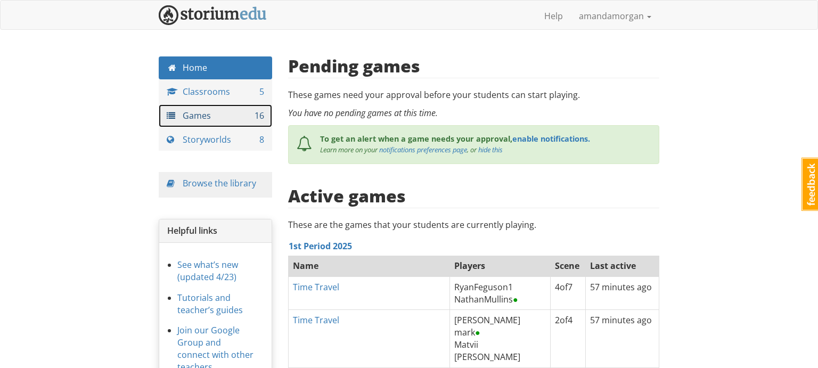
click at [198, 119] on link "Games 16" at bounding box center [215, 115] width 113 height 23
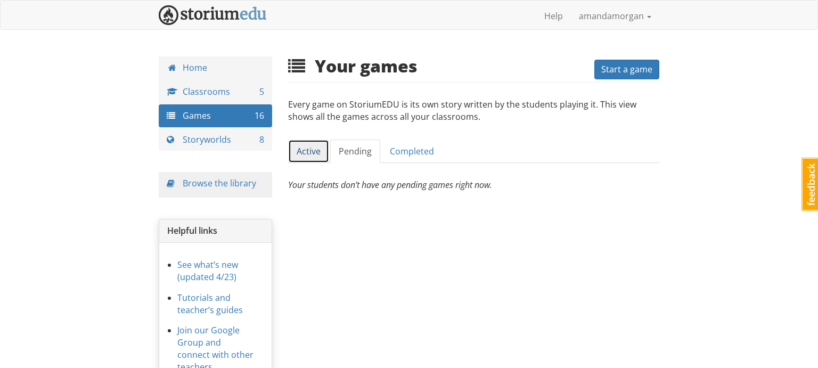
click at [302, 149] on link "Active" at bounding box center [308, 151] width 41 height 24
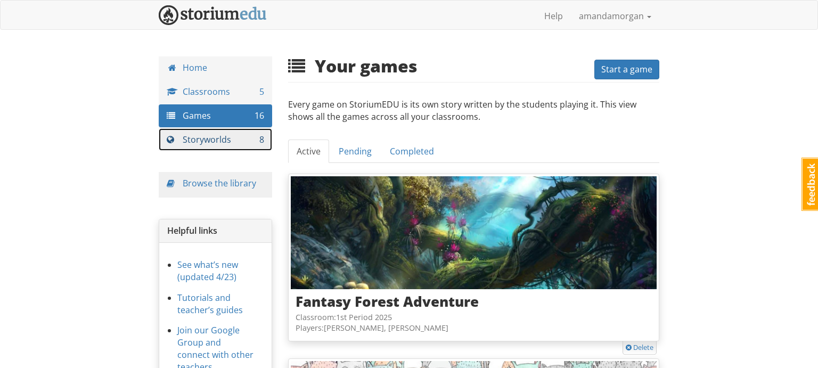
click at [217, 133] on link "Storyworlds 8" at bounding box center [215, 139] width 113 height 23
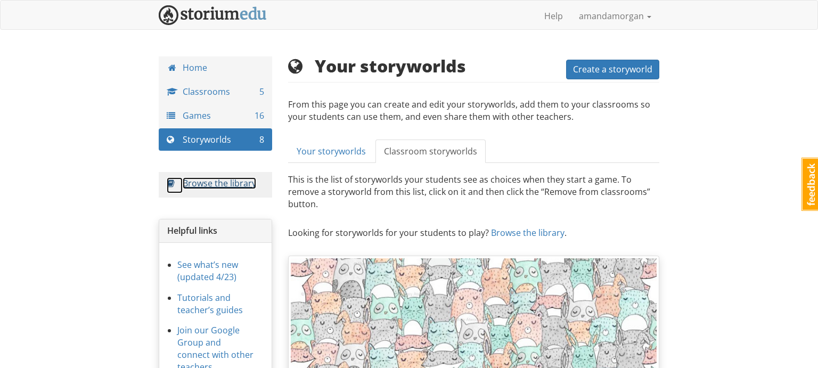
click at [238, 182] on link "Browse the library" at bounding box center [219, 183] width 73 height 12
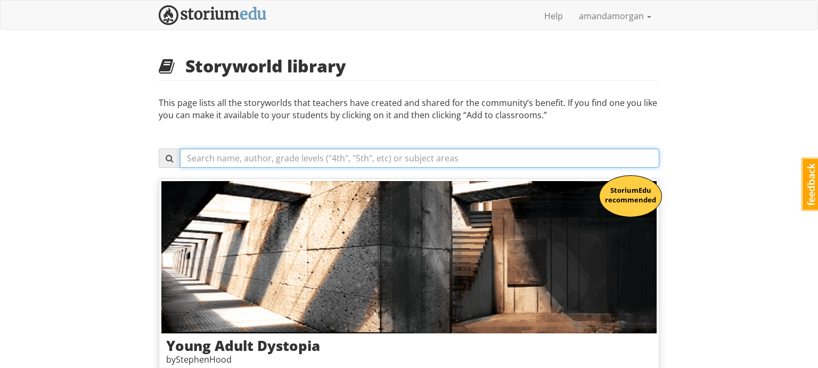
click at [412, 159] on input "text" at bounding box center [419, 158] width 479 height 19
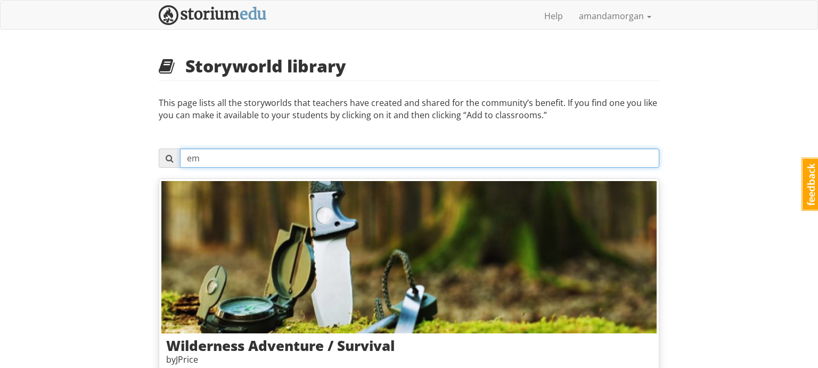
type input "e"
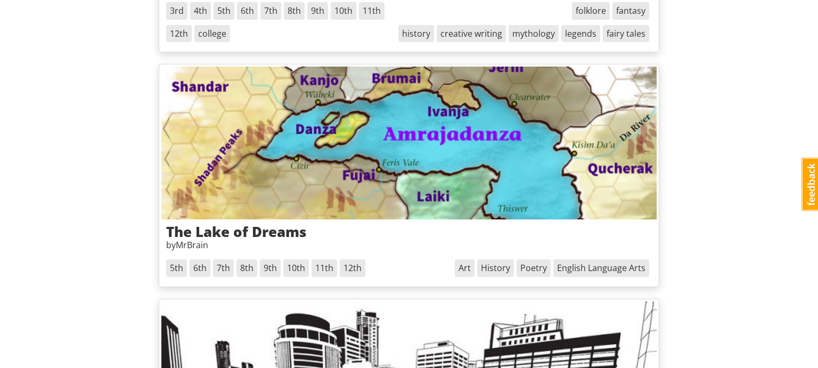
scroll to position [3592, 0]
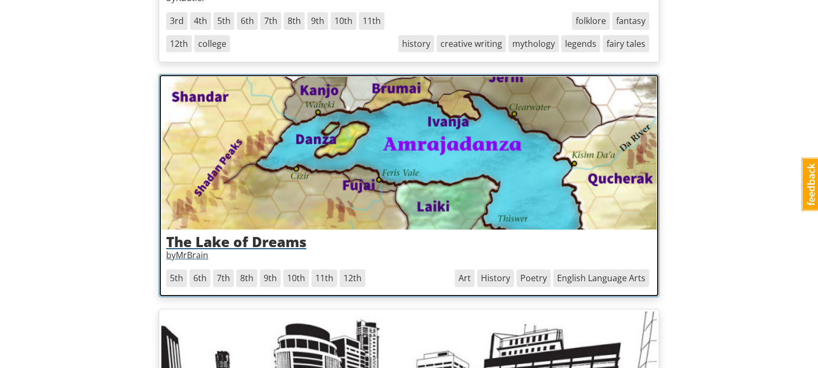
click at [204, 148] on img at bounding box center [408, 153] width 495 height 152
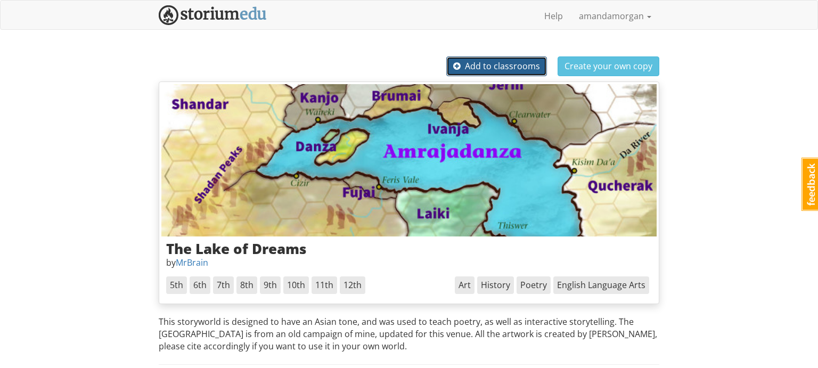
click at [513, 62] on span "Add to classrooms" at bounding box center [496, 66] width 87 height 12
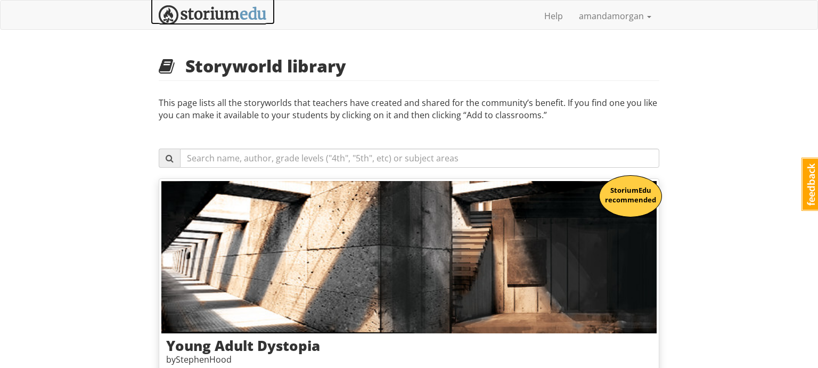
click at [189, 15] on img at bounding box center [213, 15] width 108 height 20
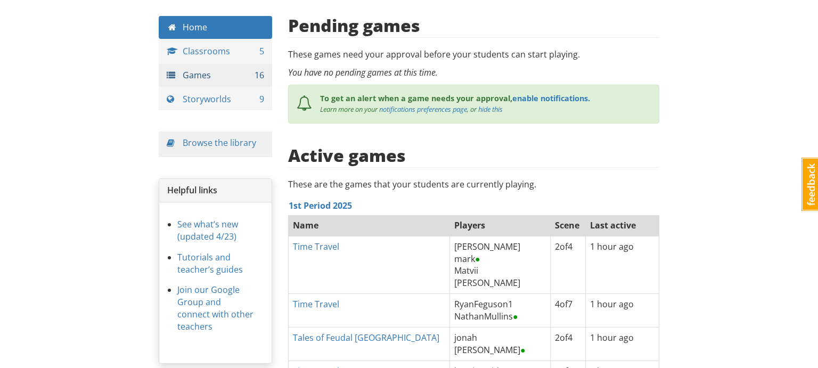
scroll to position [40, 0]
click at [216, 98] on link "Storyworlds 9" at bounding box center [215, 99] width 113 height 23
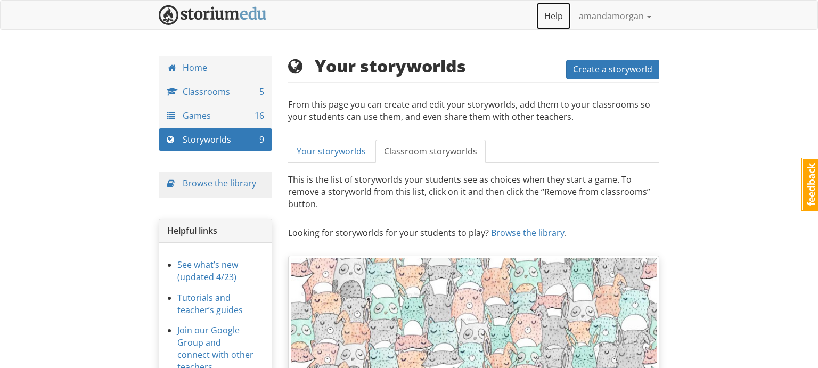
click at [556, 17] on link "Help" at bounding box center [553, 16] width 35 height 27
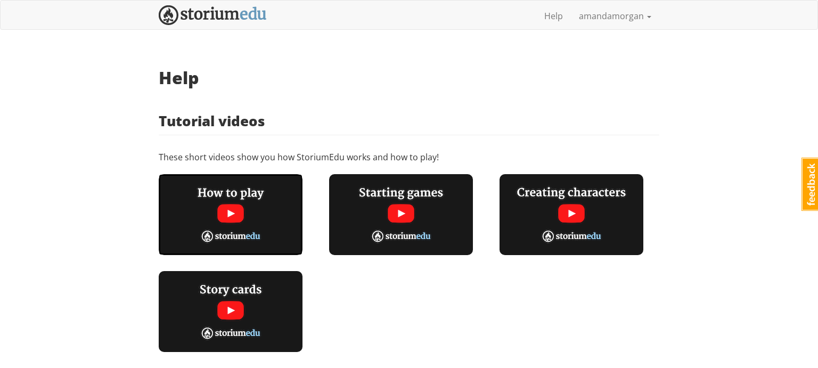
click at [234, 215] on img at bounding box center [231, 214] width 144 height 81
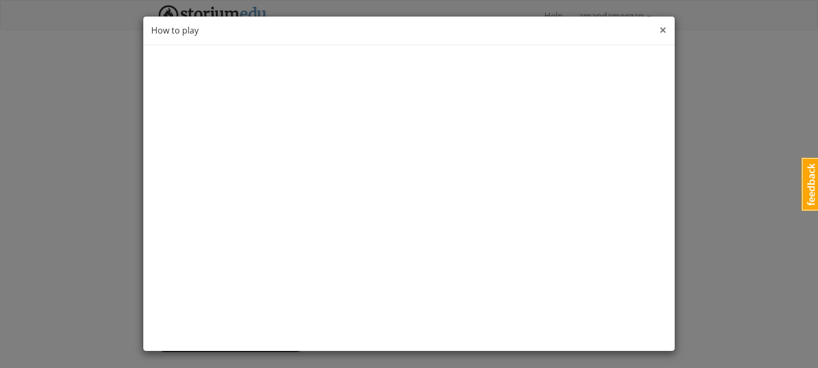
click at [664, 30] on span "×" at bounding box center [662, 30] width 7 height 18
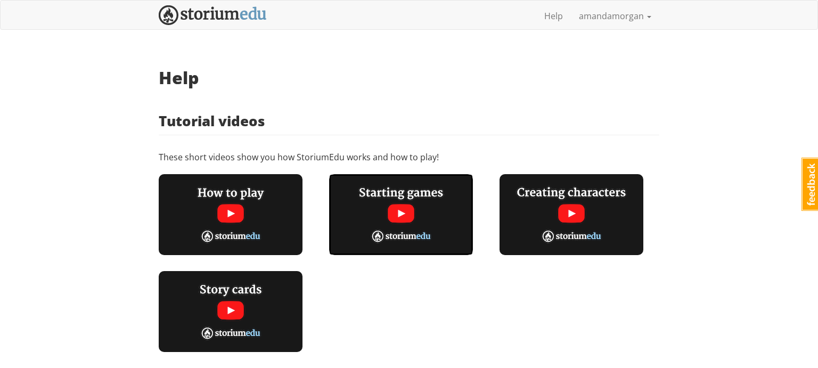
click at [399, 206] on img at bounding box center [401, 214] width 144 height 81
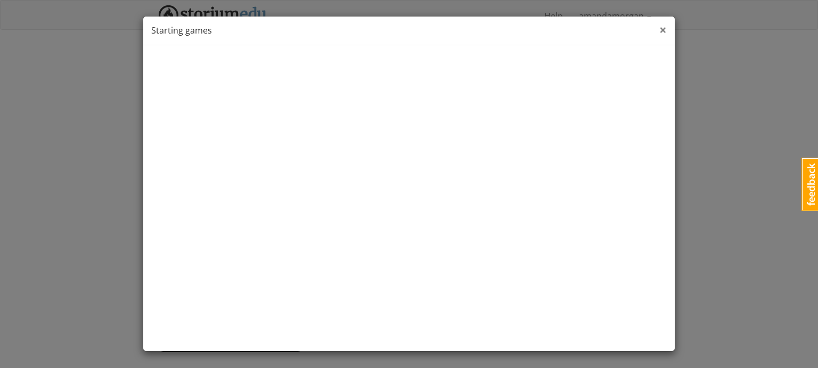
click at [662, 29] on span "×" at bounding box center [662, 30] width 7 height 18
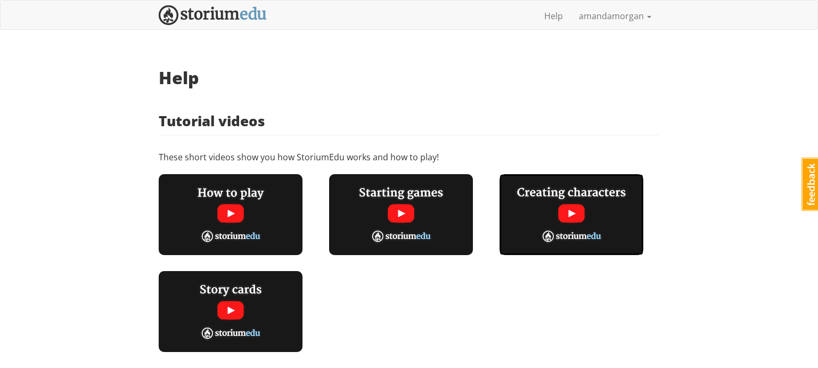
click at [580, 209] on img at bounding box center [571, 214] width 144 height 81
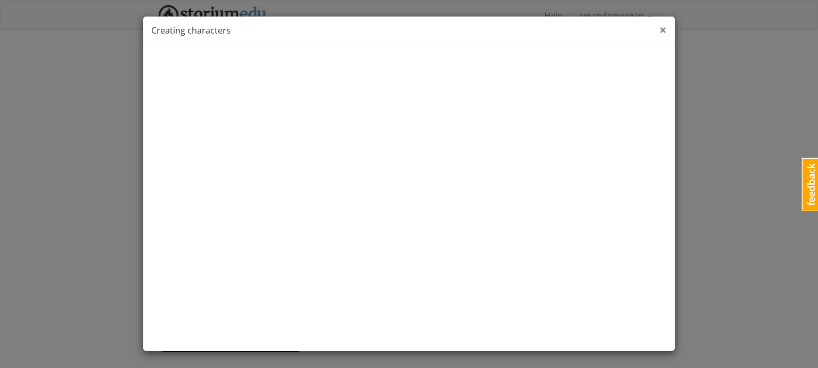
click at [661, 30] on span "×" at bounding box center [662, 30] width 7 height 18
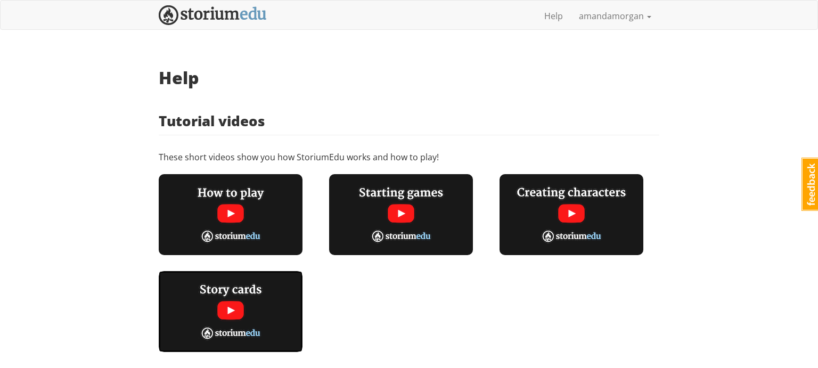
click at [232, 314] on img at bounding box center [231, 311] width 144 height 81
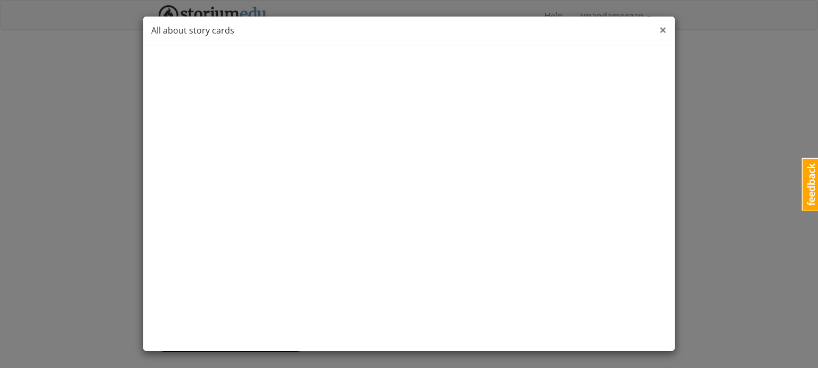
click at [661, 28] on span "×" at bounding box center [662, 30] width 7 height 18
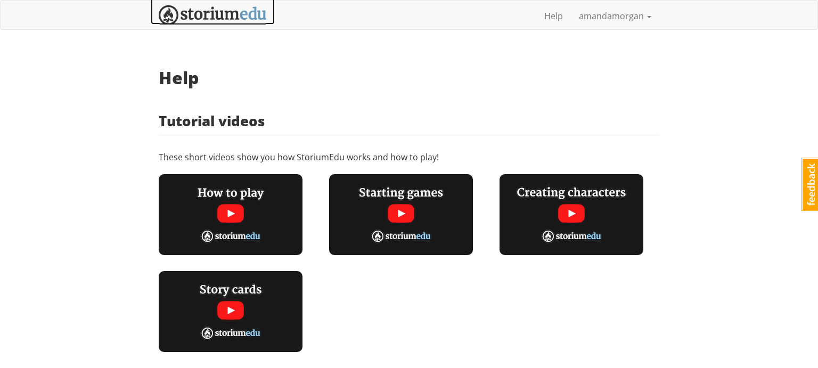
click at [240, 23] on img at bounding box center [213, 15] width 108 height 20
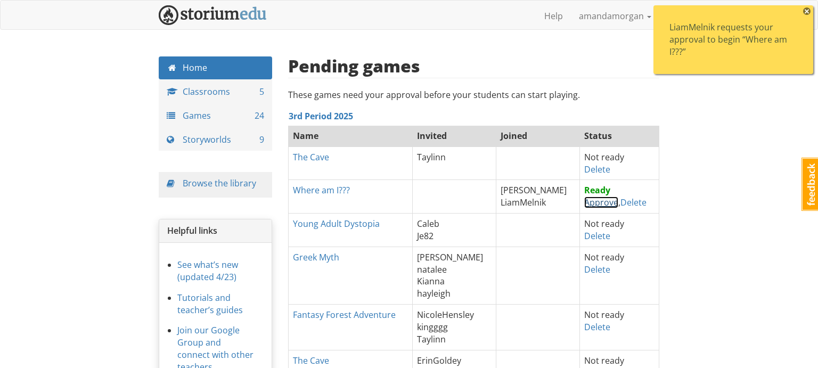
click at [584, 206] on link "Approve" at bounding box center [601, 202] width 34 height 12
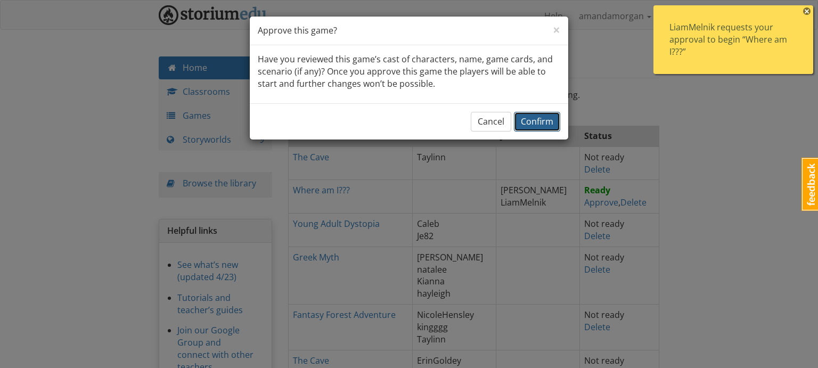
click at [539, 125] on span "Confirm" at bounding box center [537, 122] width 32 height 12
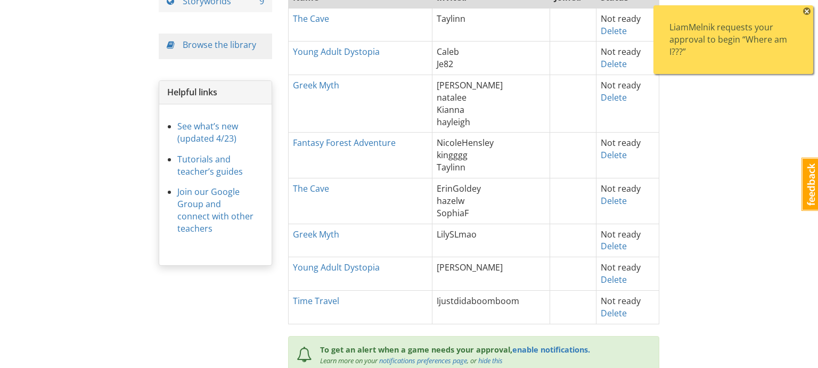
scroll to position [130, 0]
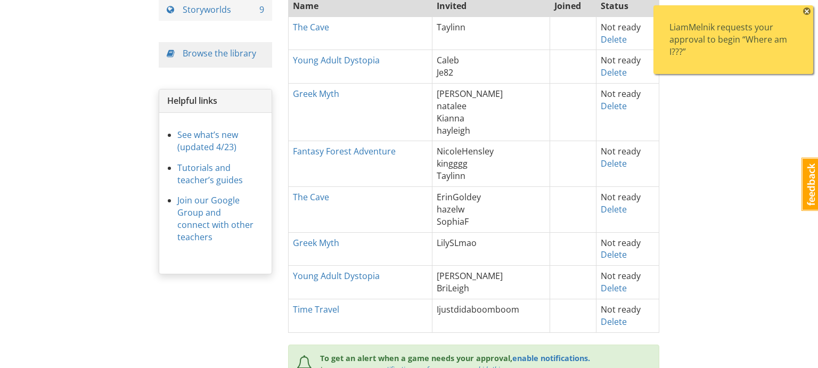
click at [806, 12] on span "×" at bounding box center [806, 10] width 7 height 7
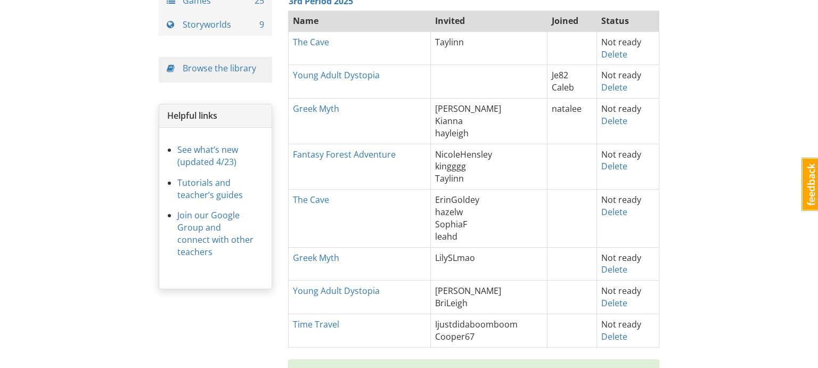
scroll to position [111, 0]
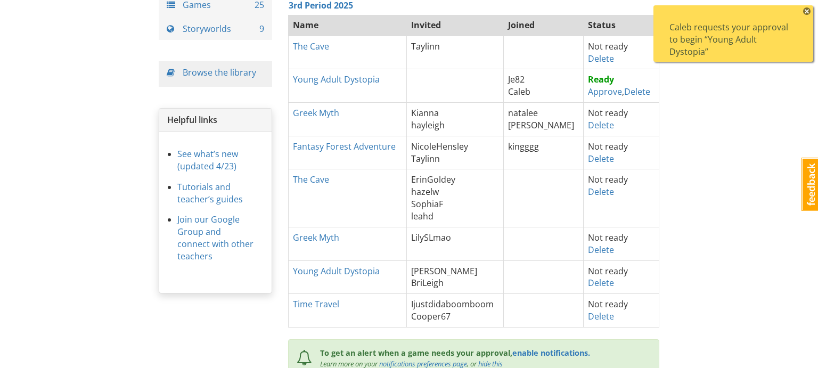
click at [806, 13] on span "×" at bounding box center [806, 10] width 7 height 7
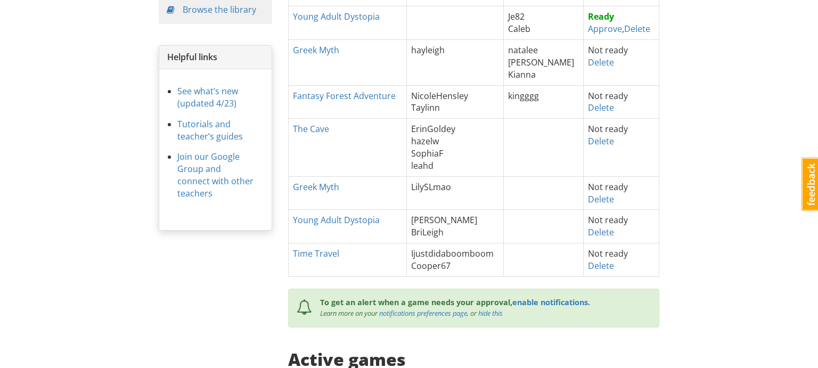
scroll to position [176, 0]
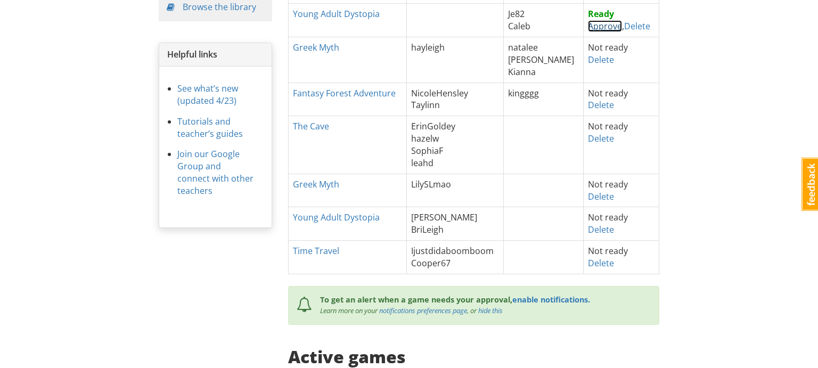
click at [595, 27] on link "Approve" at bounding box center [605, 26] width 34 height 12
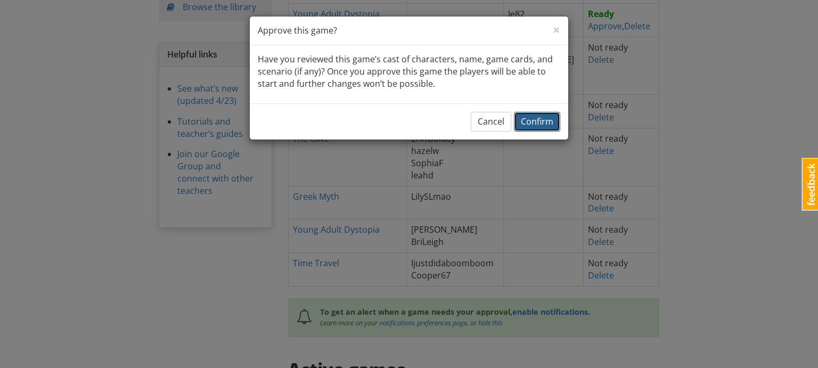
click at [532, 117] on span "Confirm" at bounding box center [537, 122] width 32 height 12
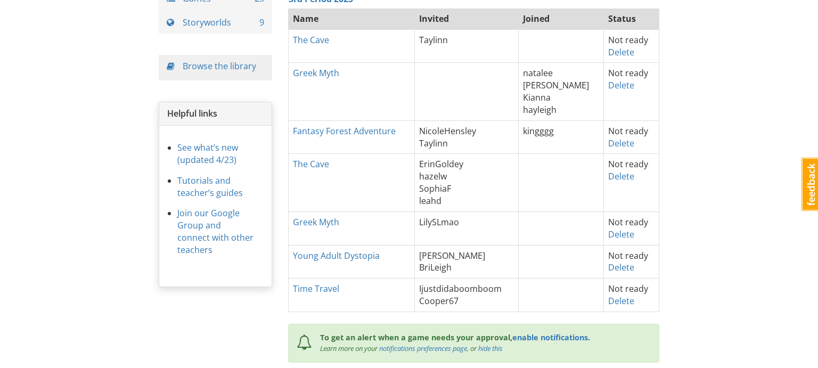
scroll to position [118, 0]
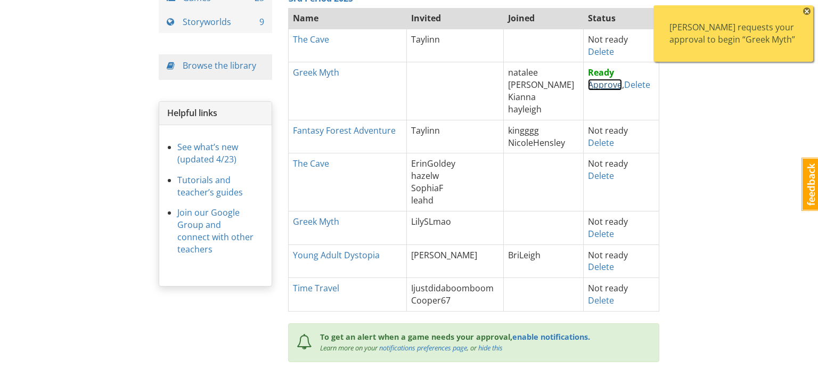
click at [598, 84] on link "Approve" at bounding box center [605, 85] width 34 height 12
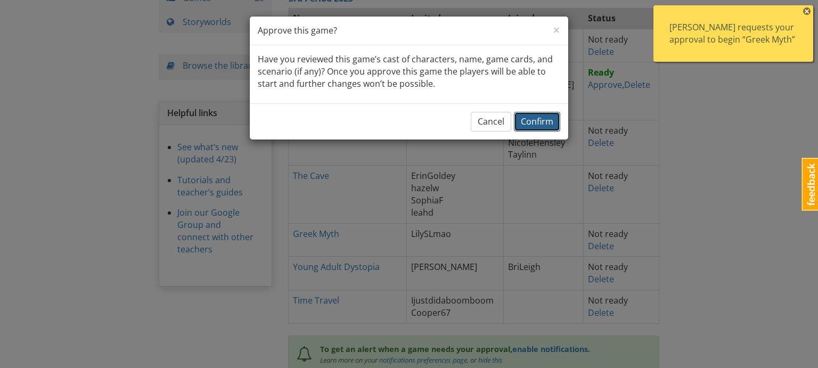
click at [541, 119] on span "Confirm" at bounding box center [537, 122] width 32 height 12
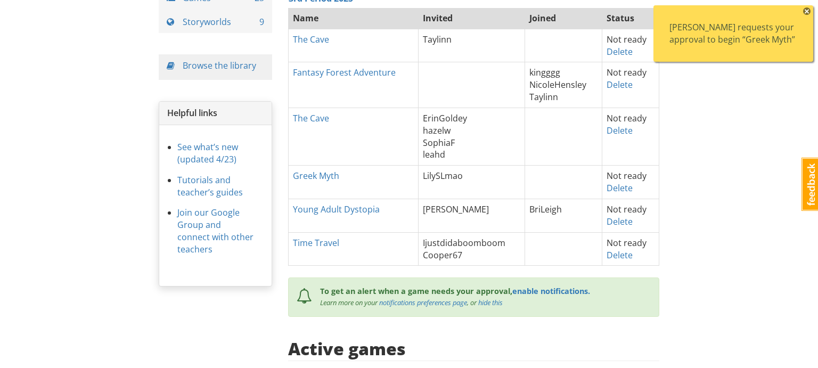
click at [805, 11] on span "×" at bounding box center [806, 10] width 7 height 7
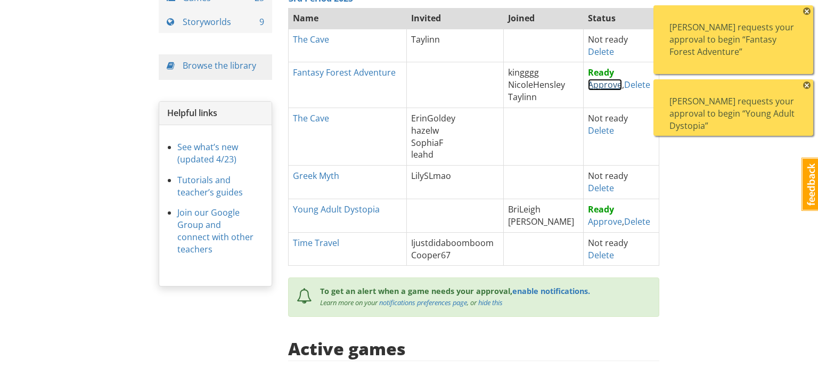
click at [598, 84] on link "Approve" at bounding box center [605, 85] width 34 height 12
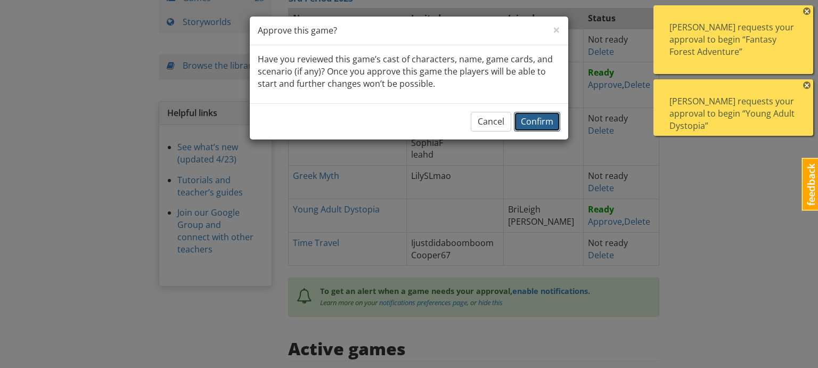
click at [530, 129] on button "Confirm" at bounding box center [537, 122] width 46 height 20
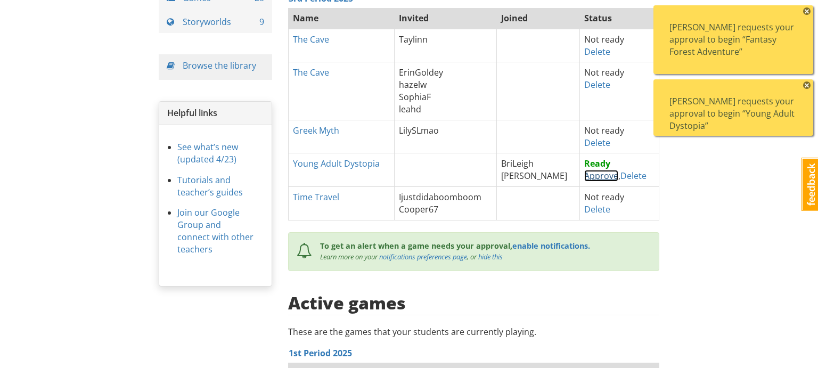
click at [588, 178] on link "Approve" at bounding box center [601, 176] width 34 height 12
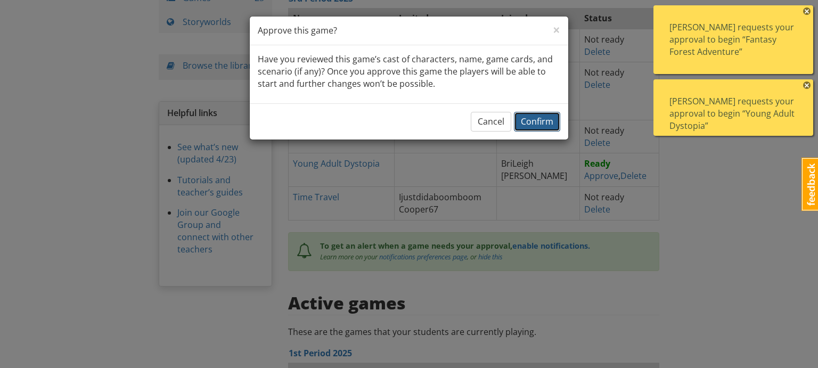
click at [541, 126] on span "Confirm" at bounding box center [537, 122] width 32 height 12
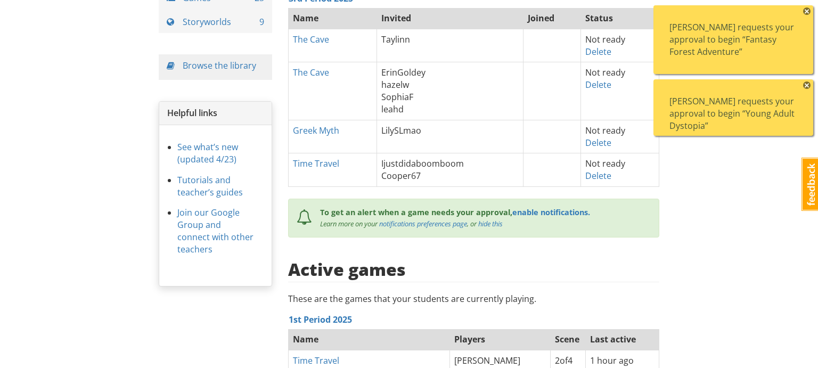
click at [809, 84] on span "×" at bounding box center [806, 84] width 7 height 7
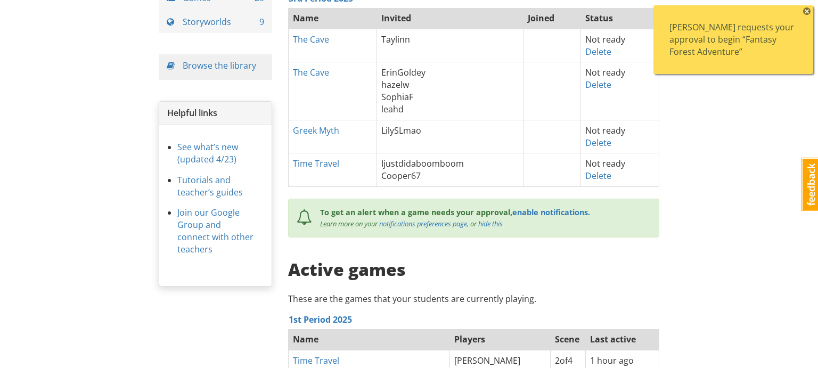
click at [807, 10] on span "×" at bounding box center [806, 10] width 7 height 7
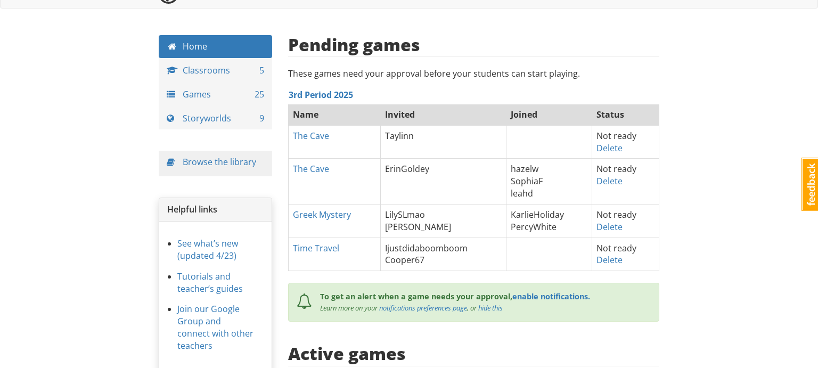
scroll to position [0, 0]
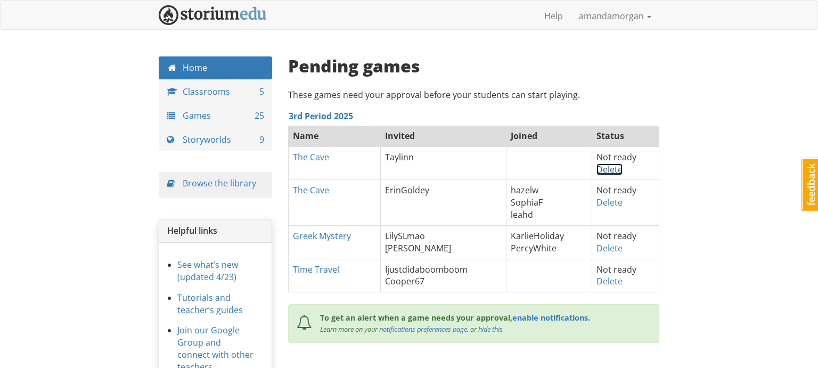
click at [605, 171] on link "Delete" at bounding box center [609, 169] width 26 height 12
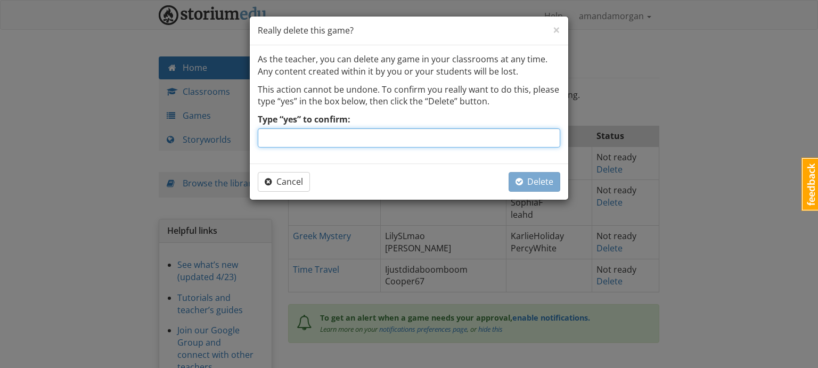
click at [483, 143] on input "Type “yes” to confirm:" at bounding box center [409, 137] width 302 height 19
type input "yes"
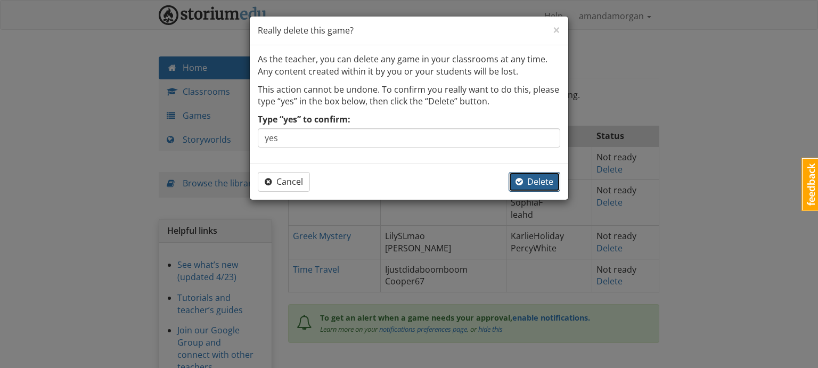
click at [529, 179] on span "Delete" at bounding box center [534, 182] width 38 height 12
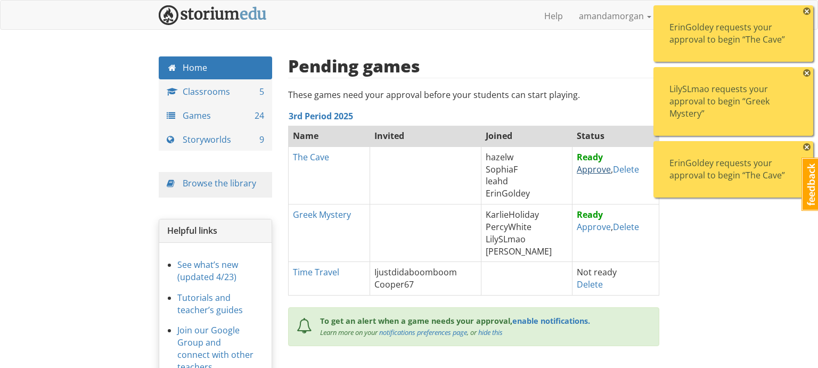
click at [587, 169] on link "Approve" at bounding box center [594, 169] width 34 height 12
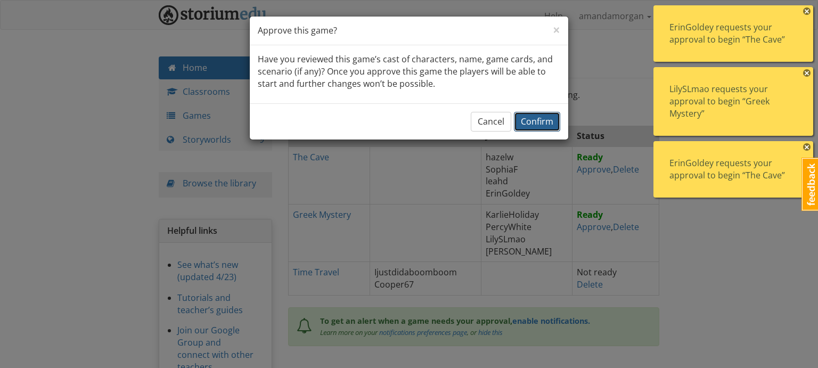
click at [539, 124] on span "Confirm" at bounding box center [537, 122] width 32 height 12
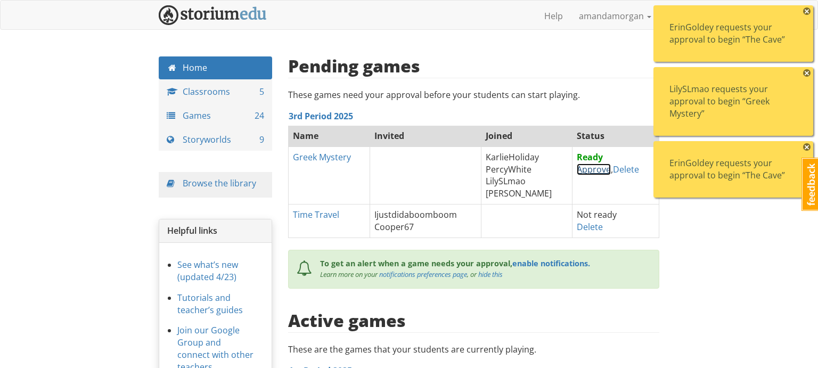
click at [588, 169] on link "Approve" at bounding box center [594, 169] width 34 height 12
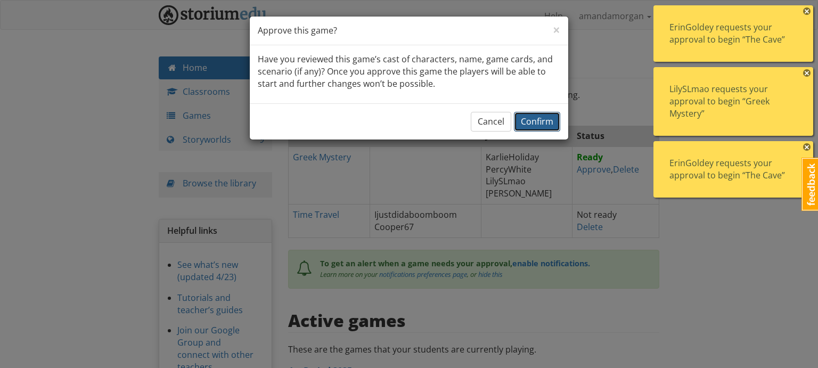
click at [531, 122] on span "Confirm" at bounding box center [537, 122] width 32 height 12
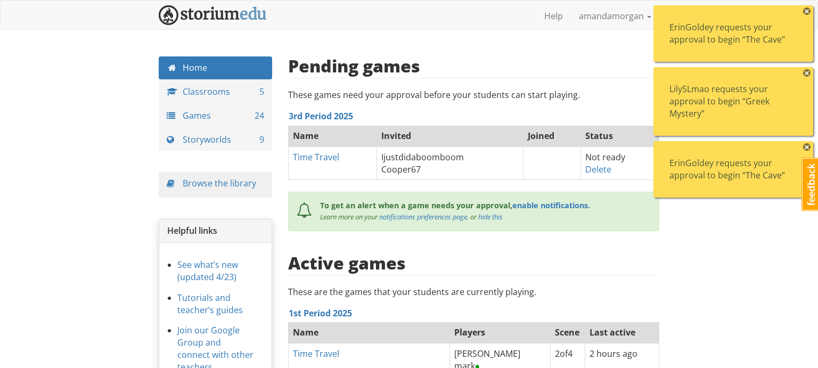
click at [805, 146] on span "×" at bounding box center [806, 146] width 7 height 7
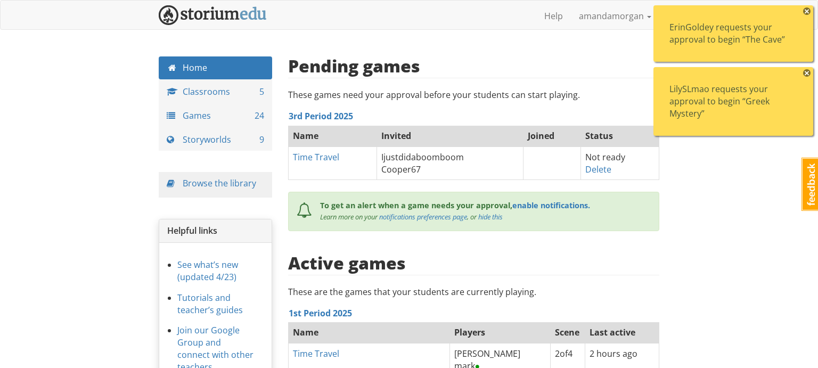
click at [808, 73] on span "×" at bounding box center [806, 72] width 7 height 7
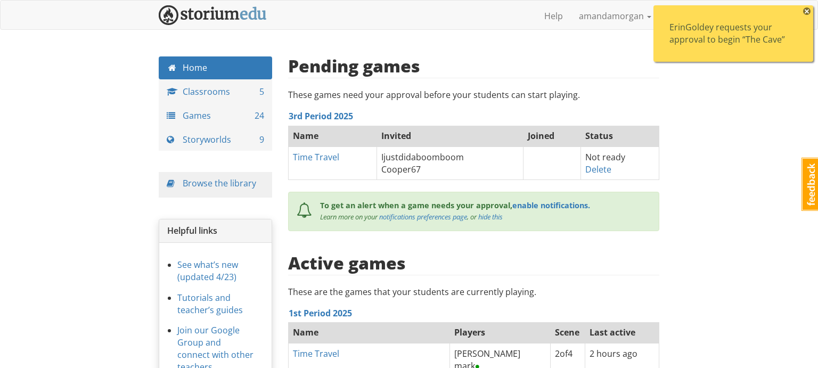
click at [805, 10] on span "×" at bounding box center [806, 10] width 7 height 7
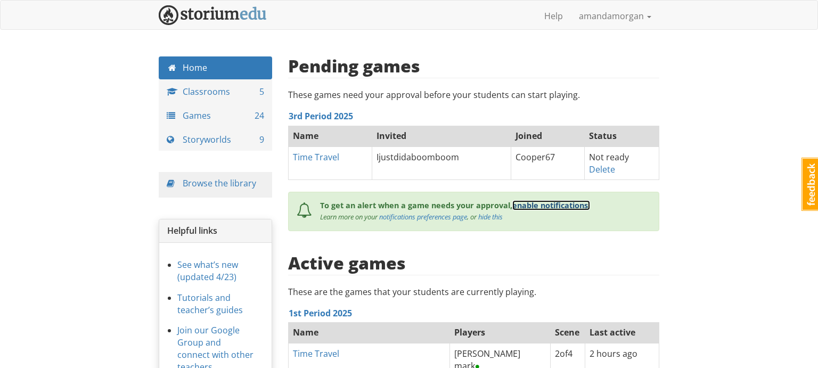
click at [536, 207] on link "enable notifications." at bounding box center [551, 205] width 78 height 10
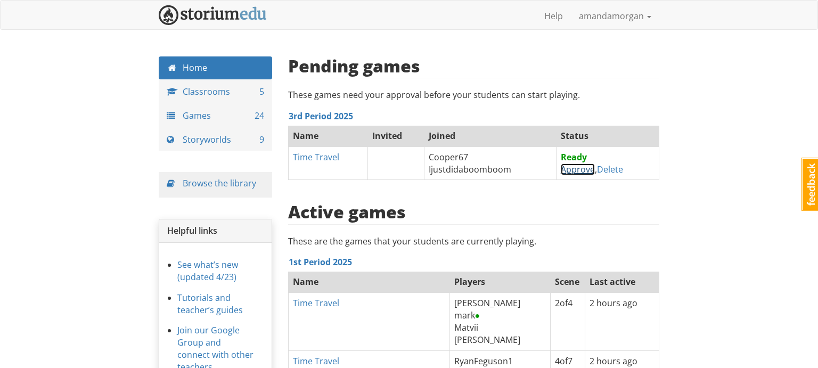
click at [571, 171] on link "Approve" at bounding box center [578, 169] width 34 height 12
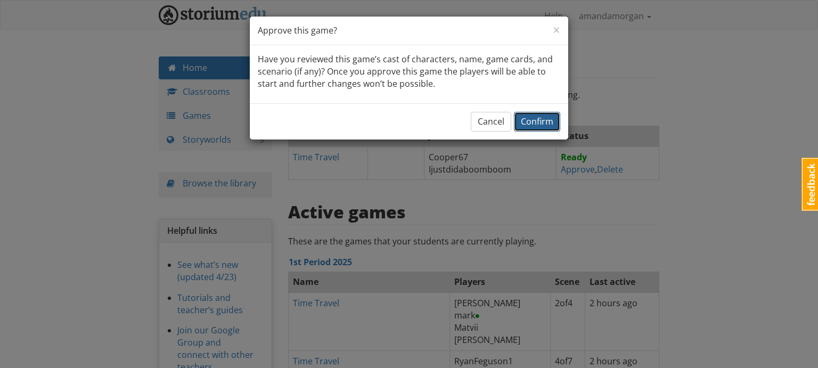
click at [539, 121] on span "Confirm" at bounding box center [537, 122] width 32 height 12
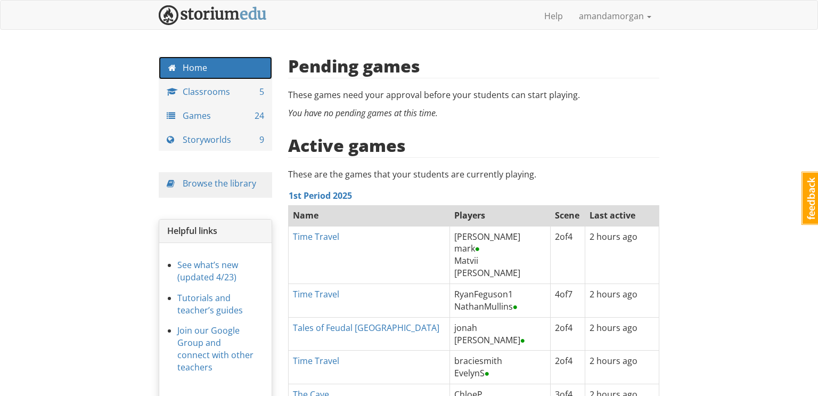
click at [208, 67] on link "Home" at bounding box center [215, 67] width 113 height 23
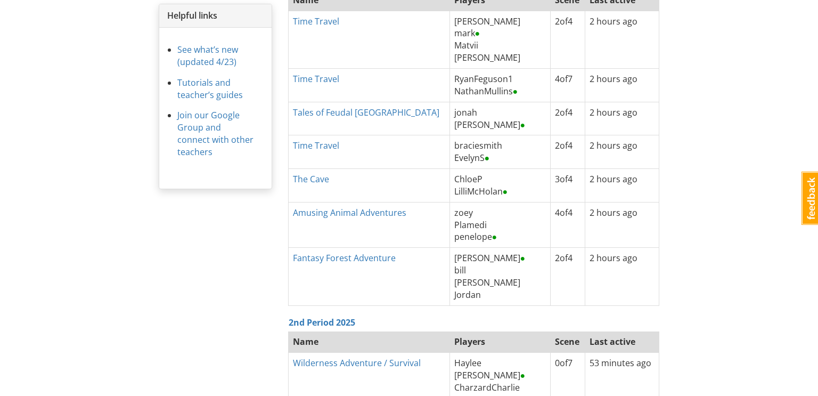
scroll to position [218, 0]
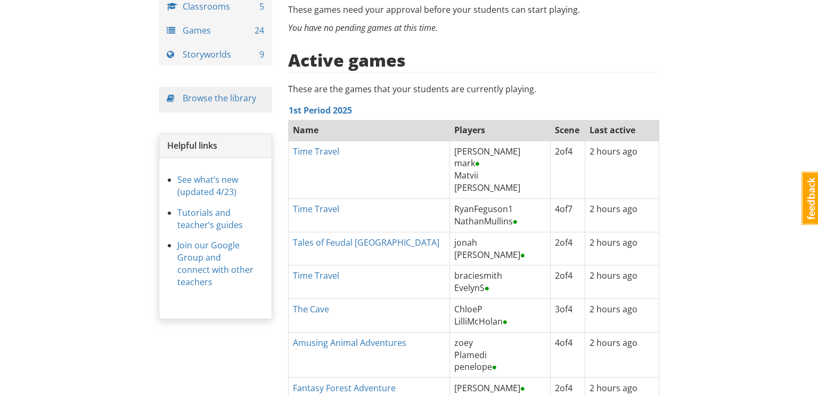
scroll to position [0, 0]
